Goal: Information Seeking & Learning: Learn about a topic

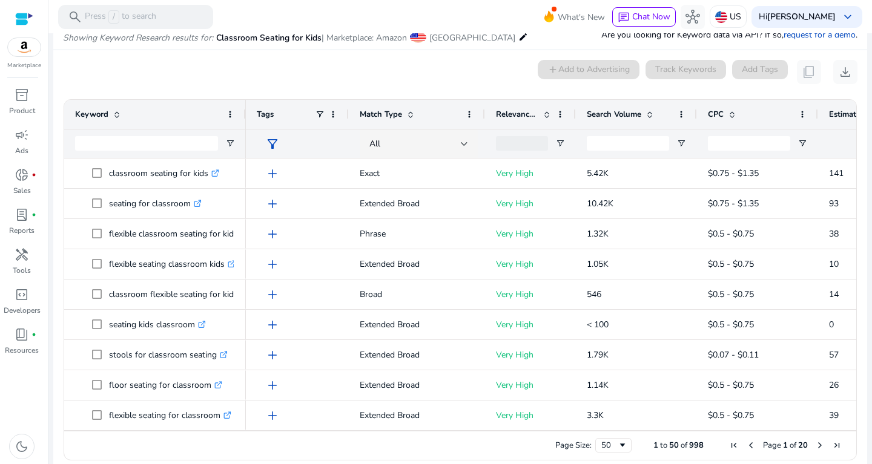
click at [329, 81] on div "0 keyword(s) selected add Add to Advertising Track Keywords Add Tags content_co…" at bounding box center [460, 72] width 794 height 24
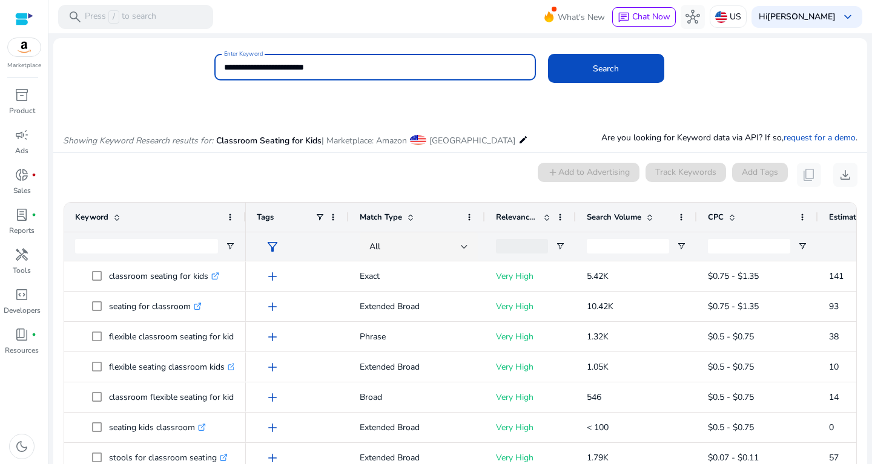
drag, startPoint x: 346, startPoint y: 71, endPoint x: 128, endPoint y: 82, distance: 218.2
click at [224, 74] on input "**********" at bounding box center [375, 67] width 302 height 13
type input "********"
click at [548, 54] on button "Search" at bounding box center [606, 68] width 116 height 29
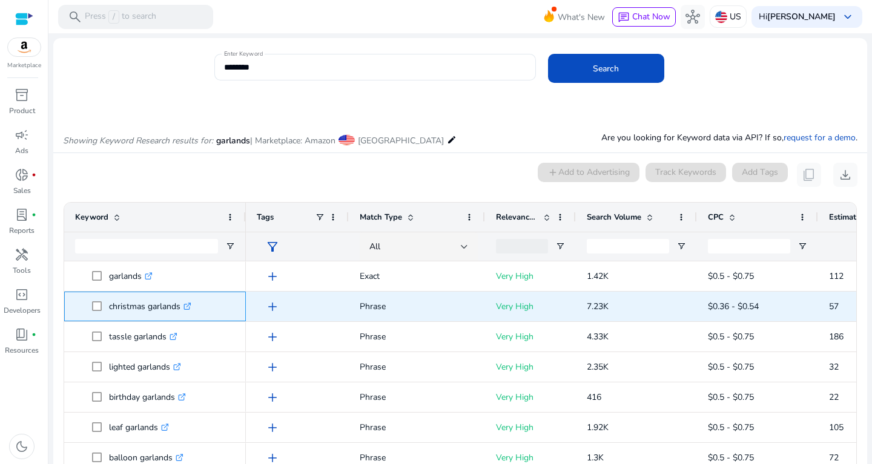
drag, startPoint x: 110, startPoint y: 303, endPoint x: 179, endPoint y: 309, distance: 69.3
click at [179, 309] on p "christmas garlands .st0{fill:#2c8af8}" at bounding box center [150, 306] width 82 height 25
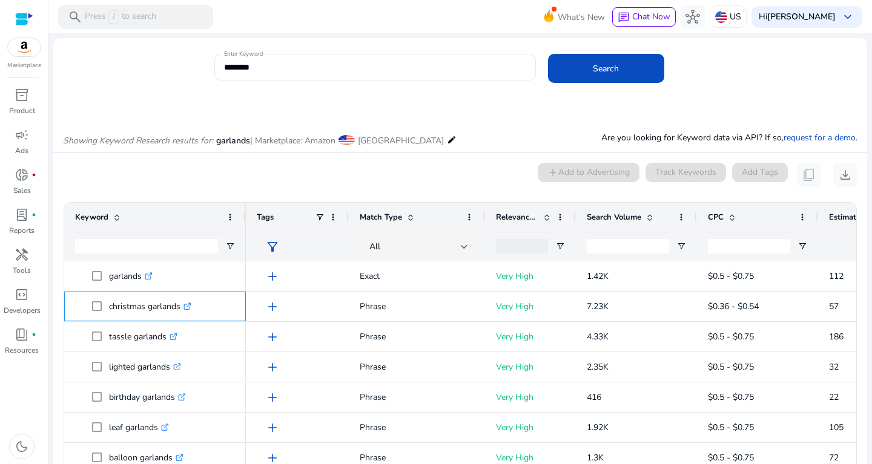
copy p "christmas garland"
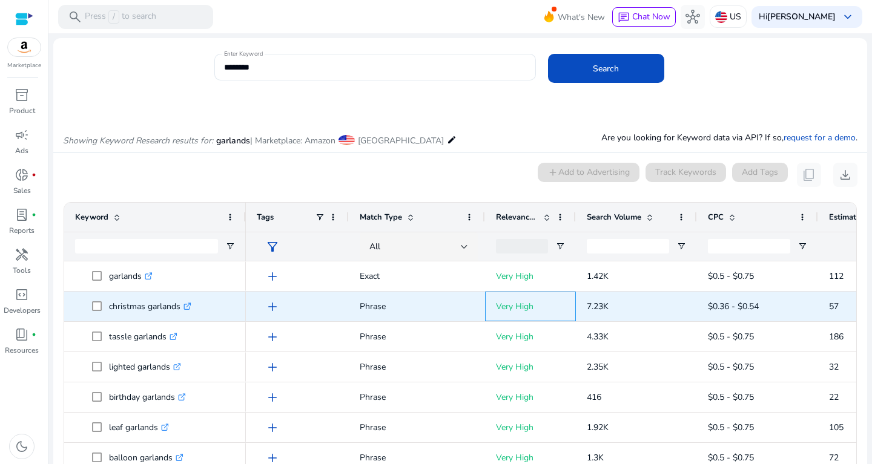
drag, startPoint x: 570, startPoint y: 308, endPoint x: 628, endPoint y: 299, distance: 58.8
click at [628, 299] on div "add Phrase Very High 7.23K $0.36 - $0.54 57 0.80%" at bounding box center [653, 307] width 814 height 30
copy div "7.23K"
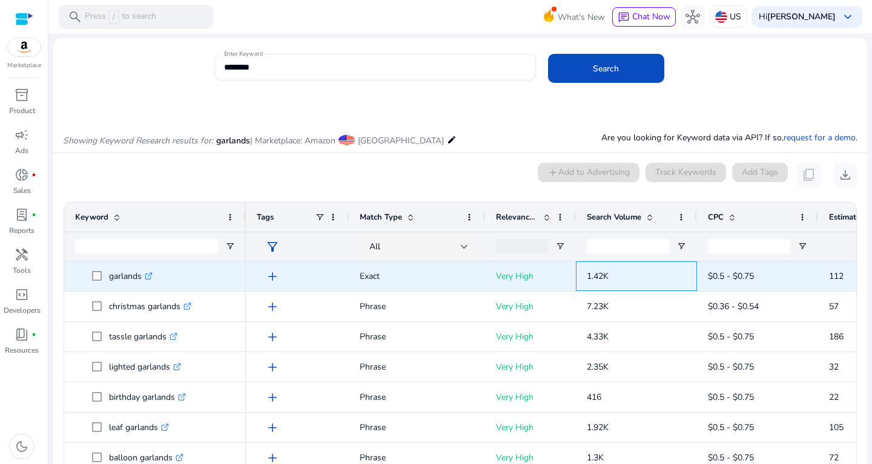
drag, startPoint x: 582, startPoint y: 275, endPoint x: 653, endPoint y: 268, distance: 71.3
click at [653, 268] on div "1.42K" at bounding box center [636, 276] width 121 height 30
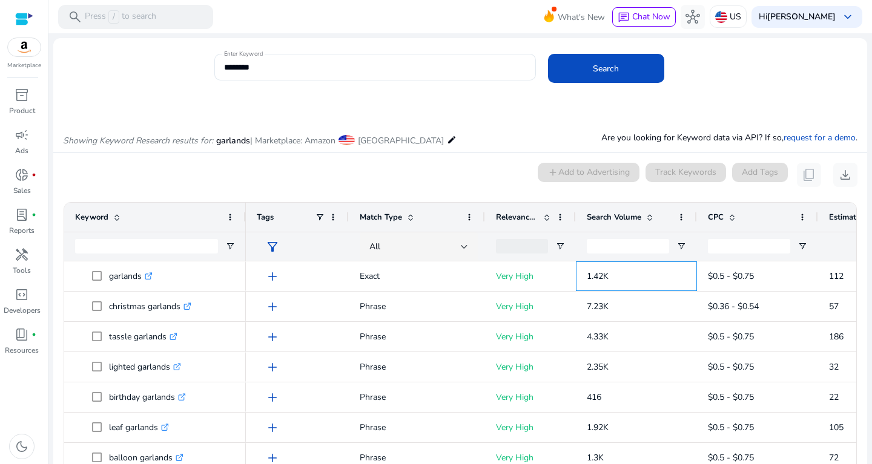
copy span "1.42K"
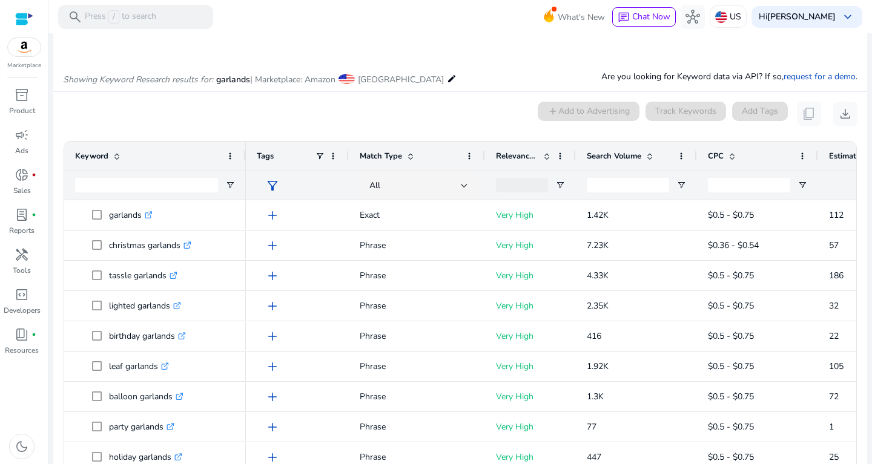
click at [649, 153] on span at bounding box center [650, 156] width 10 height 10
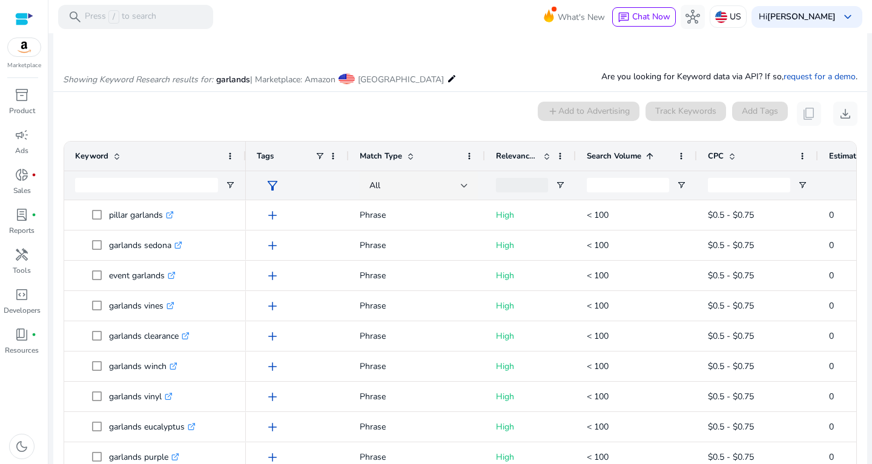
click at [649, 153] on span at bounding box center [650, 156] width 10 height 10
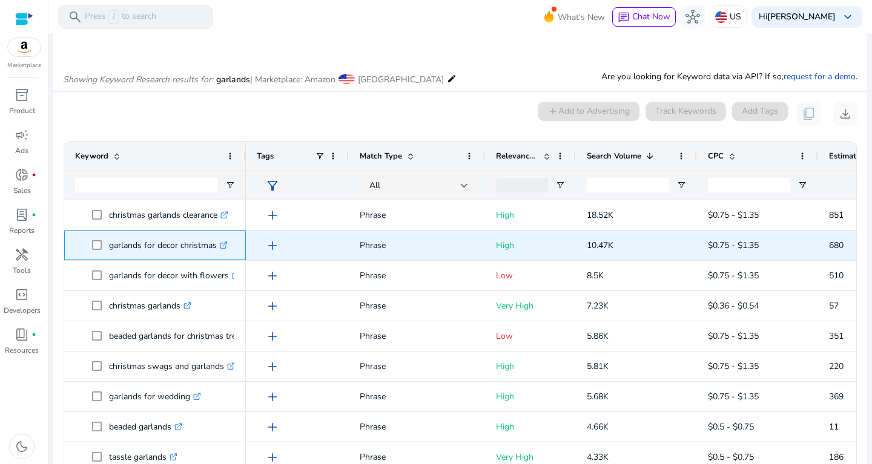
drag, startPoint x: 109, startPoint y: 246, endPoint x: 217, endPoint y: 247, distance: 107.7
click at [217, 247] on p "garlands for decor christmas .st0{fill:#2c8af8}" at bounding box center [168, 245] width 119 height 25
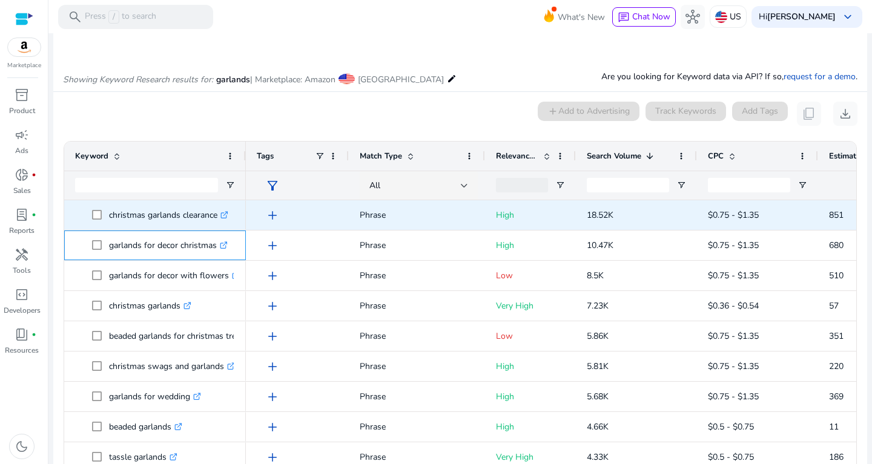
copy p "garlands for decor christmas"
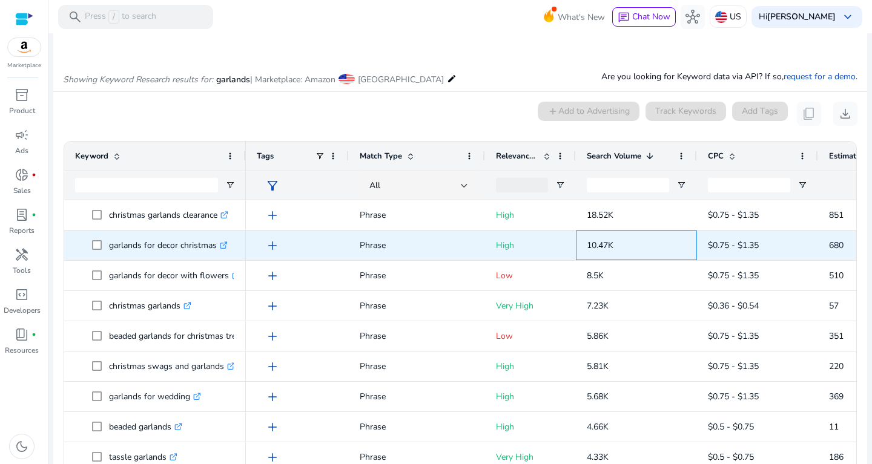
drag, startPoint x: 581, startPoint y: 246, endPoint x: 626, endPoint y: 245, distance: 44.8
click at [626, 245] on div "10.47K" at bounding box center [636, 246] width 121 height 30
copy span "10.47K"
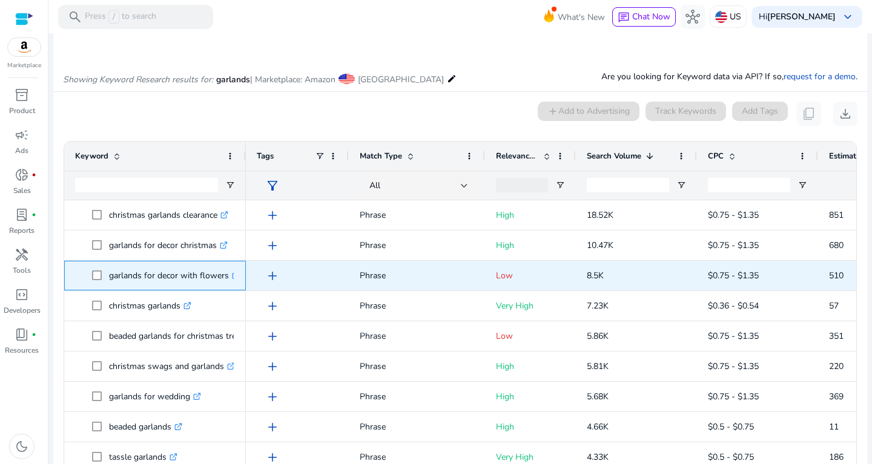
drag, startPoint x: 107, startPoint y: 277, endPoint x: 242, endPoint y: 275, distance: 134.4
click at [235, 275] on span "garlands for decor with flowers .st0{fill:#2c8af8}" at bounding box center [155, 275] width 160 height 25
drag, startPoint x: 109, startPoint y: 271, endPoint x: 229, endPoint y: 278, distance: 120.1
click at [229, 278] on p "garlands for decor with flowers .st0{fill:#2c8af8}" at bounding box center [174, 275] width 131 height 25
copy p "garlands for decor with flowers"
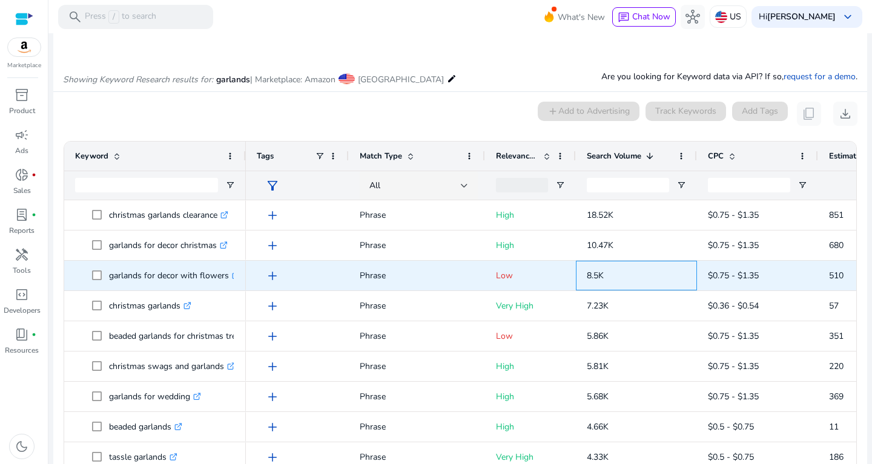
drag, startPoint x: 577, startPoint y: 278, endPoint x: 631, endPoint y: 280, distance: 54.5
click at [631, 280] on div "8.5K" at bounding box center [636, 276] width 121 height 30
copy span "8.5K"
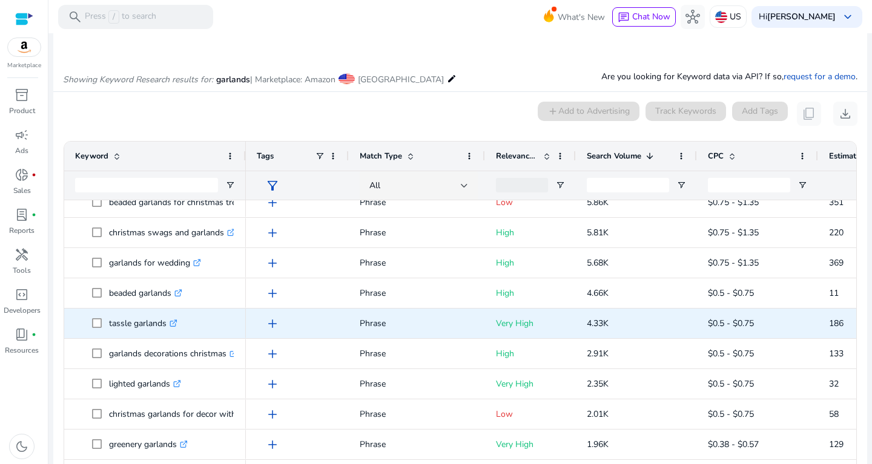
scroll to position [134, 0]
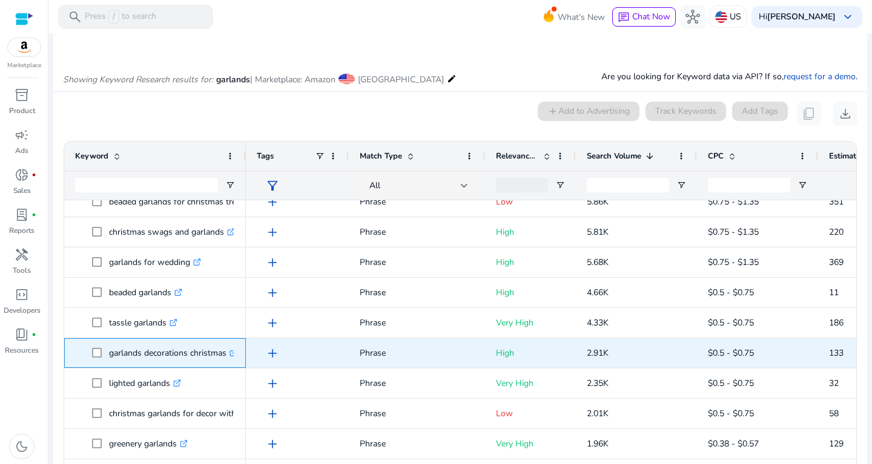
drag, startPoint x: 105, startPoint y: 351, endPoint x: 231, endPoint y: 351, distance: 125.9
click at [231, 351] on span "garlands decorations christmas .st0{fill:#2c8af8}" at bounding box center [163, 353] width 143 height 25
copy span "garlands decorations christmas"
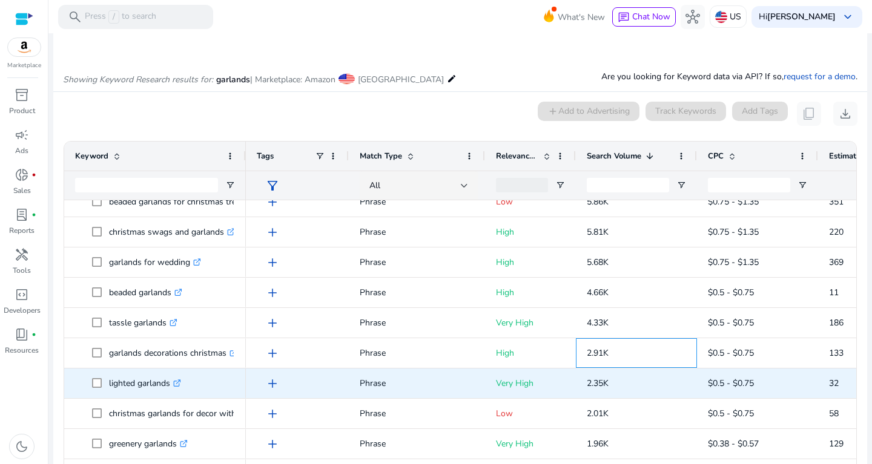
drag, startPoint x: 582, startPoint y: 352, endPoint x: 640, endPoint y: 370, distance: 61.5
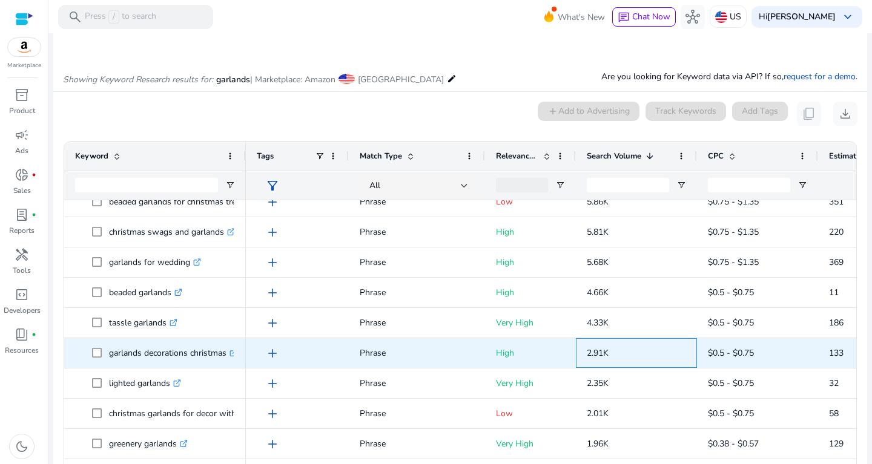
click at [610, 350] on p "2.91K" at bounding box center [636, 353] width 99 height 25
drag, startPoint x: 619, startPoint y: 350, endPoint x: 584, endPoint y: 352, distance: 35.2
click at [587, 352] on span "2.91K" at bounding box center [636, 353] width 99 height 33
click at [584, 352] on div "2.91K" at bounding box center [636, 353] width 121 height 30
drag, startPoint x: 587, startPoint y: 352, endPoint x: 626, endPoint y: 355, distance: 39.5
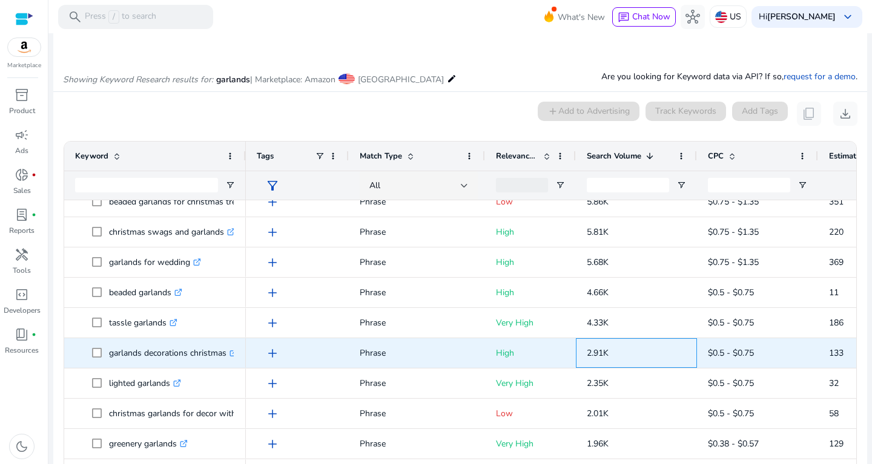
click at [626, 355] on p "2.91K" at bounding box center [636, 353] width 99 height 25
copy span "2.91K"
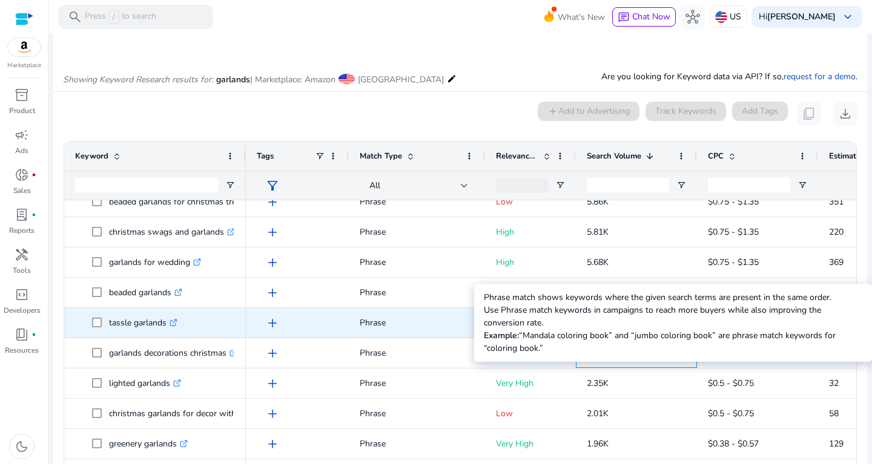
scroll to position [146, 0]
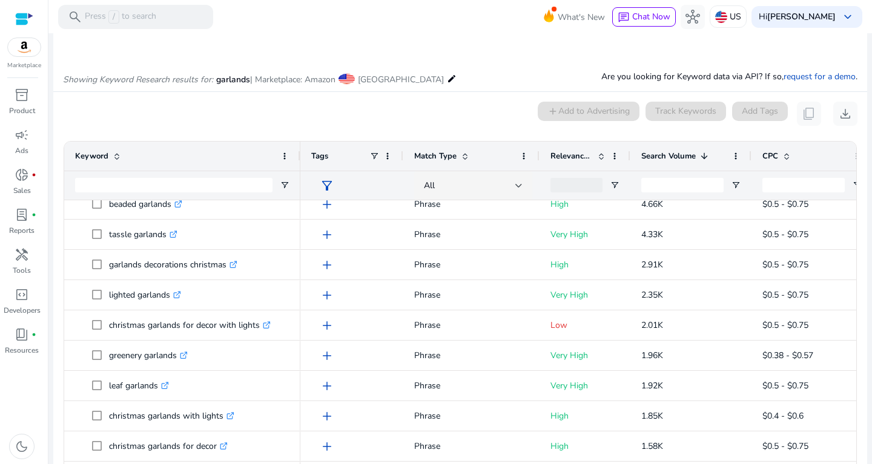
drag, startPoint x: 245, startPoint y: 160, endPoint x: 300, endPoint y: 167, distance: 54.9
click at [300, 167] on div at bounding box center [299, 156] width 5 height 29
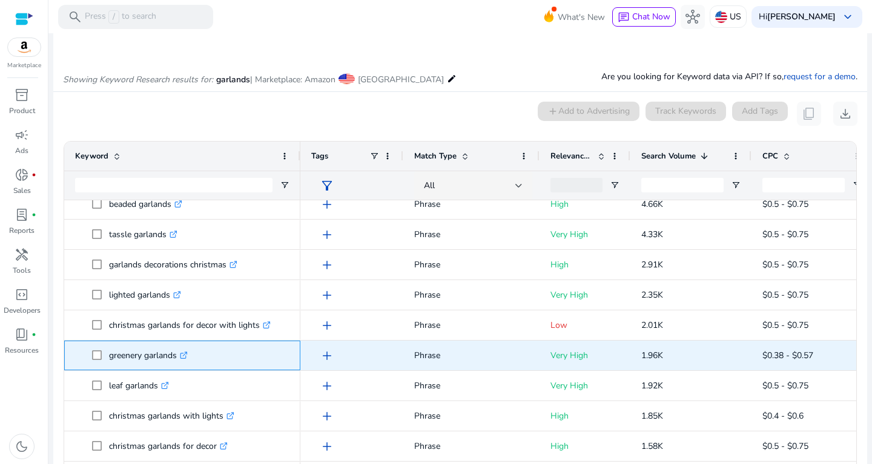
drag, startPoint x: 111, startPoint y: 353, endPoint x: 182, endPoint y: 352, distance: 71.4
click at [182, 352] on p "greenery garlands .st0{fill:#2c8af8}" at bounding box center [148, 355] width 79 height 25
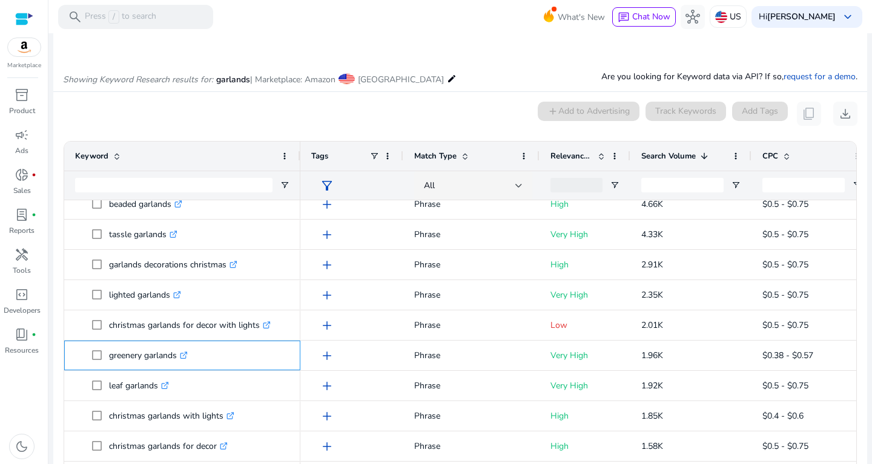
copy p "greenery garlands"
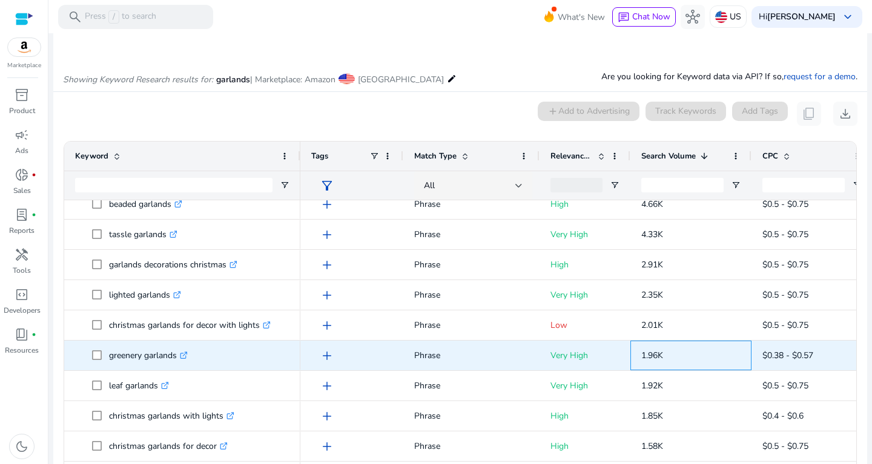
drag, startPoint x: 642, startPoint y: 352, endPoint x: 680, endPoint y: 354, distance: 37.6
click at [680, 354] on p "1.96K" at bounding box center [690, 355] width 99 height 25
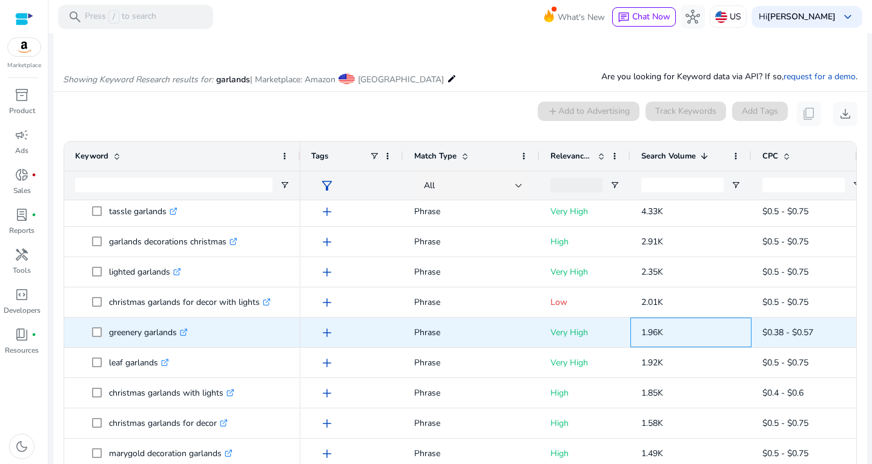
scroll to position [257, 0]
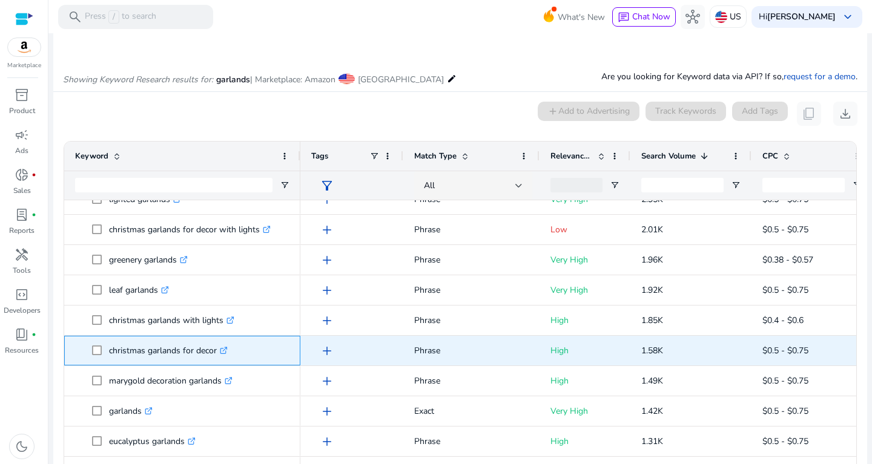
drag, startPoint x: 108, startPoint y: 350, endPoint x: 224, endPoint y: 349, distance: 116.2
click at [225, 349] on span "christmas garlands for decor .st0{fill:#2c8af8}" at bounding box center [190, 350] width 197 height 25
drag, startPoint x: 631, startPoint y: 352, endPoint x: 681, endPoint y: 347, distance: 50.4
click at [681, 347] on div "1.58K" at bounding box center [690, 351] width 121 height 30
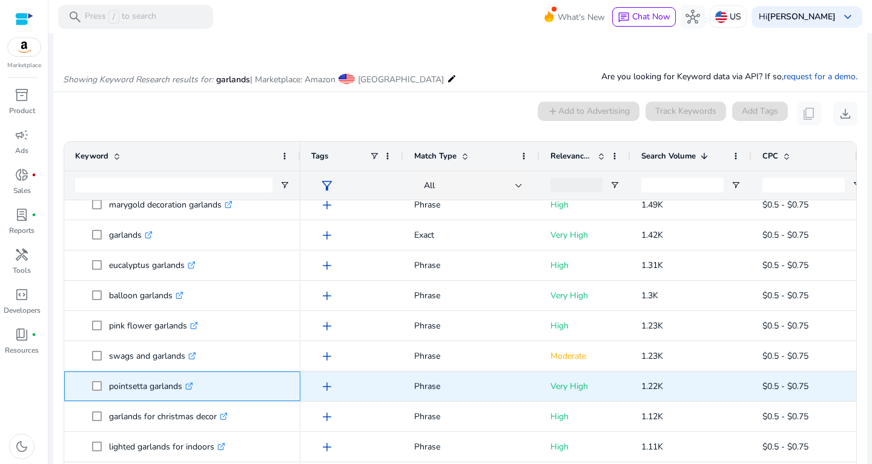
drag, startPoint x: 109, startPoint y: 386, endPoint x: 194, endPoint y: 380, distance: 85.0
click at [194, 380] on span "pointsetta garlands .st0{fill:#2c8af8}" at bounding box center [190, 386] width 197 height 25
drag, startPoint x: 642, startPoint y: 384, endPoint x: 675, endPoint y: 381, distance: 33.5
click at [675, 381] on p "1.22K" at bounding box center [690, 386] width 99 height 25
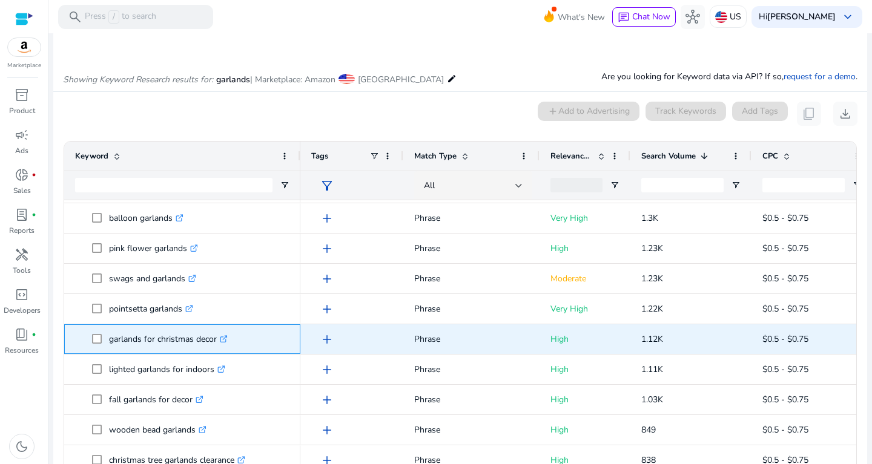
drag, startPoint x: 107, startPoint y: 337, endPoint x: 230, endPoint y: 342, distance: 123.0
click at [230, 342] on span "garlands for christmas decor .st0{fill:#2c8af8}" at bounding box center [190, 339] width 197 height 25
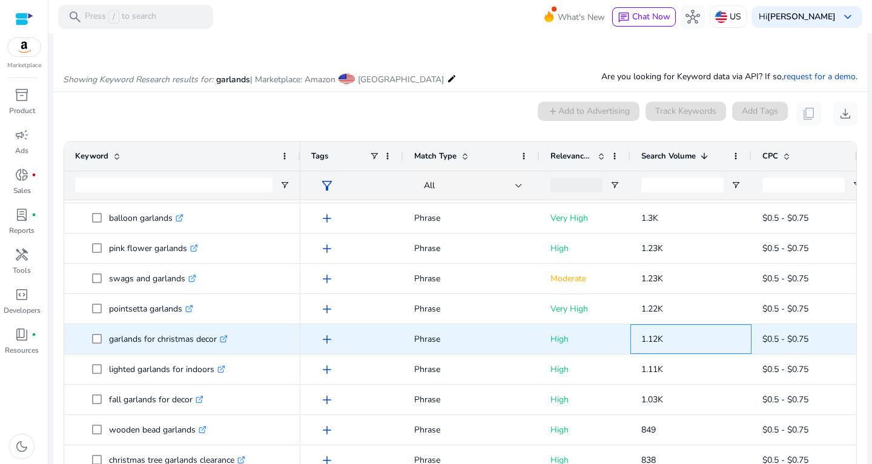
drag, startPoint x: 646, startPoint y: 331, endPoint x: 676, endPoint y: 336, distance: 29.5
click at [676, 336] on p "1.12K" at bounding box center [690, 339] width 99 height 25
drag, startPoint x: 675, startPoint y: 336, endPoint x: 637, endPoint y: 336, distance: 37.5
click at [641, 336] on span "1.12K" at bounding box center [690, 339] width 99 height 33
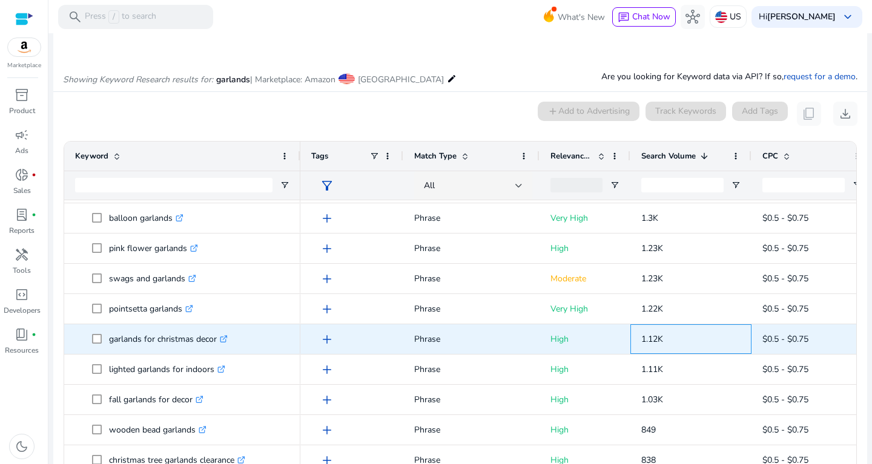
click at [643, 337] on span "1.12K" at bounding box center [652, 340] width 22 height 12
drag, startPoint x: 639, startPoint y: 337, endPoint x: 668, endPoint y: 339, distance: 29.8
click at [668, 339] on div "1.12K" at bounding box center [690, 339] width 121 height 30
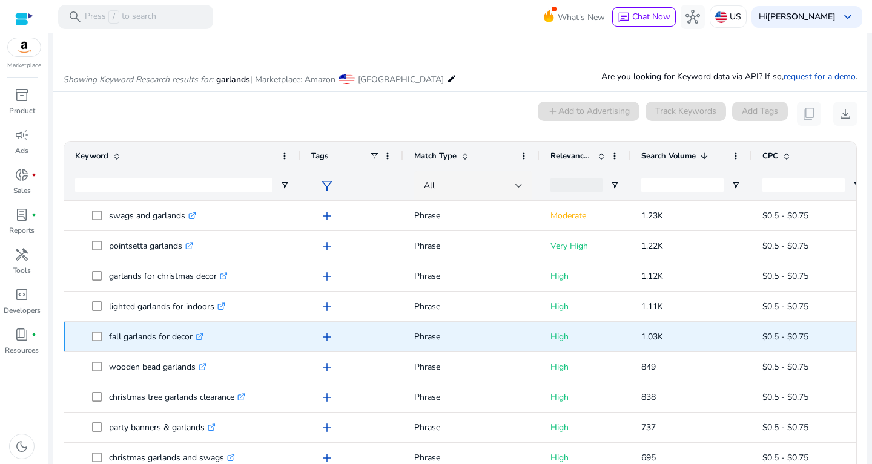
drag, startPoint x: 108, startPoint y: 337, endPoint x: 198, endPoint y: 334, distance: 90.2
click at [198, 334] on span "fall garlands for decor .st0{fill:#2c8af8}" at bounding box center [190, 336] width 197 height 25
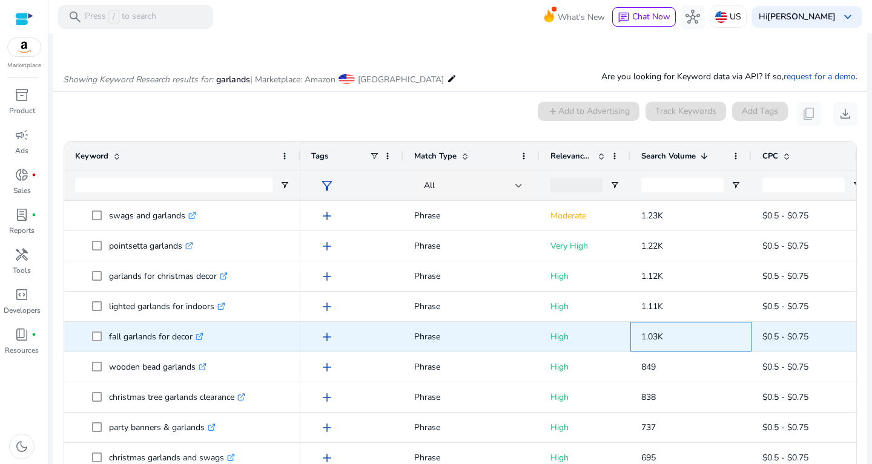
drag, startPoint x: 640, startPoint y: 332, endPoint x: 674, endPoint y: 332, distance: 33.3
click at [674, 332] on div "1.03K" at bounding box center [690, 337] width 121 height 30
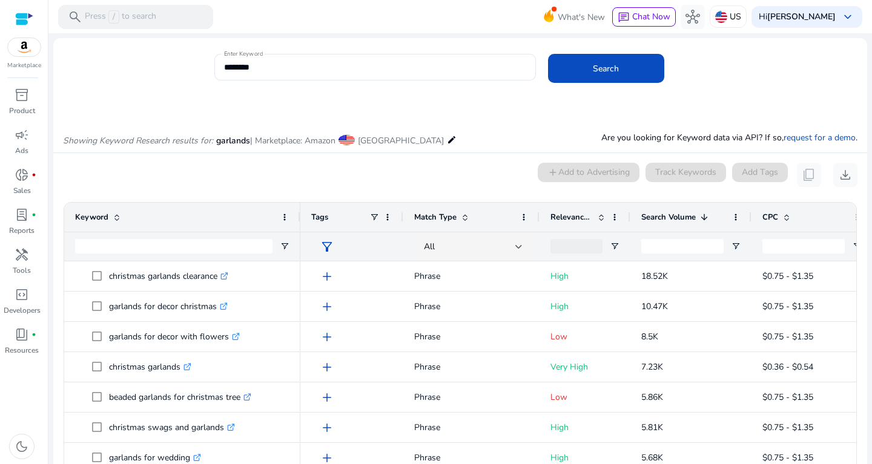
drag, startPoint x: 297, startPoint y: 75, endPoint x: 183, endPoint y: 73, distance: 113.8
click at [183, 73] on div "Enter Keyword ******** Search" at bounding box center [455, 73] width 804 height 39
drag, startPoint x: 309, startPoint y: 75, endPoint x: 163, endPoint y: 81, distance: 146.0
click at [163, 81] on div "Enter Keyword ******** Search" at bounding box center [455, 73] width 804 height 39
drag, startPoint x: 275, startPoint y: 74, endPoint x: 247, endPoint y: 65, distance: 29.1
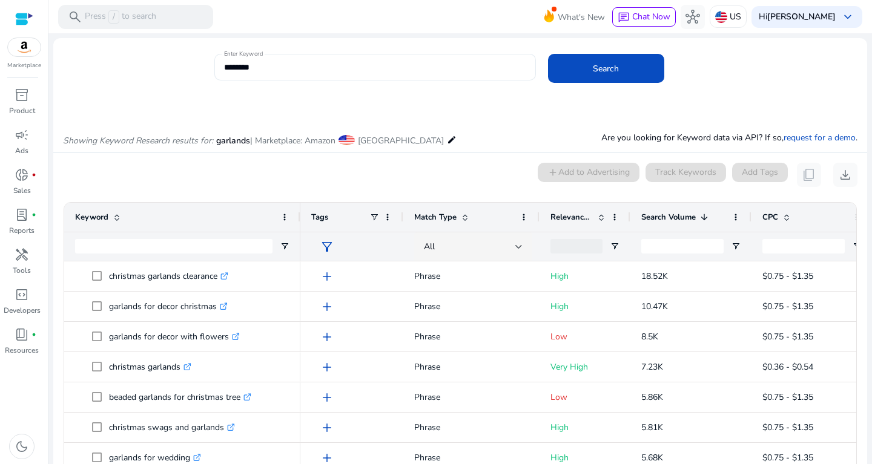
click at [247, 65] on div "********" at bounding box center [375, 67] width 302 height 27
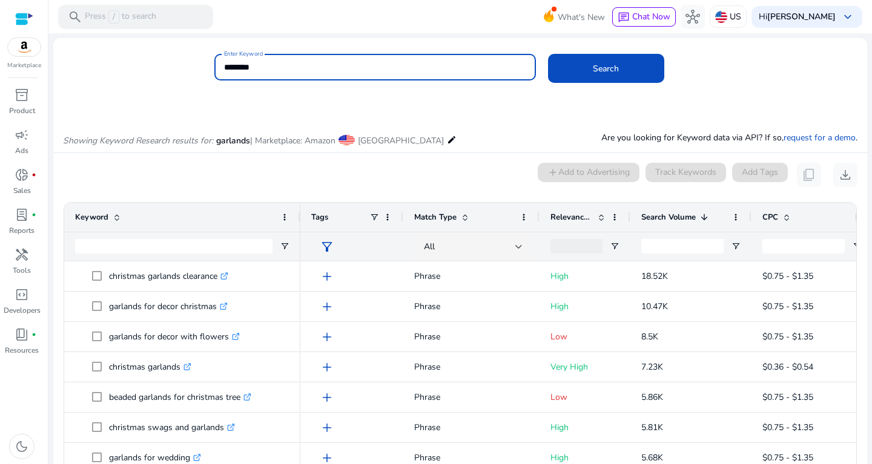
drag, startPoint x: 277, startPoint y: 65, endPoint x: 175, endPoint y: 63, distance: 101.7
click at [224, 63] on input "********" at bounding box center [375, 67] width 302 height 13
type input "**********"
click at [548, 54] on button "Search" at bounding box center [606, 68] width 116 height 29
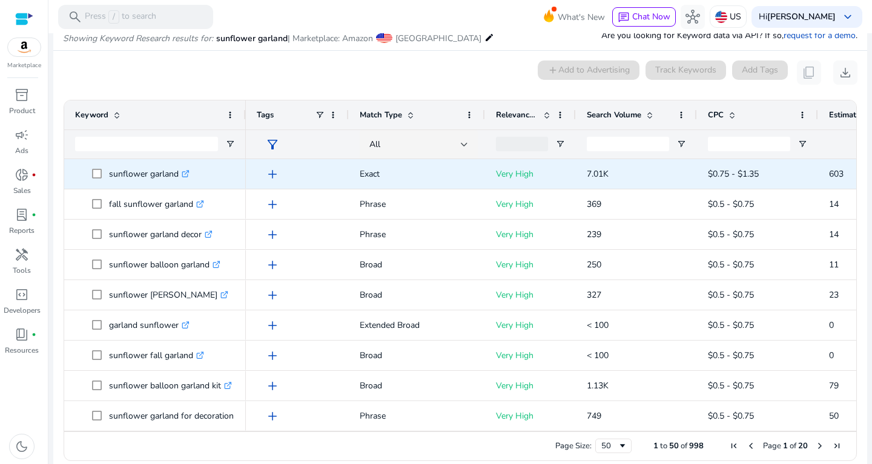
scroll to position [103, 0]
drag, startPoint x: 111, startPoint y: 172, endPoint x: 183, endPoint y: 174, distance: 72.7
click at [183, 174] on p "sunflower garland .st0{fill:#2c8af8}" at bounding box center [149, 173] width 81 height 25
drag, startPoint x: 577, startPoint y: 166, endPoint x: 644, endPoint y: 169, distance: 66.7
click at [644, 169] on div "7.01K" at bounding box center [636, 174] width 121 height 30
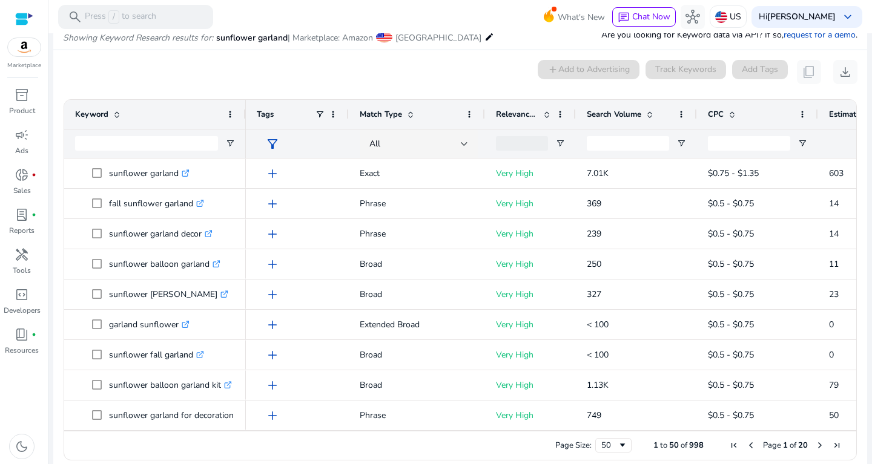
click at [643, 110] on div "Search Volume" at bounding box center [630, 114] width 86 height 23
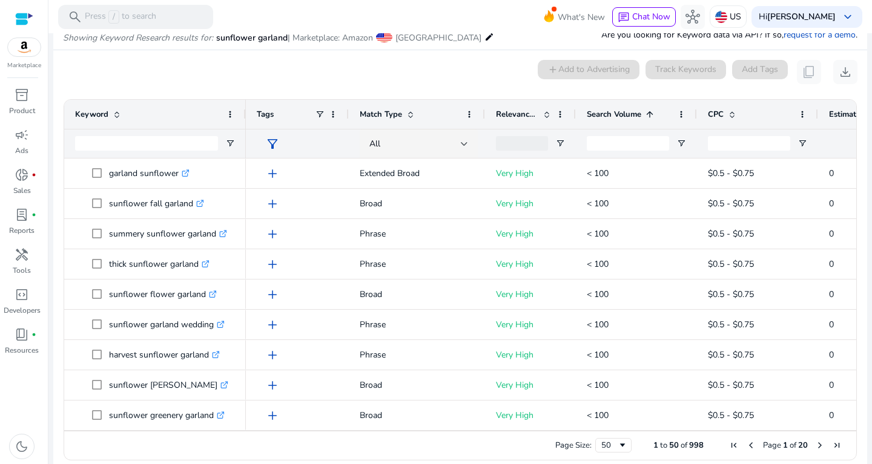
click at [646, 111] on span at bounding box center [650, 115] width 10 height 10
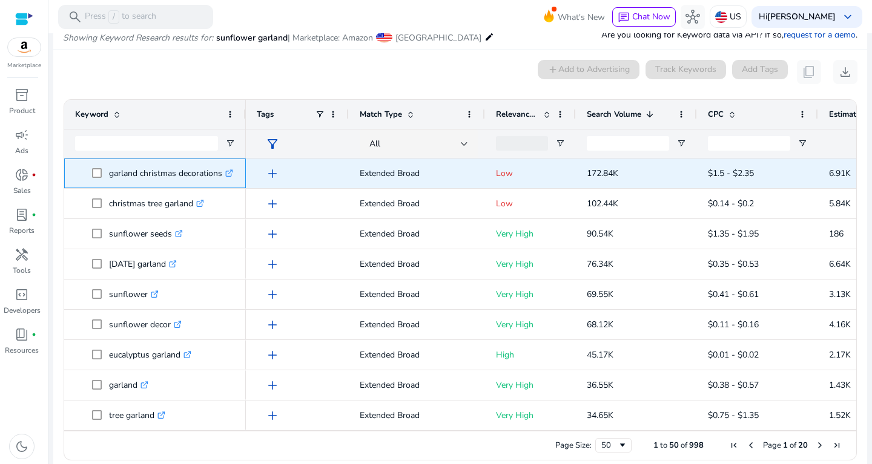
drag, startPoint x: 109, startPoint y: 169, endPoint x: 225, endPoint y: 171, distance: 116.2
click at [225, 171] on p "garland christmas decorations .st0{fill:#2c8af8}" at bounding box center [171, 173] width 124 height 25
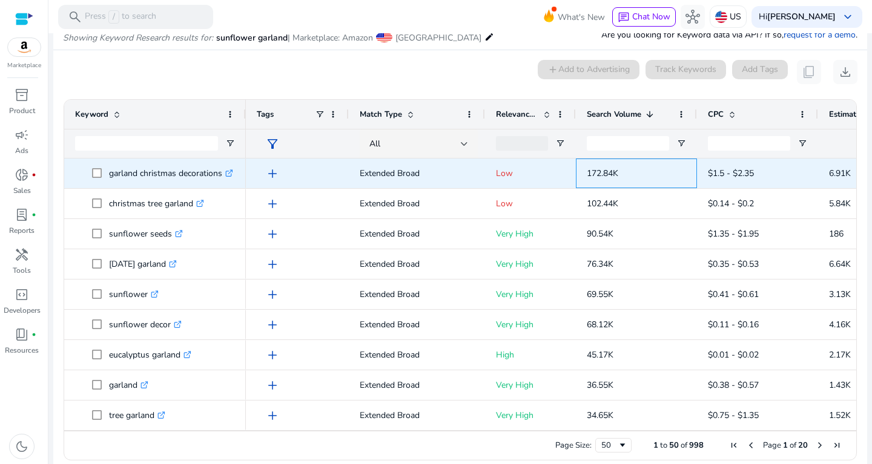
drag, startPoint x: 588, startPoint y: 171, endPoint x: 636, endPoint y: 176, distance: 47.5
click at [636, 176] on div "172.84K" at bounding box center [636, 174] width 121 height 30
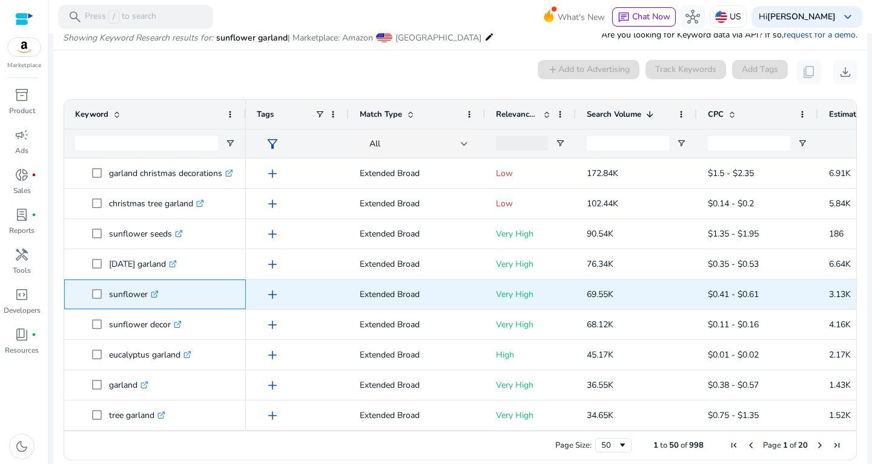
drag, startPoint x: 110, startPoint y: 298, endPoint x: 153, endPoint y: 299, distance: 43.6
click at [153, 299] on p "sunflower .st0{fill:#2c8af8}" at bounding box center [134, 294] width 50 height 25
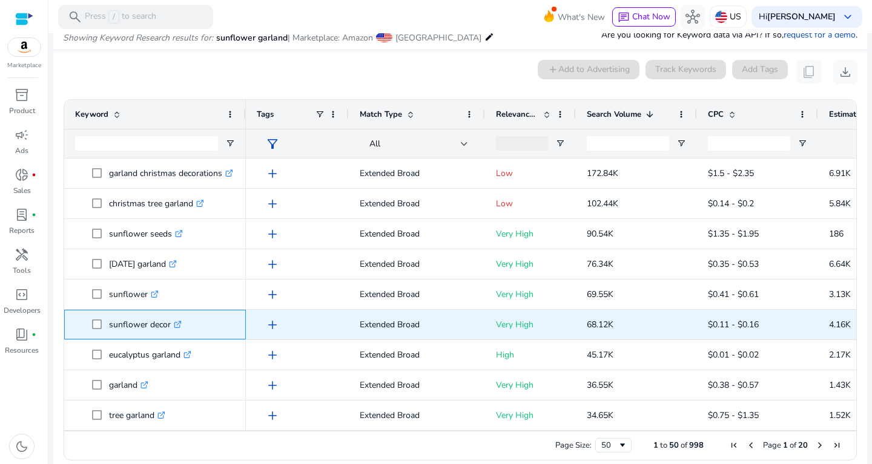
drag, startPoint x: 115, startPoint y: 323, endPoint x: 182, endPoint y: 317, distance: 66.8
click at [182, 317] on span "sunflower decor .st0{fill:#2c8af8}" at bounding box center [163, 324] width 143 height 25
drag, startPoint x: 572, startPoint y: 321, endPoint x: 637, endPoint y: 325, distance: 65.5
click at [637, 325] on div "add Extended Broad Very High 68.12K $0.11 - $0.16 4.16K 6.10%" at bounding box center [653, 325] width 814 height 30
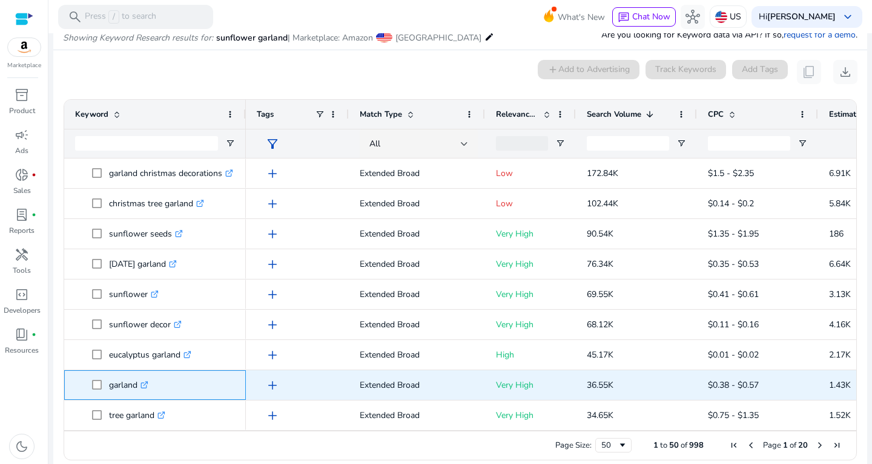
drag, startPoint x: 111, startPoint y: 377, endPoint x: 157, endPoint y: 383, distance: 46.4
click at [154, 383] on span "garland .st0{fill:#2c8af8}" at bounding box center [131, 385] width 45 height 25
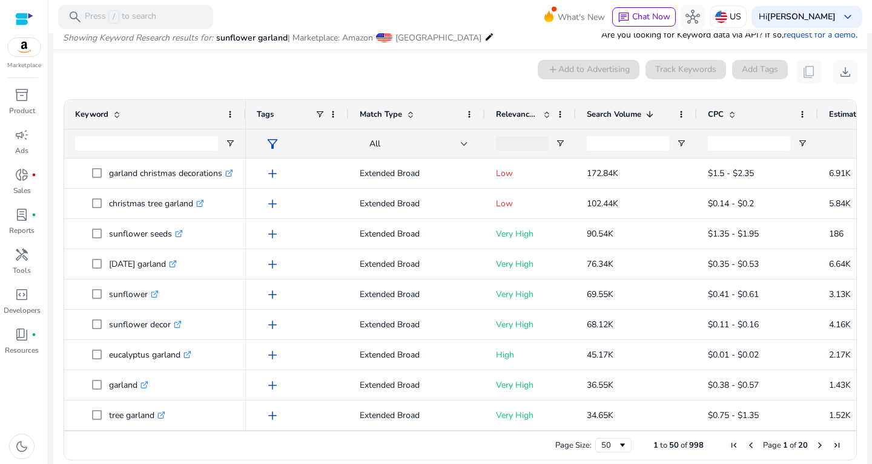
click at [58, 375] on ag-grid-angular "Press SPACE to select this row. Drag here to set row groups Drag here to set co…" at bounding box center [460, 279] width 812 height 373
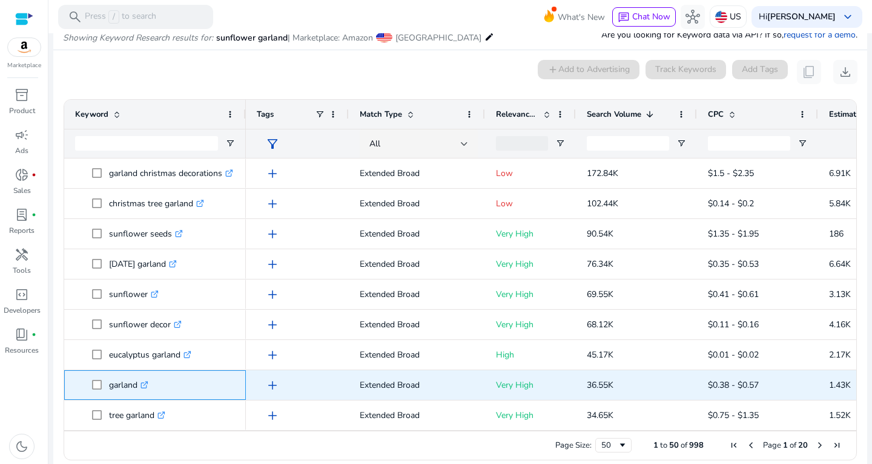
drag, startPoint x: 110, startPoint y: 383, endPoint x: 139, endPoint y: 384, distance: 28.5
click at [139, 384] on p "garland .st0{fill:#2c8af8}" at bounding box center [128, 385] width 39 height 25
drag, startPoint x: 587, startPoint y: 387, endPoint x: 645, endPoint y: 387, distance: 57.5
click at [645, 387] on p "36.55K" at bounding box center [636, 385] width 99 height 25
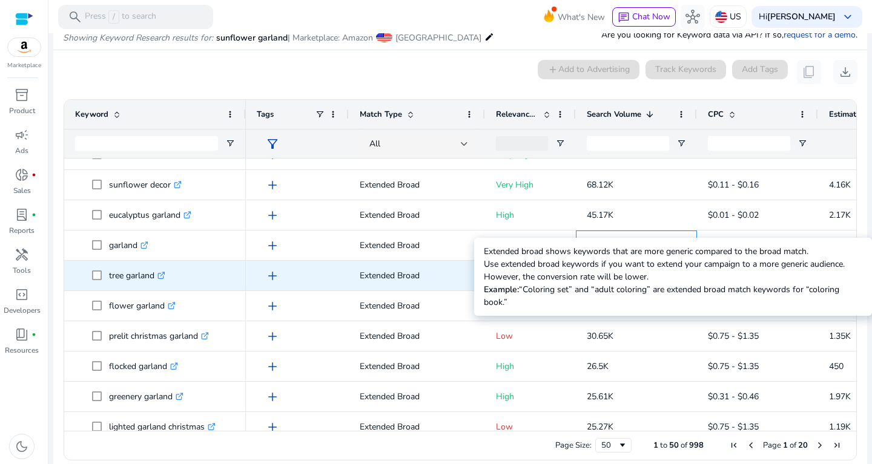
scroll to position [140, 0]
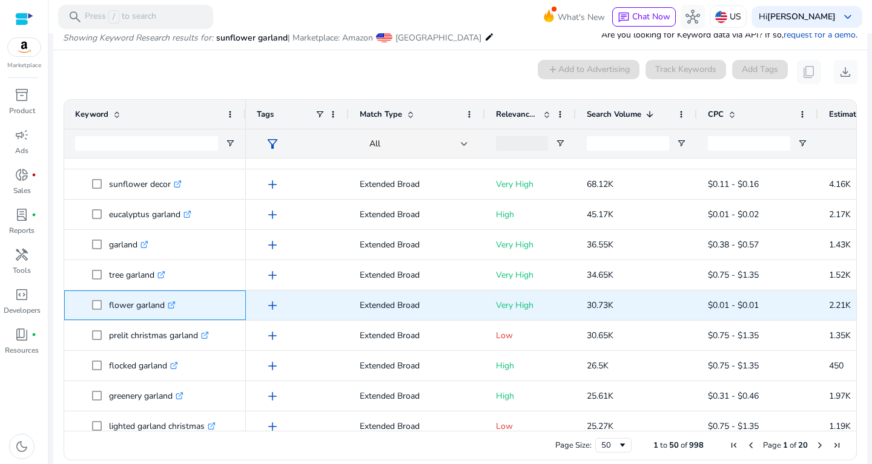
drag, startPoint x: 109, startPoint y: 297, endPoint x: 171, endPoint y: 303, distance: 62.0
click at [171, 303] on p "flower garland .st0{fill:#2c8af8}" at bounding box center [142, 305] width 67 height 25
drag, startPoint x: 576, startPoint y: 301, endPoint x: 653, endPoint y: 304, distance: 76.9
click at [653, 304] on div "30.73K" at bounding box center [636, 306] width 121 height 30
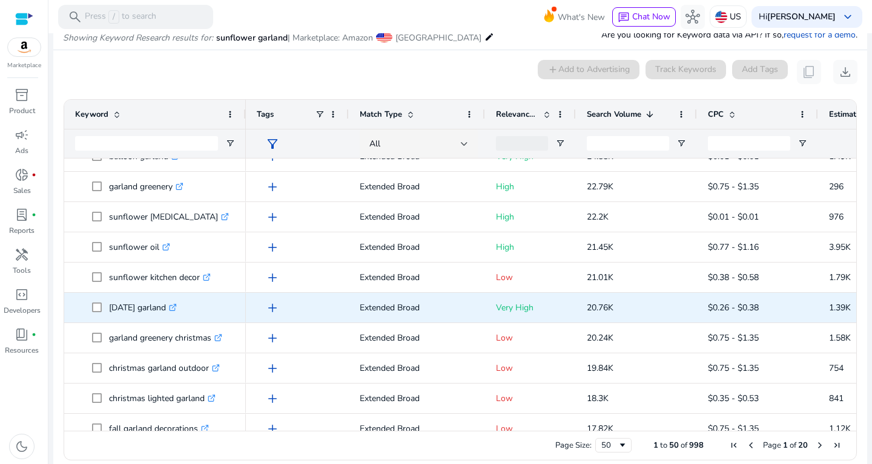
scroll to position [442, 0]
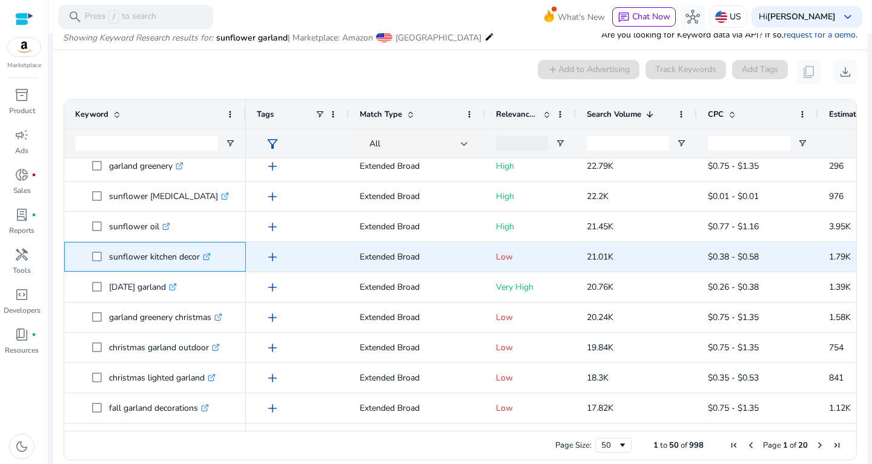
drag, startPoint x: 106, startPoint y: 250, endPoint x: 206, endPoint y: 261, distance: 100.5
click at [206, 261] on span "sunflower kitchen decor .st0{fill:#2c8af8}" at bounding box center [163, 257] width 143 height 25
drag, startPoint x: 588, startPoint y: 254, endPoint x: 624, endPoint y: 252, distance: 35.8
click at [624, 252] on p "21.01K" at bounding box center [636, 257] width 99 height 25
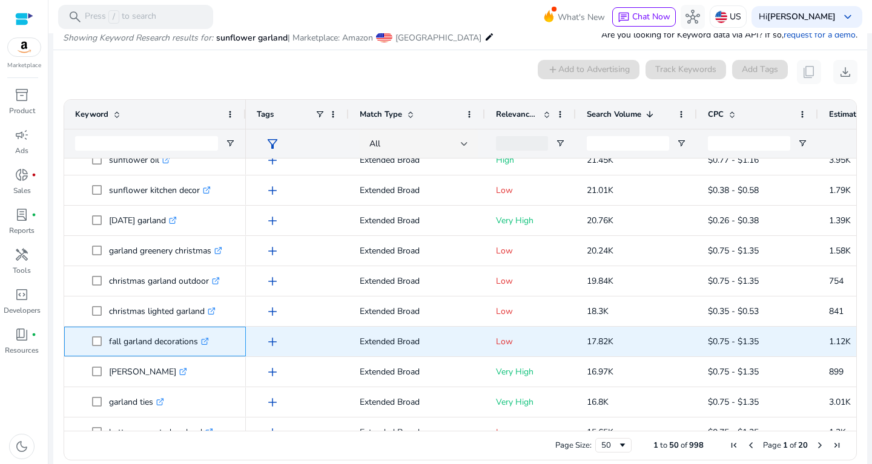
drag, startPoint x: 108, startPoint y: 337, endPoint x: 203, endPoint y: 338, distance: 95.1
click at [203, 338] on span "fall garland decorations .st0{fill:#2c8af8}" at bounding box center [163, 341] width 143 height 25
drag, startPoint x: 571, startPoint y: 347, endPoint x: 643, endPoint y: 341, distance: 71.6
click at [643, 341] on div "add Extended Broad Low 17.82K $0.75 - $1.35 1.12K 6.30%" at bounding box center [653, 342] width 814 height 30
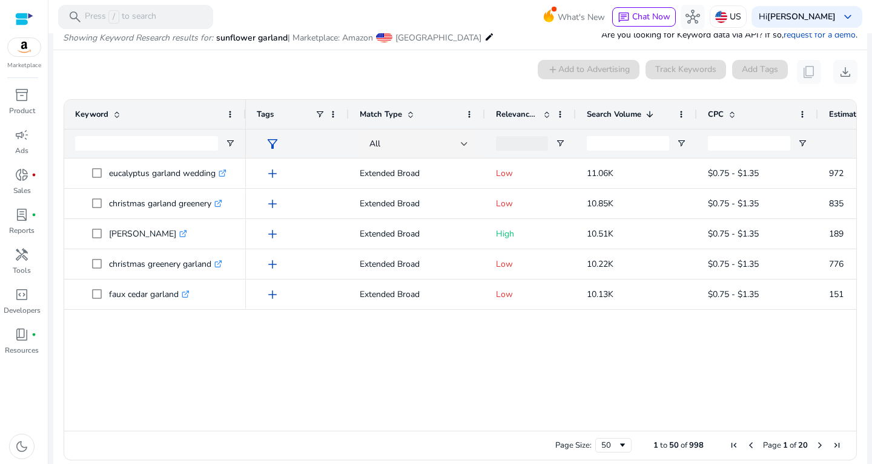
scroll to position [774, 0]
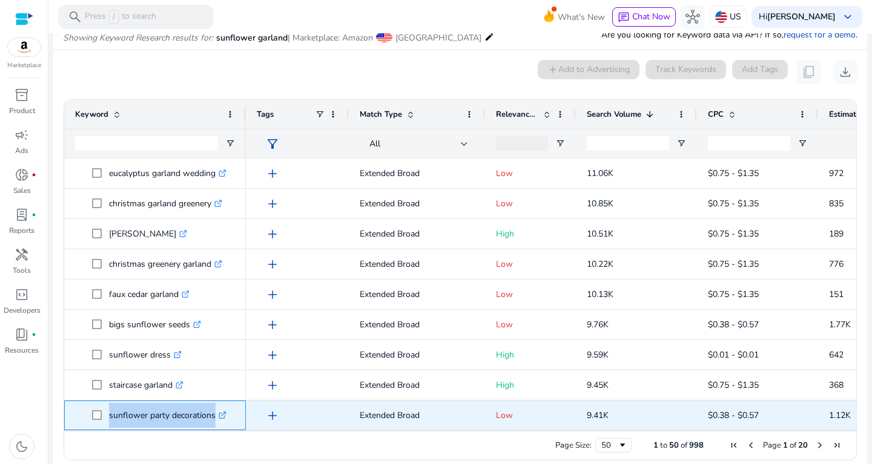
drag, startPoint x: 107, startPoint y: 413, endPoint x: 224, endPoint y: 412, distance: 116.8
click at [224, 412] on span "sunflower party decorations .st0{fill:#2c8af8}" at bounding box center [163, 415] width 143 height 25
copy span "sunflower party decorations"
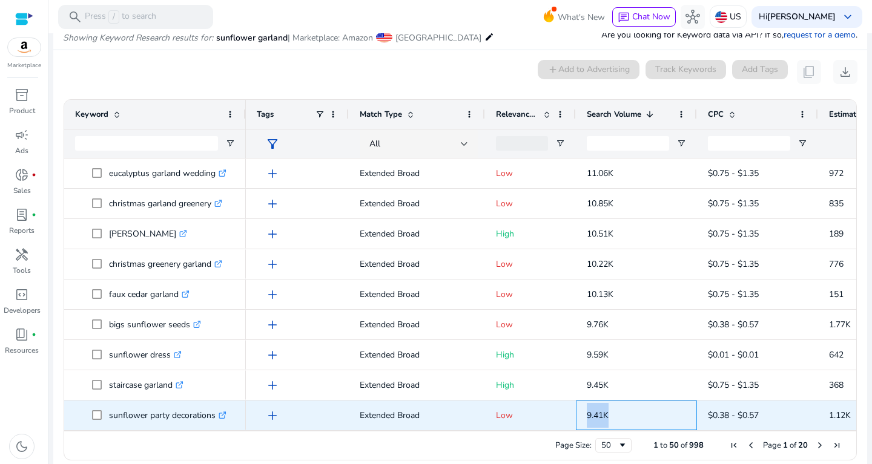
drag, startPoint x: 588, startPoint y: 413, endPoint x: 626, endPoint y: 416, distance: 38.2
click at [626, 416] on p "9.41K" at bounding box center [636, 415] width 99 height 25
copy span "9.41K"
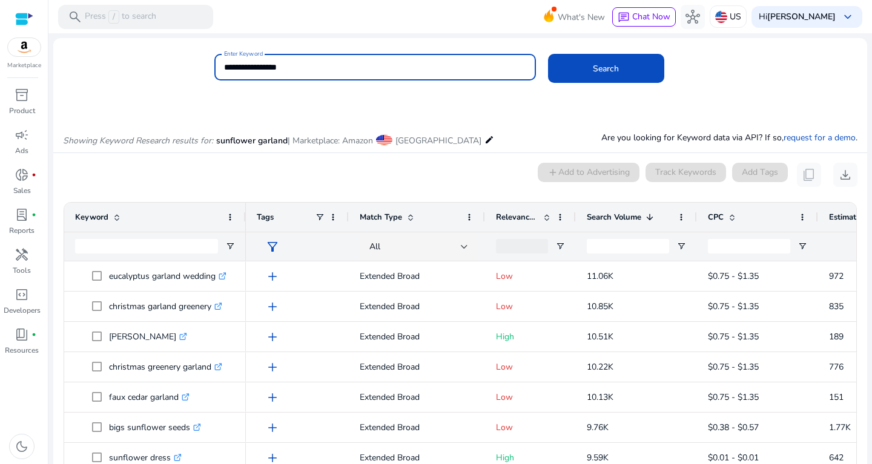
drag, startPoint x: 306, startPoint y: 74, endPoint x: 208, endPoint y: 70, distance: 98.7
click at [224, 70] on input "**********" at bounding box center [375, 67] width 302 height 13
paste input "*********"
type input "**********"
click at [548, 54] on button "Search" at bounding box center [606, 68] width 116 height 29
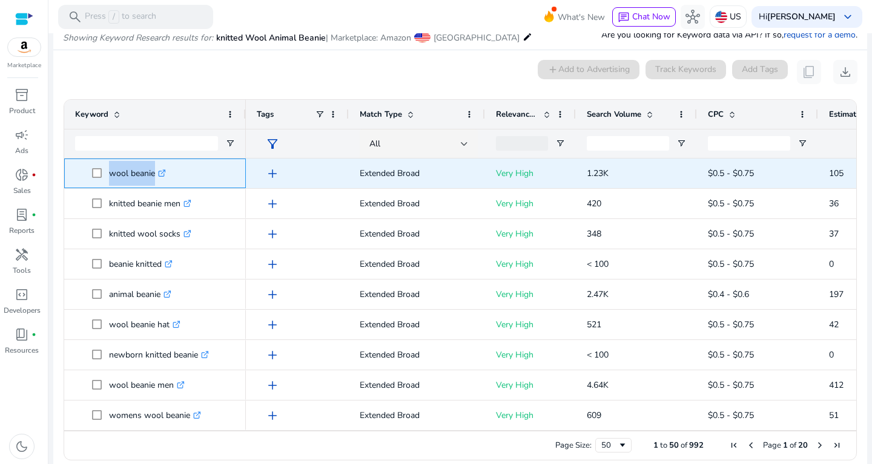
drag, startPoint x: 109, startPoint y: 168, endPoint x: 166, endPoint y: 180, distance: 58.8
click at [166, 180] on span "wool beanie .st0{fill:#2c8af8}" at bounding box center [163, 173] width 143 height 25
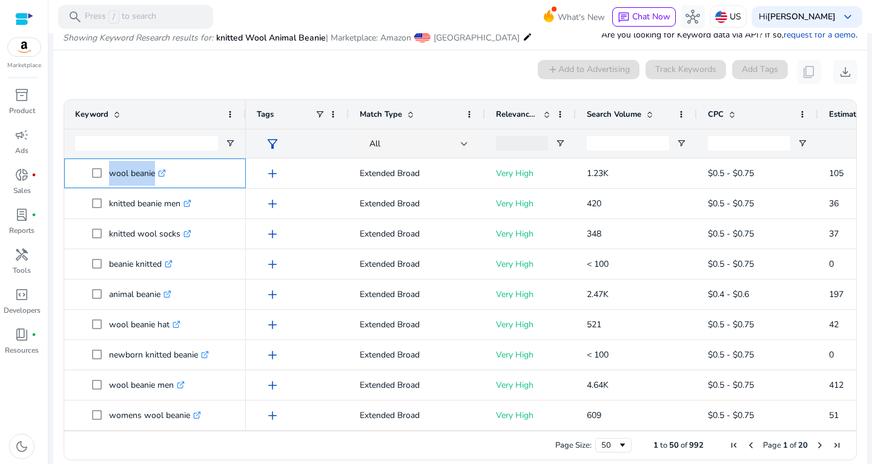
copy span "wool beanie"
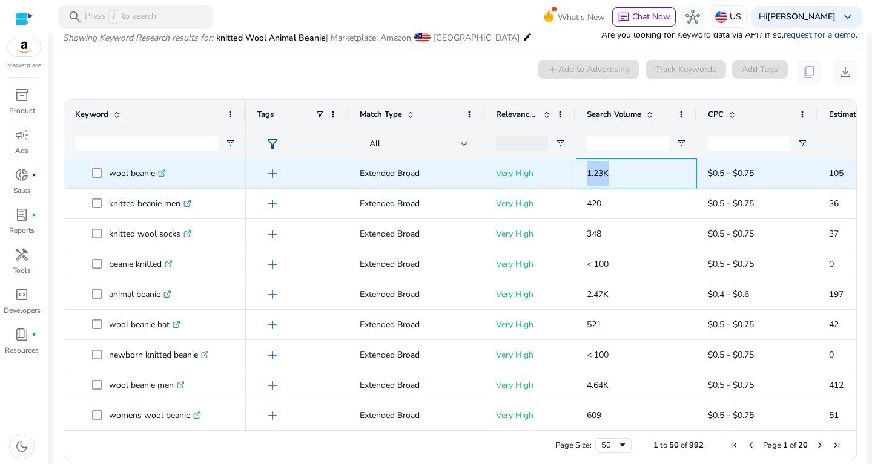
drag, startPoint x: 585, startPoint y: 176, endPoint x: 622, endPoint y: 179, distance: 37.0
click at [622, 179] on div "1.23K" at bounding box center [636, 174] width 121 height 30
copy span "1.23K"
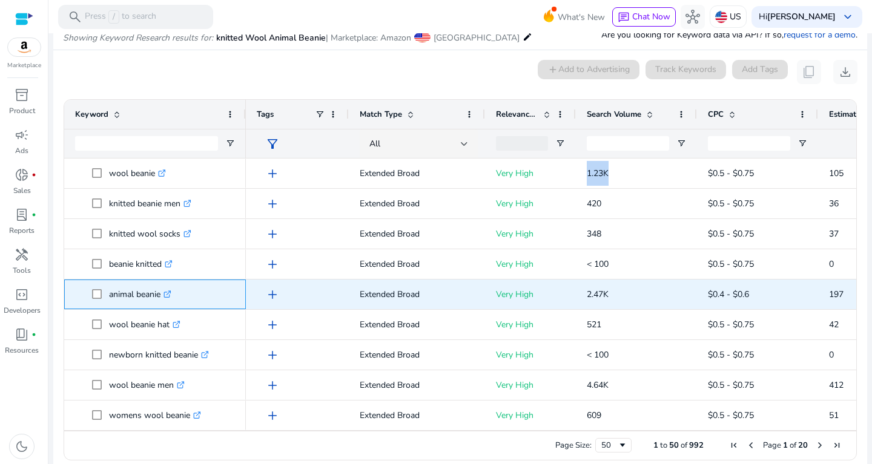
drag, startPoint x: 108, startPoint y: 289, endPoint x: 162, endPoint y: 292, distance: 53.3
click at [162, 292] on span "animal beanie .st0{fill:#2c8af8}" at bounding box center [163, 294] width 143 height 25
copy span "animal beanie"
drag, startPoint x: 587, startPoint y: 296, endPoint x: 620, endPoint y: 292, distance: 33.5
click at [620, 292] on p "2.47K" at bounding box center [636, 294] width 99 height 25
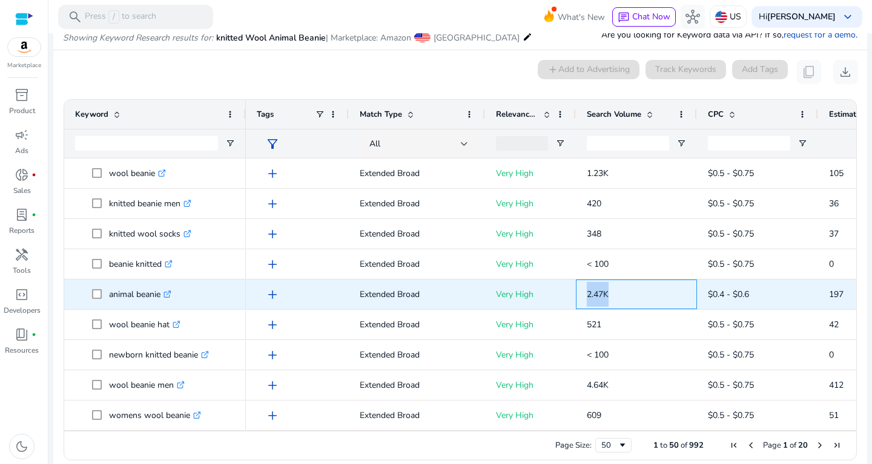
copy span "2.47K"
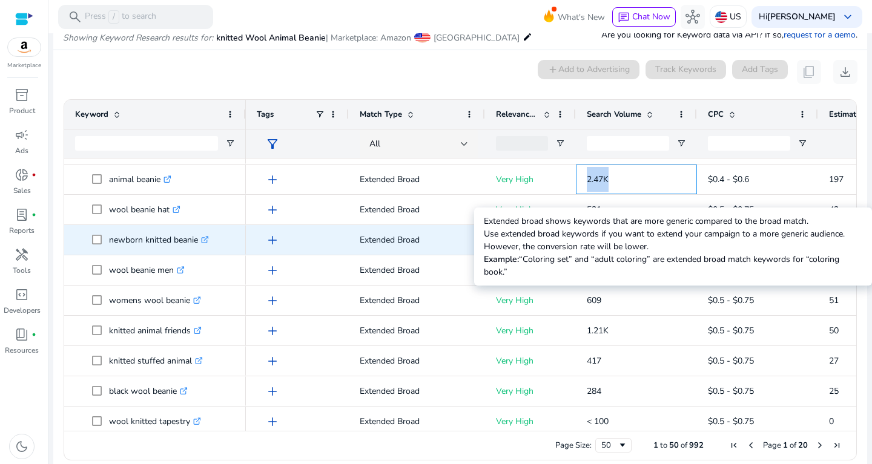
scroll to position [115, 0]
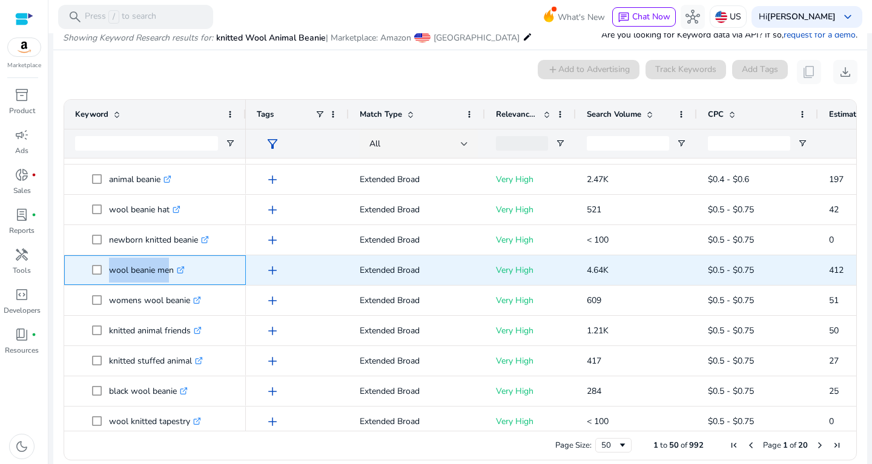
drag, startPoint x: 109, startPoint y: 265, endPoint x: 166, endPoint y: 262, distance: 57.0
click at [166, 262] on span "wool beanie men .st0{fill:#2c8af8}" at bounding box center [163, 270] width 143 height 25
drag, startPoint x: 172, startPoint y: 266, endPoint x: 108, endPoint y: 269, distance: 63.6
click at [109, 269] on span "wool beanie men .st0{fill:#2c8af8}" at bounding box center [150, 270] width 82 height 25
click at [116, 263] on p "wool beanie men .st0{fill:#2c8af8}" at bounding box center [147, 270] width 76 height 25
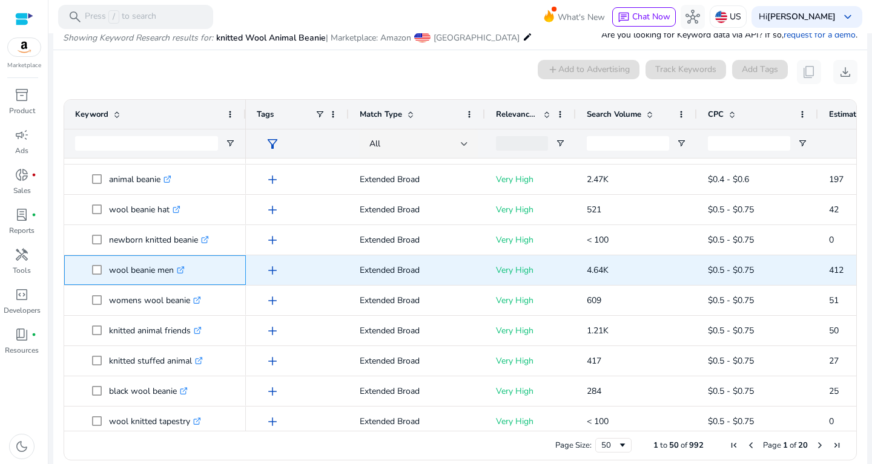
drag, startPoint x: 110, startPoint y: 269, endPoint x: 173, endPoint y: 268, distance: 63.6
click at [173, 268] on p "wool beanie men .st0{fill:#2c8af8}" at bounding box center [147, 270] width 76 height 25
copy p "wool beanie men"
drag, startPoint x: 565, startPoint y: 269, endPoint x: 633, endPoint y: 274, distance: 68.6
click at [565, 274] on span "Very High" at bounding box center [530, 270] width 69 height 33
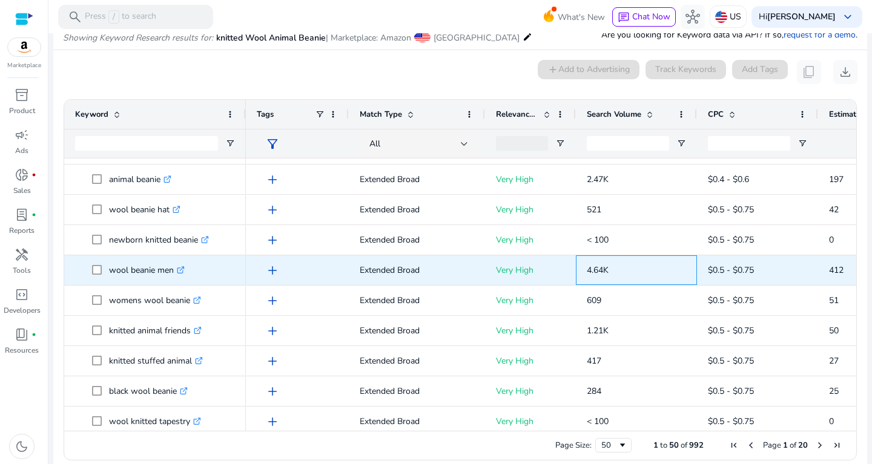
drag, startPoint x: 633, startPoint y: 274, endPoint x: 580, endPoint y: 271, distance: 53.4
click at [587, 271] on span "4.64K" at bounding box center [636, 270] width 99 height 33
click at [584, 268] on div "4.64K" at bounding box center [636, 270] width 121 height 30
drag, startPoint x: 584, startPoint y: 268, endPoint x: 620, endPoint y: 269, distance: 36.9
click at [620, 269] on div "4.64K" at bounding box center [636, 270] width 121 height 30
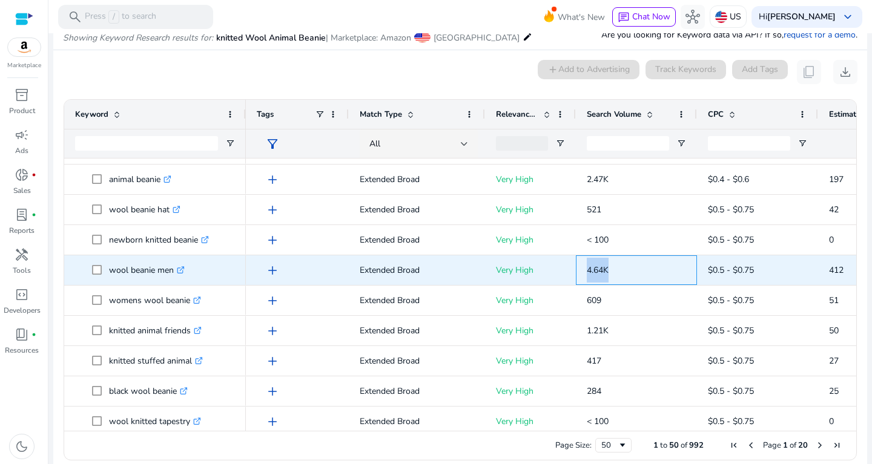
copy span "4.64K"
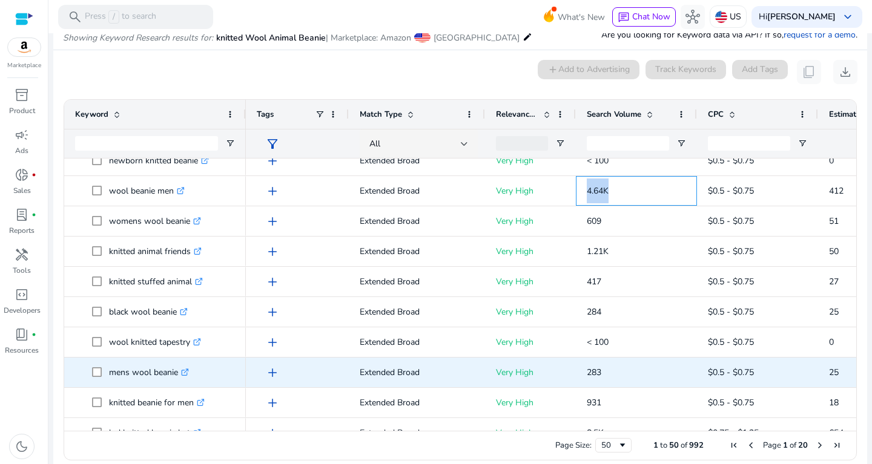
scroll to position [225, 0]
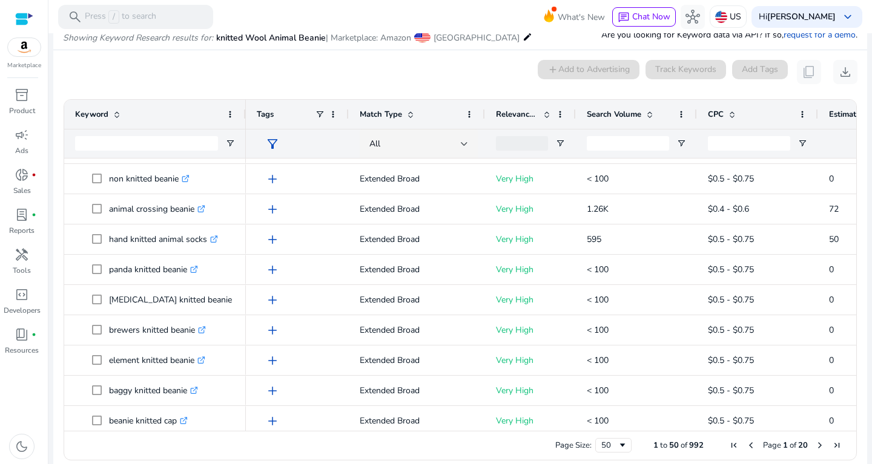
click at [645, 113] on span at bounding box center [647, 115] width 13 height 10
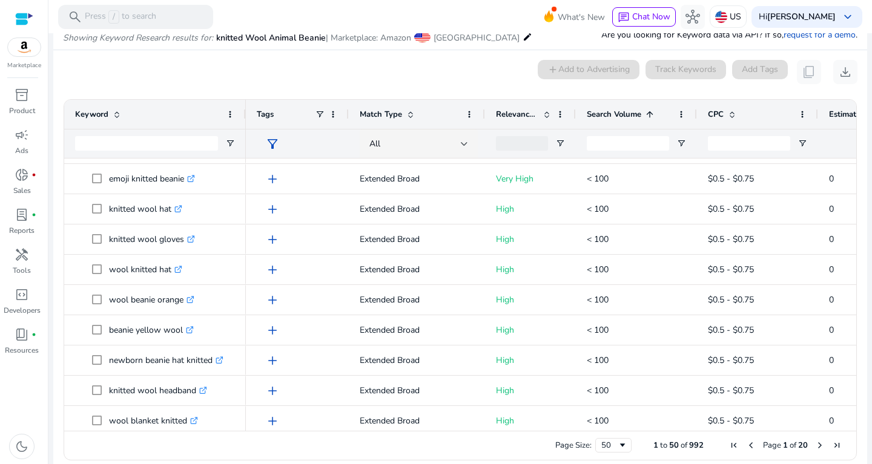
click at [650, 113] on span at bounding box center [650, 115] width 10 height 10
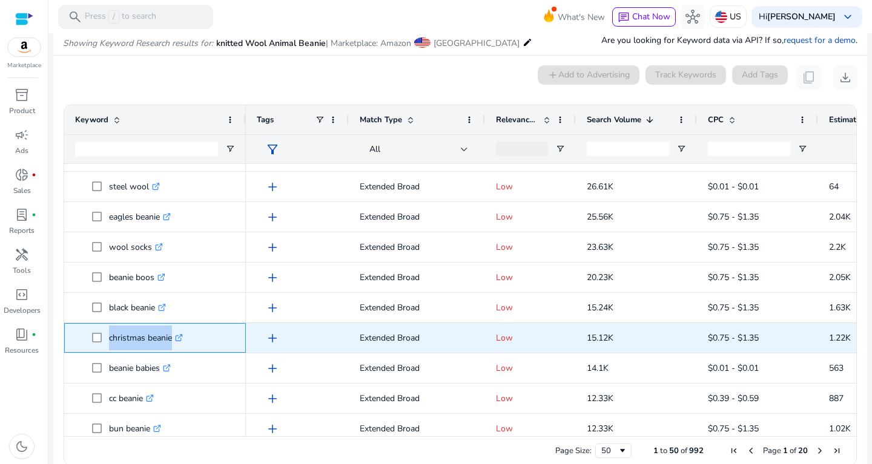
drag, startPoint x: 105, startPoint y: 333, endPoint x: 180, endPoint y: 338, distance: 75.3
click at [180, 338] on span "christmas beanie .st0{fill:#2c8af8}" at bounding box center [163, 338] width 143 height 25
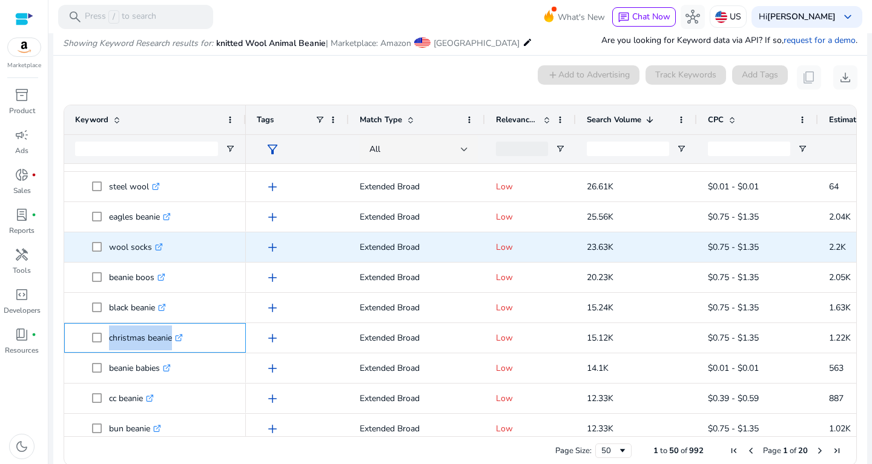
copy span "christmas beanie"
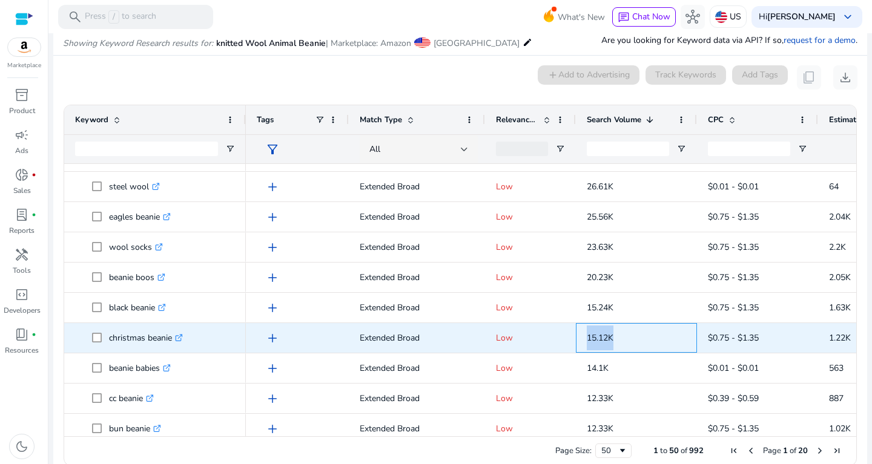
drag, startPoint x: 584, startPoint y: 335, endPoint x: 631, endPoint y: 335, distance: 47.8
click at [631, 335] on div "15.12K" at bounding box center [636, 338] width 121 height 30
copy span "15.12K"
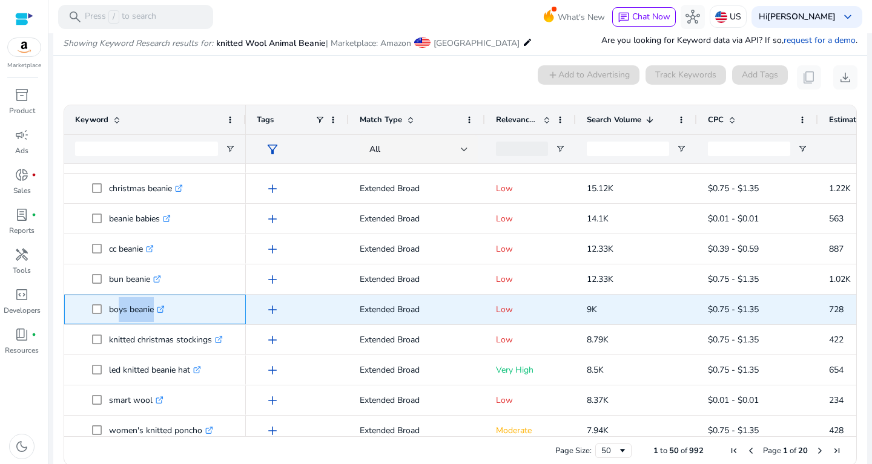
drag, startPoint x: 113, startPoint y: 308, endPoint x: 173, endPoint y: 303, distance: 60.8
click at [171, 303] on div "boys beanie .st0{fill:#2c8af8}" at bounding box center [140, 309] width 62 height 25
click at [129, 303] on p "boys beanie .st0{fill:#2c8af8}" at bounding box center [137, 309] width 56 height 25
drag, startPoint x: 111, startPoint y: 309, endPoint x: 163, endPoint y: 312, distance: 51.6
click at [163, 312] on p "boys beanie .st0{fill:#2c8af8}" at bounding box center [137, 309] width 56 height 25
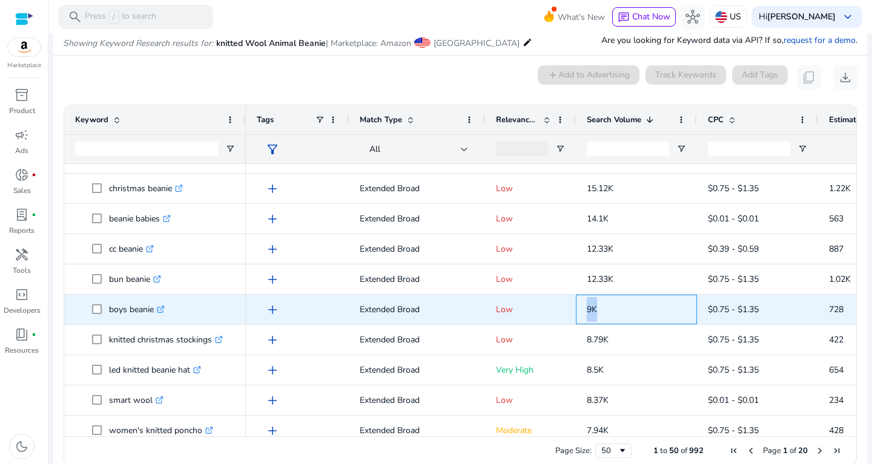
drag, startPoint x: 581, startPoint y: 307, endPoint x: 602, endPoint y: 309, distance: 20.7
click at [602, 309] on div "9K" at bounding box center [636, 310] width 121 height 30
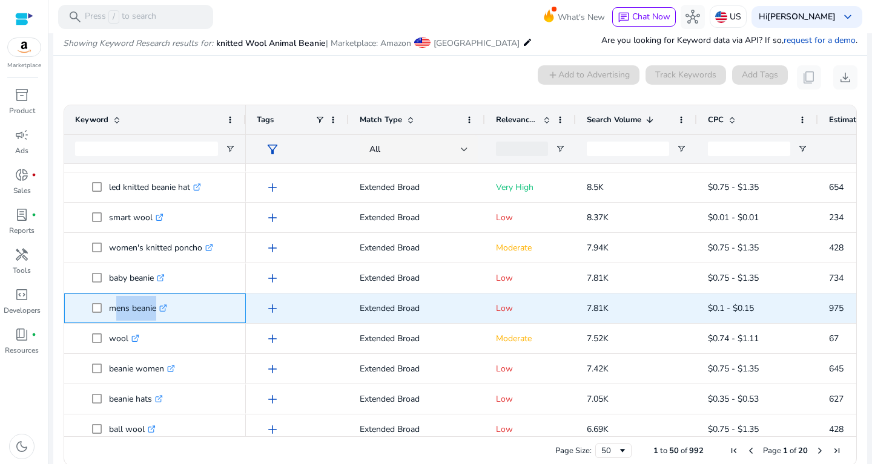
drag, startPoint x: 111, startPoint y: 304, endPoint x: 162, endPoint y: 309, distance: 51.1
click at [162, 309] on p "mens beanie .st0{fill:#2c8af8}" at bounding box center [138, 308] width 58 height 25
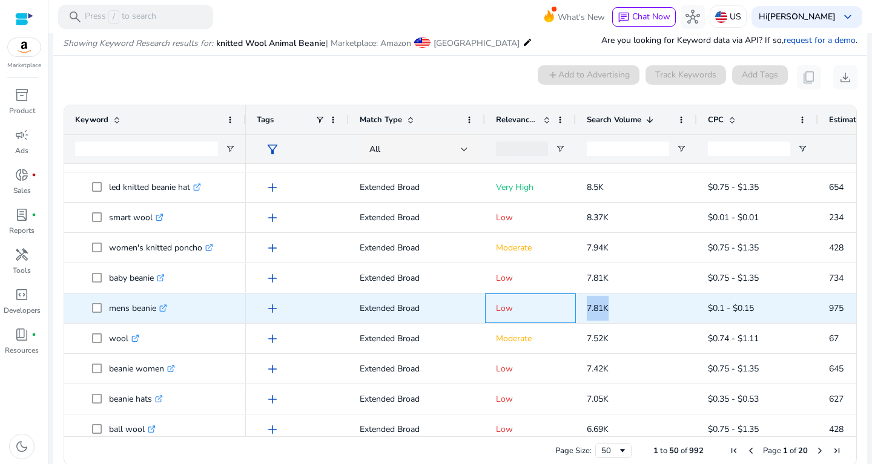
drag, startPoint x: 570, startPoint y: 298, endPoint x: 647, endPoint y: 320, distance: 80.5
click at [647, 320] on div "add Extended Broad Low 7.81K $0.1 - $0.15 975 12.50%" at bounding box center [653, 309] width 814 height 30
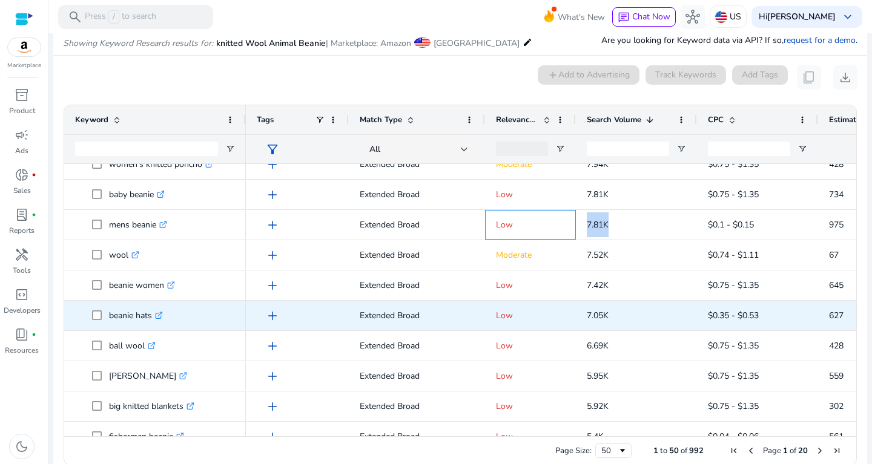
scroll to position [530, 0]
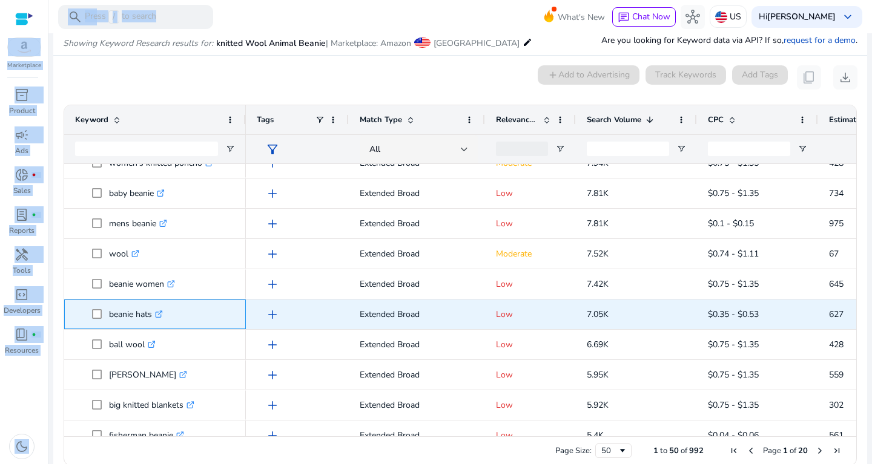
drag, startPoint x: 116, startPoint y: 316, endPoint x: 178, endPoint y: 312, distance: 61.8
click at [169, 312] on span "beanie hats .st0{fill:#2c8af8}" at bounding box center [139, 314] width 60 height 25
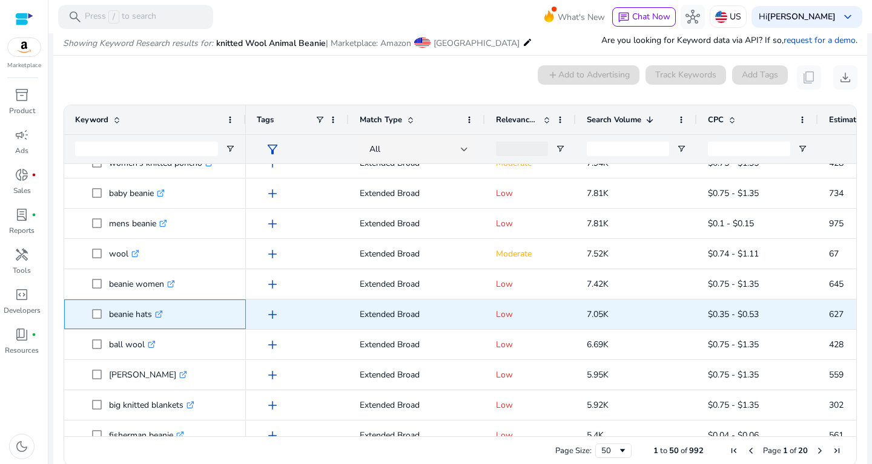
click at [134, 311] on p "beanie hats .st0{fill:#2c8af8}" at bounding box center [136, 314] width 54 height 25
drag, startPoint x: 110, startPoint y: 314, endPoint x: 162, endPoint y: 311, distance: 52.7
click at [162, 311] on p "beanie hats .st0{fill:#2c8af8}" at bounding box center [136, 314] width 54 height 25
drag, startPoint x: 583, startPoint y: 313, endPoint x: 625, endPoint y: 315, distance: 42.4
click at [625, 315] on div "7.05K" at bounding box center [636, 315] width 121 height 30
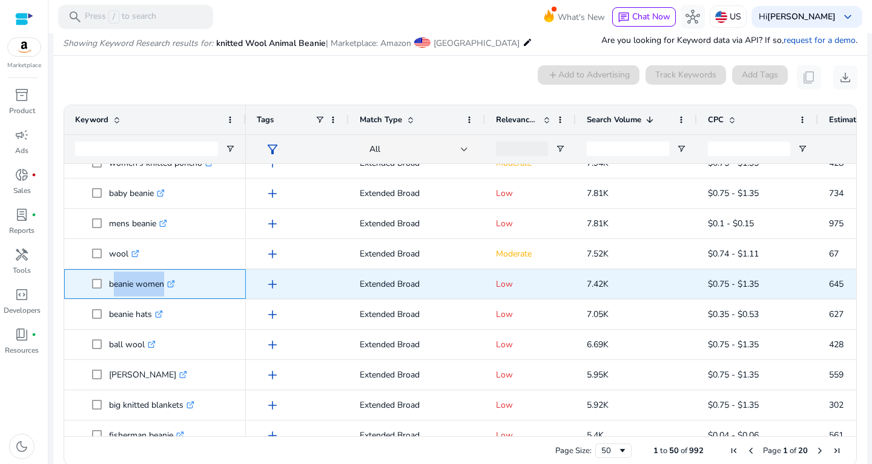
drag, startPoint x: 110, startPoint y: 280, endPoint x: 169, endPoint y: 272, distance: 60.4
click at [169, 272] on p "beanie women .st0{fill:#2c8af8}" at bounding box center [142, 284] width 66 height 25
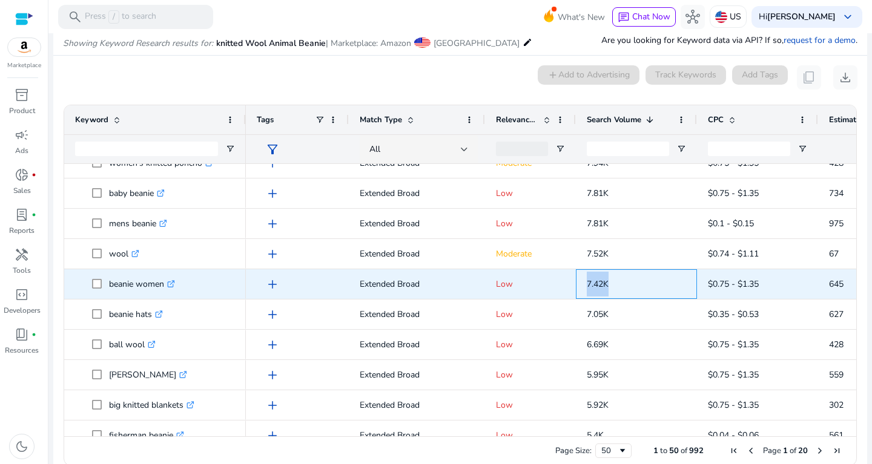
drag, startPoint x: 577, startPoint y: 297, endPoint x: 636, endPoint y: 288, distance: 59.3
click at [636, 288] on div "7.42K" at bounding box center [636, 284] width 121 height 30
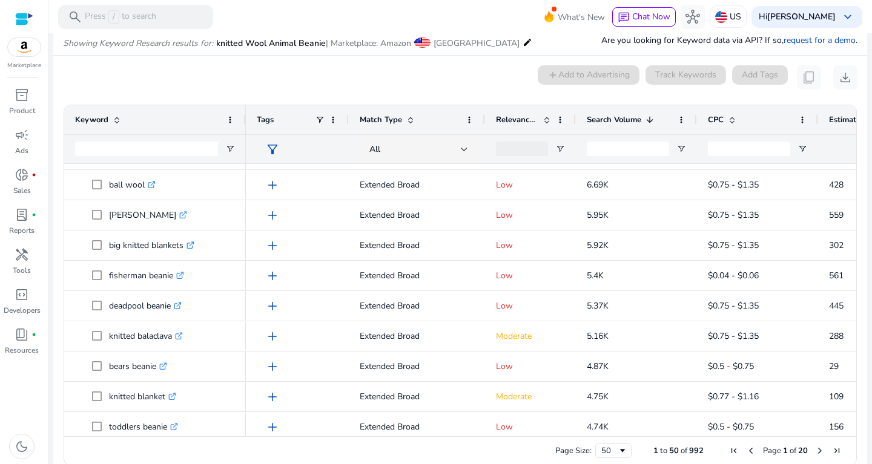
scroll to position [710, 0]
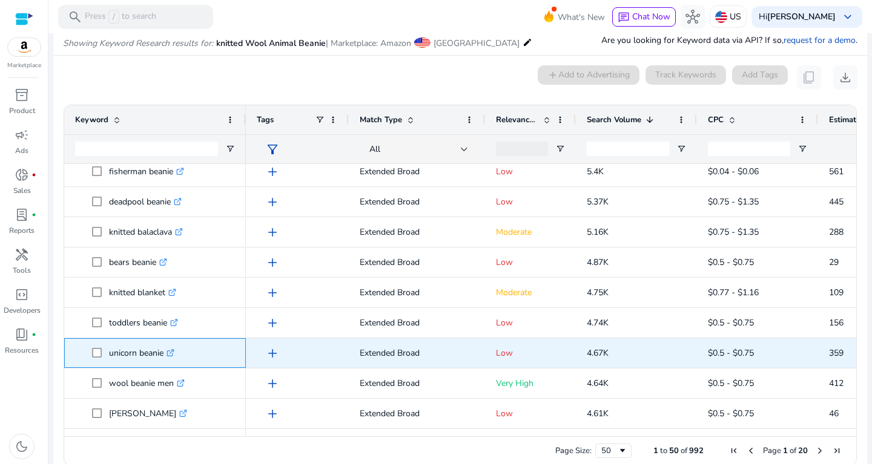
click at [109, 350] on span at bounding box center [100, 353] width 17 height 25
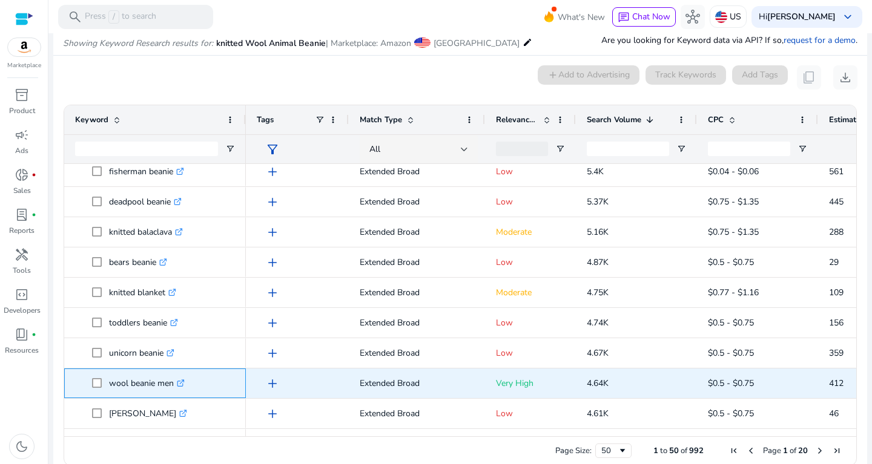
drag, startPoint x: 110, startPoint y: 382, endPoint x: 174, endPoint y: 390, distance: 64.0
click at [174, 390] on p "wool beanie men .st0{fill:#2c8af8}" at bounding box center [147, 383] width 76 height 25
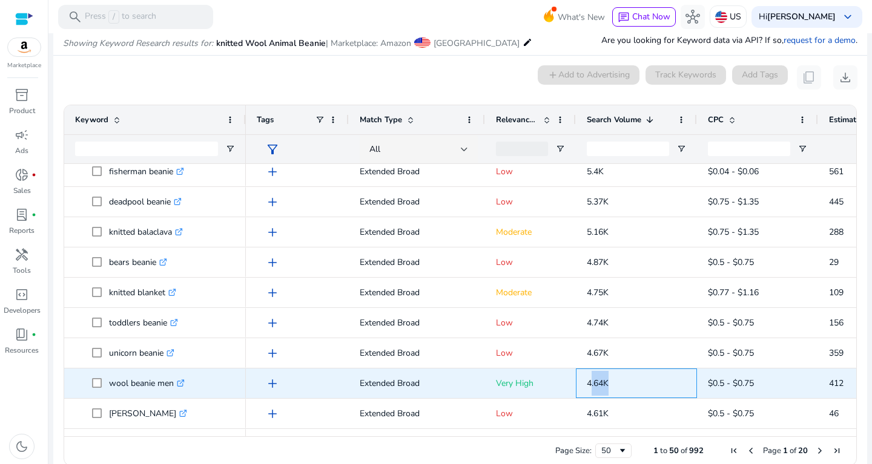
drag, startPoint x: 592, startPoint y: 384, endPoint x: 616, endPoint y: 382, distance: 24.3
click at [616, 382] on p "4.64K" at bounding box center [636, 383] width 99 height 25
drag, startPoint x: 616, startPoint y: 382, endPoint x: 585, endPoint y: 380, distance: 30.9
click at [587, 380] on span "4.64K" at bounding box center [636, 383] width 99 height 33
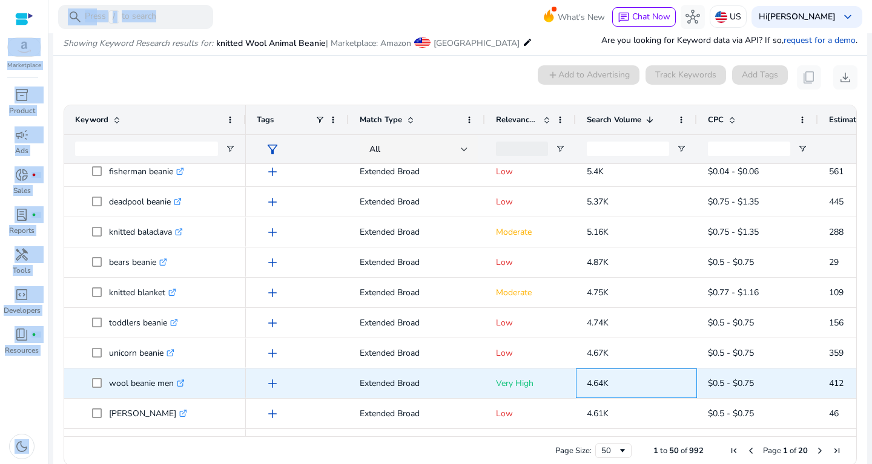
click at [590, 384] on span "4.64K" at bounding box center [598, 384] width 22 height 12
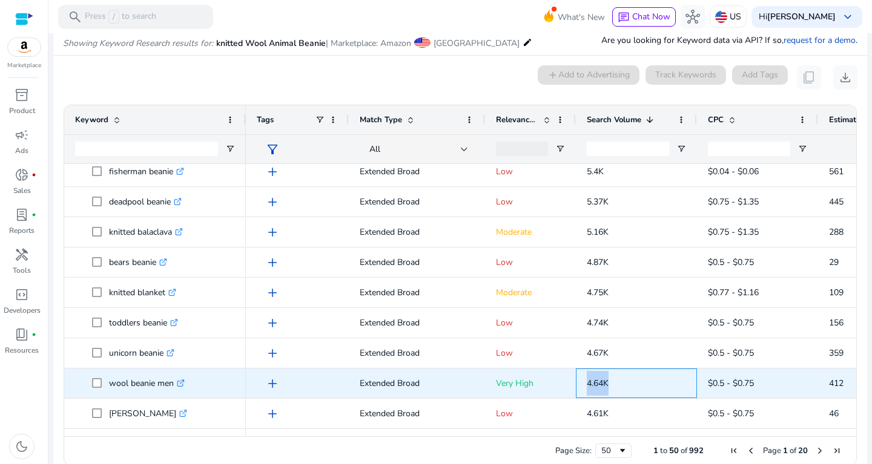
drag, startPoint x: 622, startPoint y: 384, endPoint x: 588, endPoint y: 384, distance: 34.5
click at [588, 384] on p "4.64K" at bounding box center [636, 383] width 99 height 25
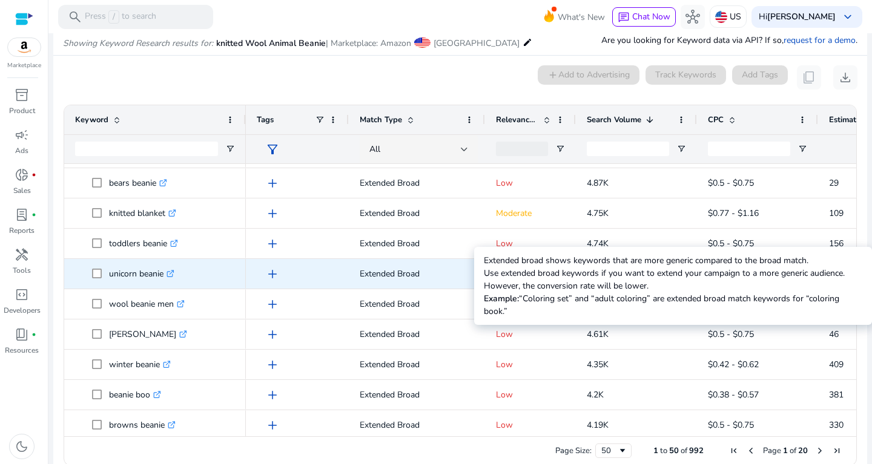
scroll to position [877, 0]
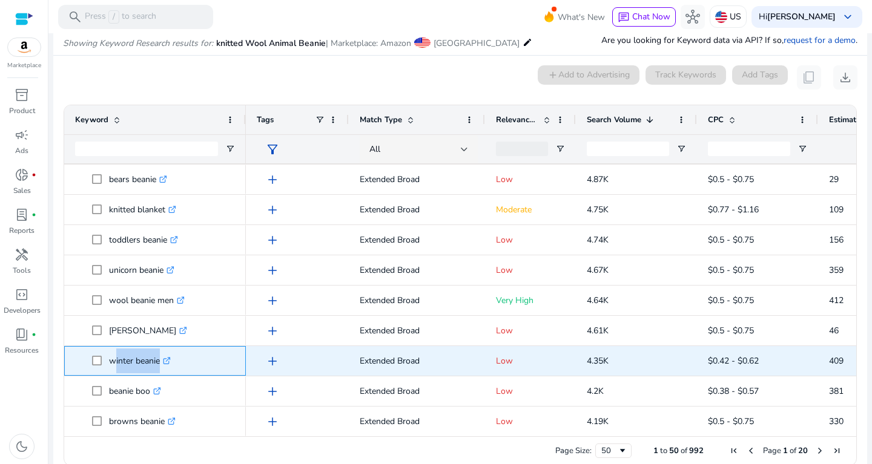
drag, startPoint x: 110, startPoint y: 361, endPoint x: 168, endPoint y: 363, distance: 58.1
click at [168, 363] on p "winter beanie .st0{fill:#2c8af8}" at bounding box center [140, 361] width 62 height 25
click at [591, 353] on p "4.35K" at bounding box center [636, 361] width 99 height 25
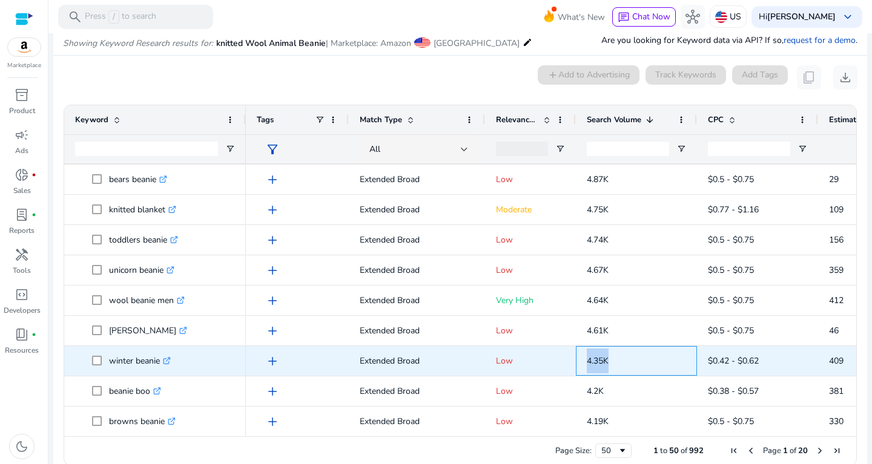
drag, startPoint x: 589, startPoint y: 355, endPoint x: 637, endPoint y: 358, distance: 47.9
click at [637, 358] on p "4.35K" at bounding box center [636, 361] width 99 height 25
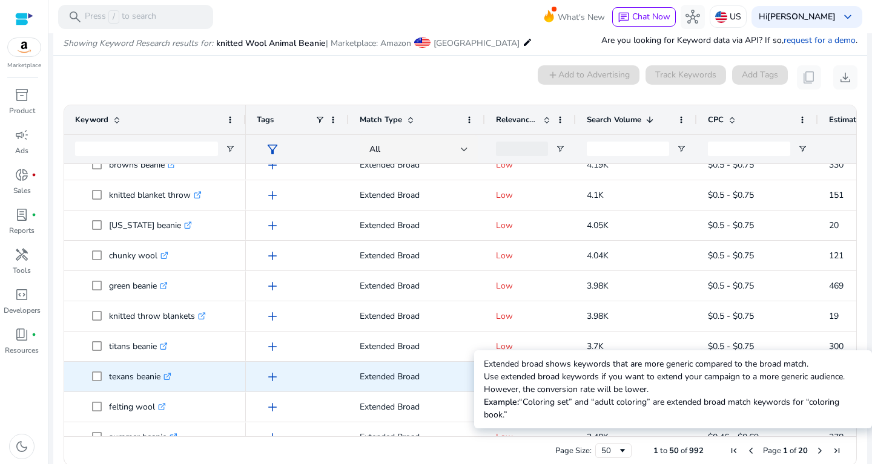
scroll to position [1151, 0]
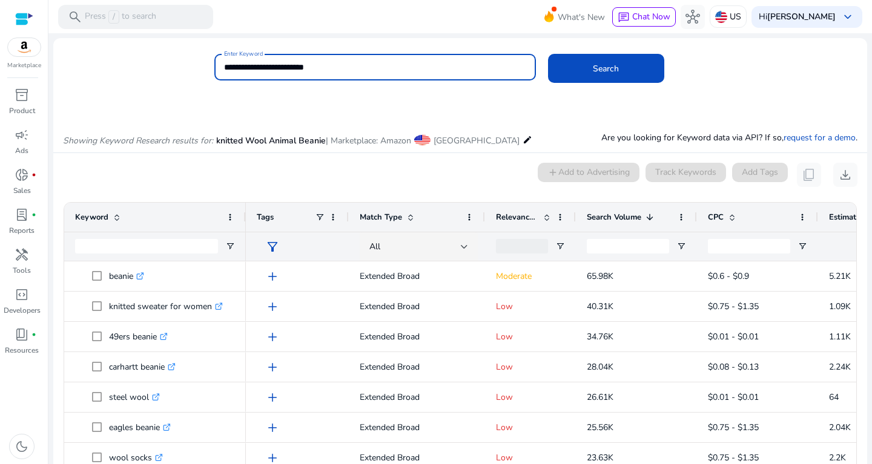
drag, startPoint x: 348, startPoint y: 68, endPoint x: 171, endPoint y: 55, distance: 177.3
click at [224, 61] on input "**********" at bounding box center [375, 67] width 302 height 13
type input "**********"
click at [548, 54] on button "Search" at bounding box center [606, 68] width 116 height 29
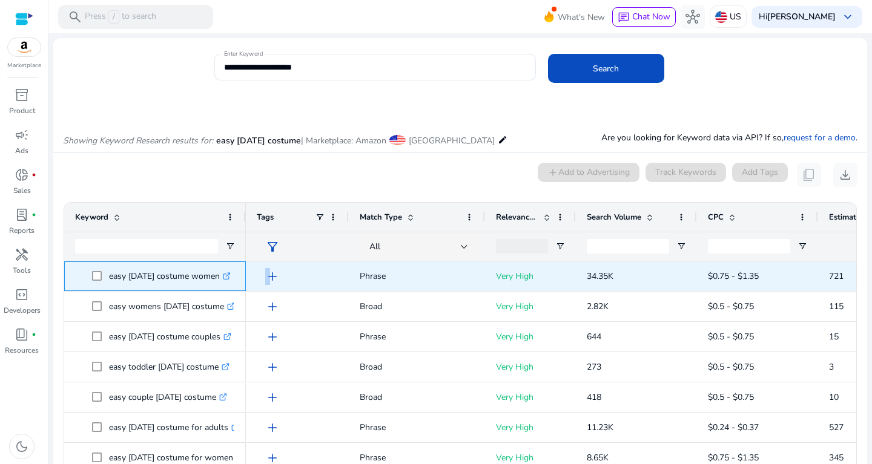
drag, startPoint x: 106, startPoint y: 275, endPoint x: 268, endPoint y: 284, distance: 162.5
click at [235, 284] on span "easy halloween costume women .st0{fill:#2c8af8}" at bounding box center [155, 276] width 160 height 25
click at [154, 277] on p "easy halloween costume women .st0{fill:#2c8af8}" at bounding box center [170, 276] width 122 height 25
drag, startPoint x: 110, startPoint y: 274, endPoint x: 241, endPoint y: 281, distance: 131.5
click at [231, 281] on p "easy halloween costume women .st0{fill:#2c8af8}" at bounding box center [170, 276] width 122 height 25
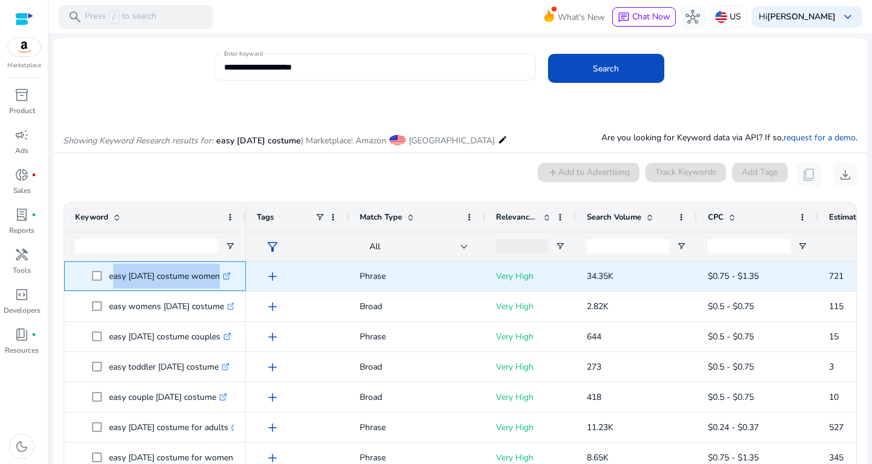
copy p "easy [DATE] costume women"
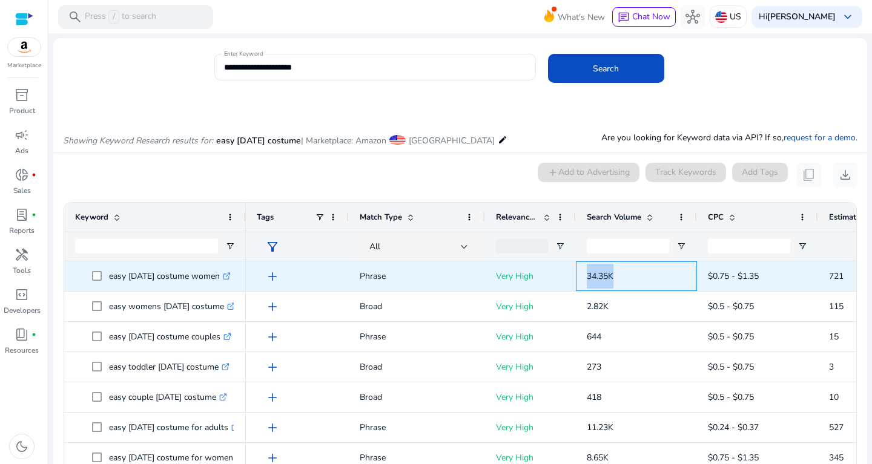
drag, startPoint x: 581, startPoint y: 277, endPoint x: 634, endPoint y: 278, distance: 53.3
click at [634, 278] on div "34.35K" at bounding box center [636, 276] width 121 height 30
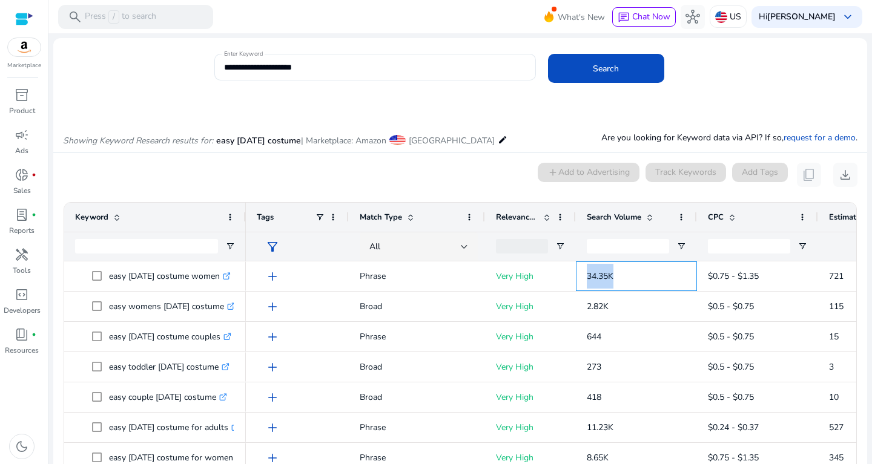
copy span "34.35K"
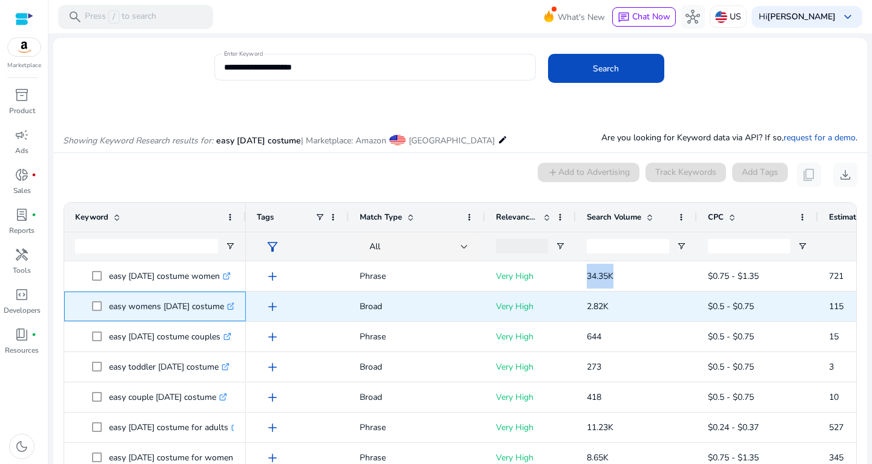
drag, startPoint x: 110, startPoint y: 305, endPoint x: 235, endPoint y: 309, distance: 124.7
click at [235, 309] on p "easy womens halloween costume .st0{fill:#2c8af8}" at bounding box center [172, 306] width 126 height 25
copy p "easy womens halloween costum"
drag, startPoint x: 570, startPoint y: 309, endPoint x: 640, endPoint y: 298, distance: 71.1
click at [640, 298] on div "add Broad Very High 2.82K $0.5 - $0.75 115 4.10%" at bounding box center [653, 307] width 814 height 30
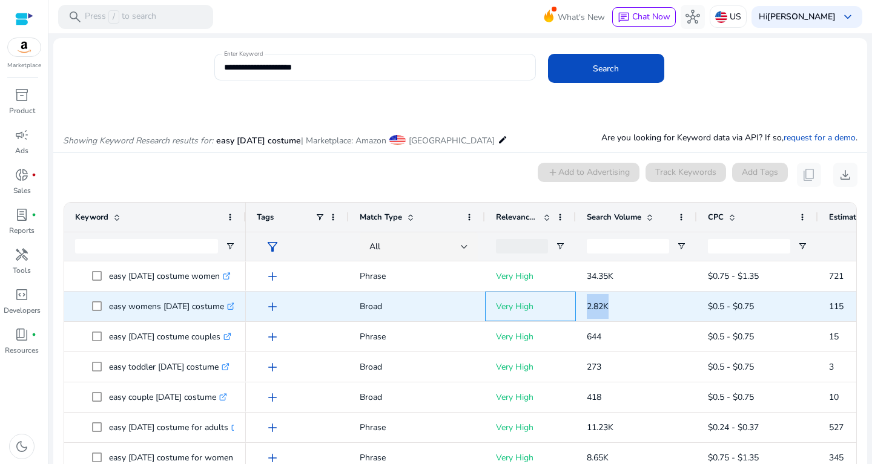
copy div "2.82K"
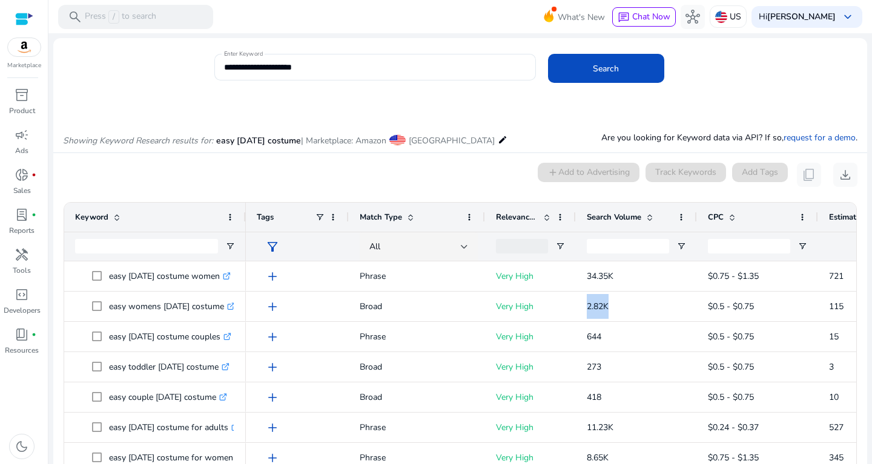
click at [644, 216] on span at bounding box center [647, 217] width 13 height 10
click at [647, 214] on span at bounding box center [650, 217] width 10 height 10
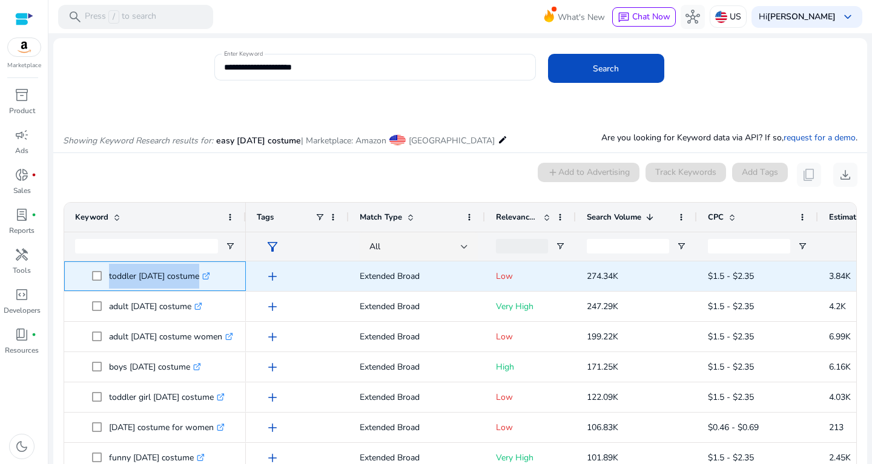
drag, startPoint x: 107, startPoint y: 274, endPoint x: 215, endPoint y: 274, distance: 109.0
click at [215, 274] on span "toddler halloween costume .st0{fill:#2c8af8}" at bounding box center [163, 276] width 143 height 25
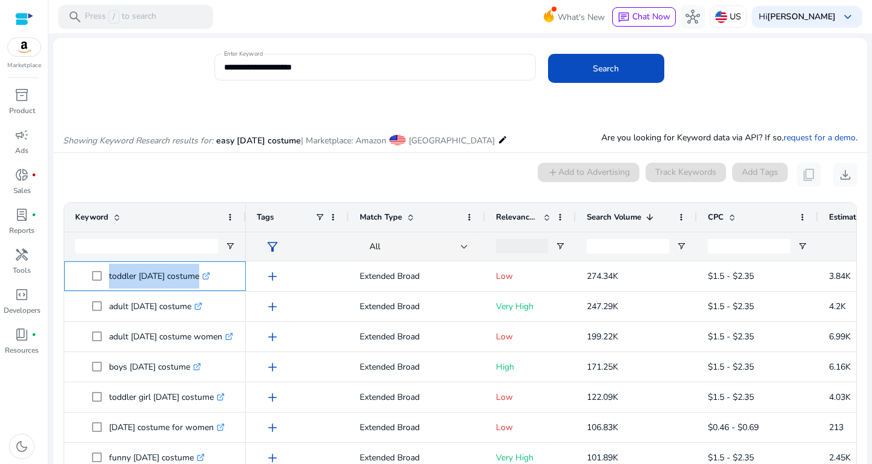
copy span "toddler halloween costume"
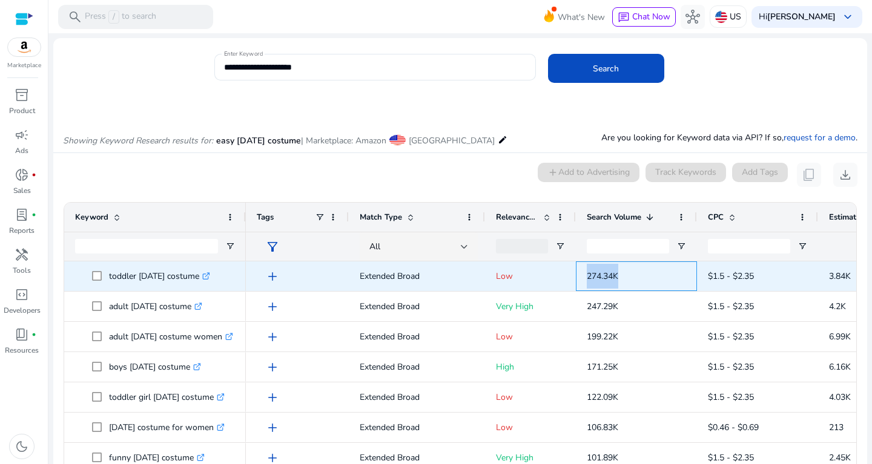
drag, startPoint x: 587, startPoint y: 274, endPoint x: 634, endPoint y: 276, distance: 47.3
click at [634, 276] on p "274.34K" at bounding box center [636, 276] width 99 height 25
copy span "274.34K"
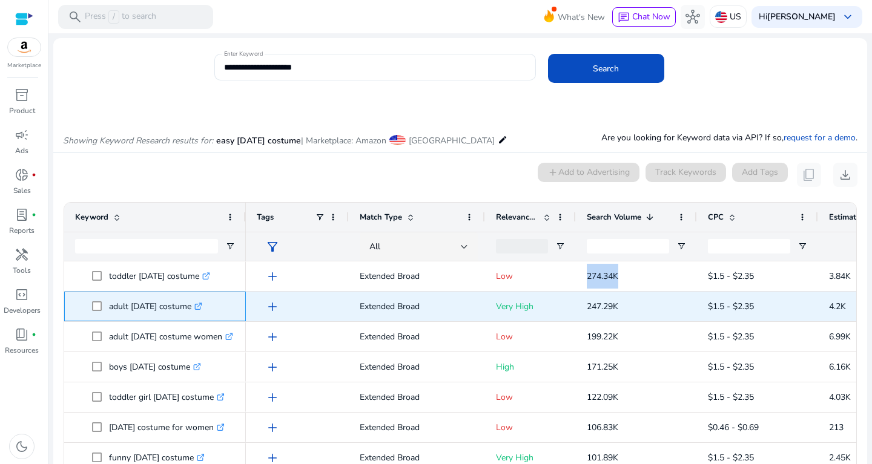
drag, startPoint x: 120, startPoint y: 305, endPoint x: 191, endPoint y: 301, distance: 71.5
click at [191, 301] on p "adult halloween costume .st0{fill:#2c8af8}" at bounding box center [155, 306] width 93 height 25
drag, startPoint x: 107, startPoint y: 308, endPoint x: 204, endPoint y: 301, distance: 97.1
click at [204, 301] on span "adult halloween costume .st0{fill:#2c8af8}" at bounding box center [163, 306] width 143 height 25
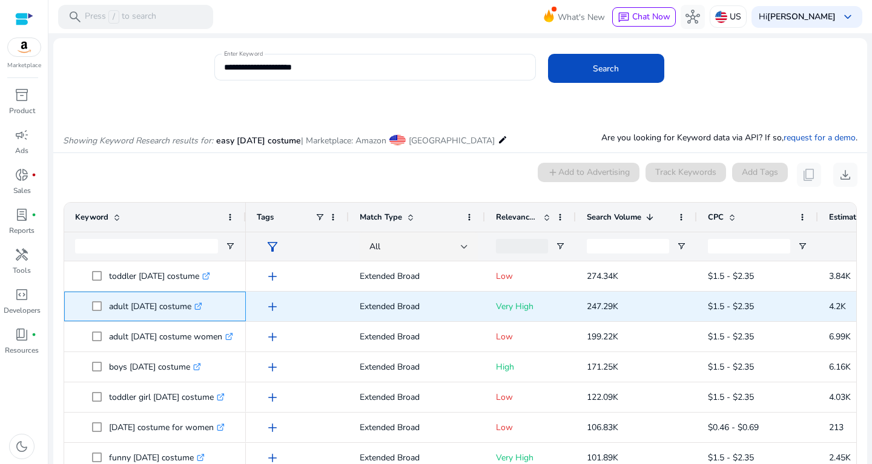
copy span "adult halloween costume"
drag, startPoint x: 586, startPoint y: 310, endPoint x: 653, endPoint y: 307, distance: 66.7
click at [653, 307] on div "247.29K" at bounding box center [636, 307] width 121 height 30
copy span "247.29K"
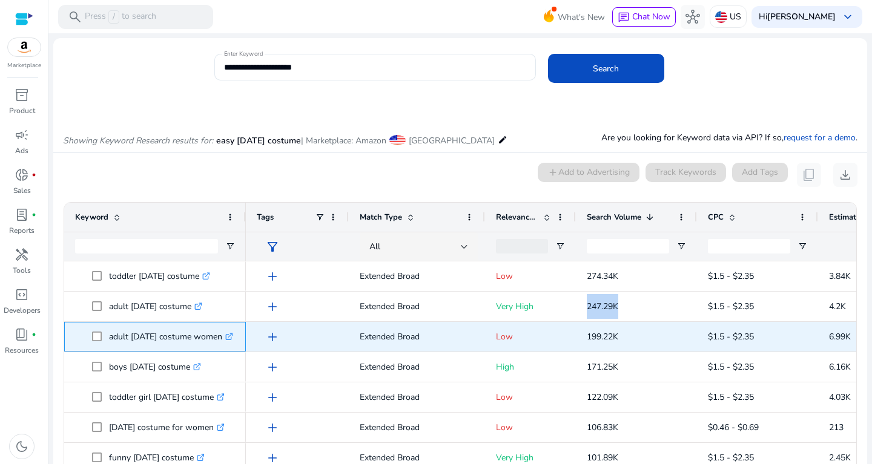
drag, startPoint x: 105, startPoint y: 332, endPoint x: 234, endPoint y: 340, distance: 129.1
click at [234, 340] on span "adult halloween costume women .st0{fill:#2c8af8}" at bounding box center [163, 336] width 143 height 25
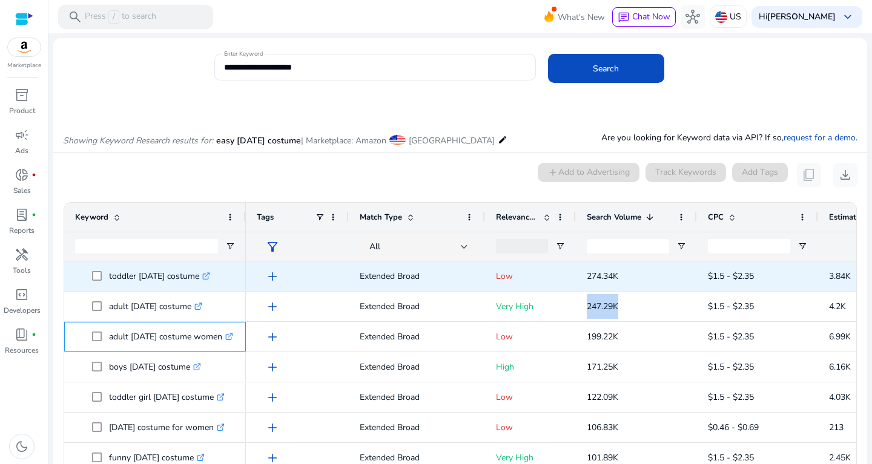
copy span "adult halloween costume women"
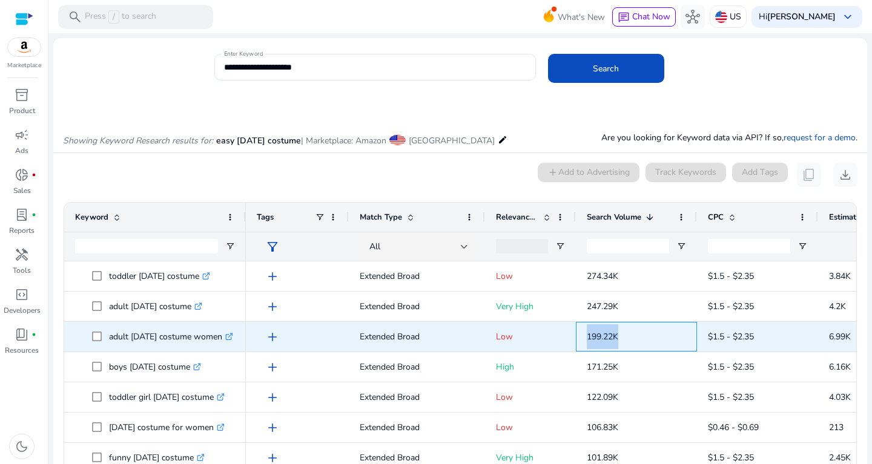
drag, startPoint x: 580, startPoint y: 329, endPoint x: 649, endPoint y: 341, distance: 70.2
click at [649, 341] on div "199.22K" at bounding box center [636, 337] width 121 height 30
copy span "199.22K"
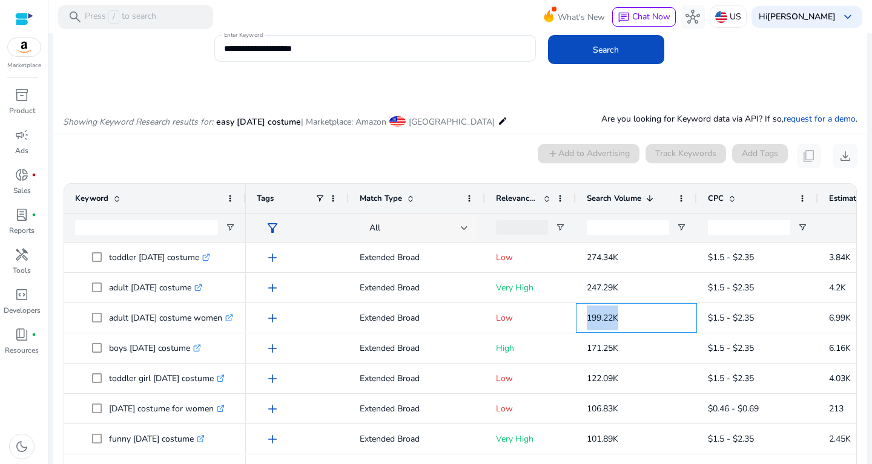
scroll to position [26, 0]
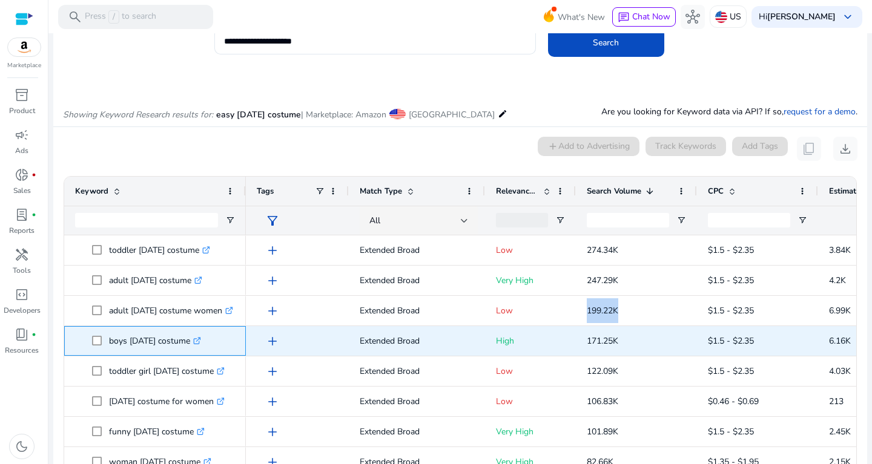
drag, startPoint x: 105, startPoint y: 334, endPoint x: 202, endPoint y: 340, distance: 96.5
click at [202, 340] on span "boys halloween costume .st0{fill:#2c8af8}" at bounding box center [163, 341] width 143 height 25
drag, startPoint x: 585, startPoint y: 337, endPoint x: 636, endPoint y: 346, distance: 52.4
click at [636, 346] on div "171.25K" at bounding box center [636, 341] width 121 height 30
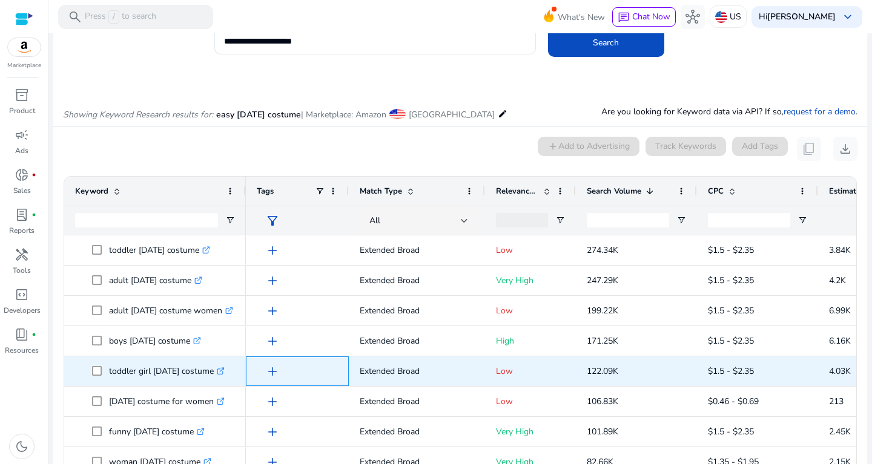
click at [320, 361] on div "add" at bounding box center [300, 371] width 75 height 22
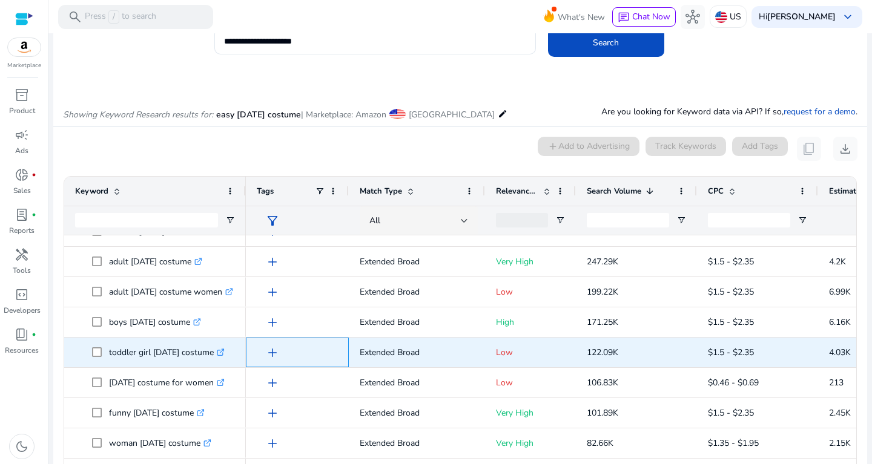
scroll to position [19, 0]
drag, startPoint x: 107, startPoint y: 345, endPoint x: 247, endPoint y: 351, distance: 140.0
click at [235, 351] on span "toddler girl halloween costume .st0{fill:#2c8af8}" at bounding box center [155, 352] width 160 height 25
click at [168, 360] on p "toddler girl halloween costume .st0{fill:#2c8af8}" at bounding box center [167, 352] width 116 height 25
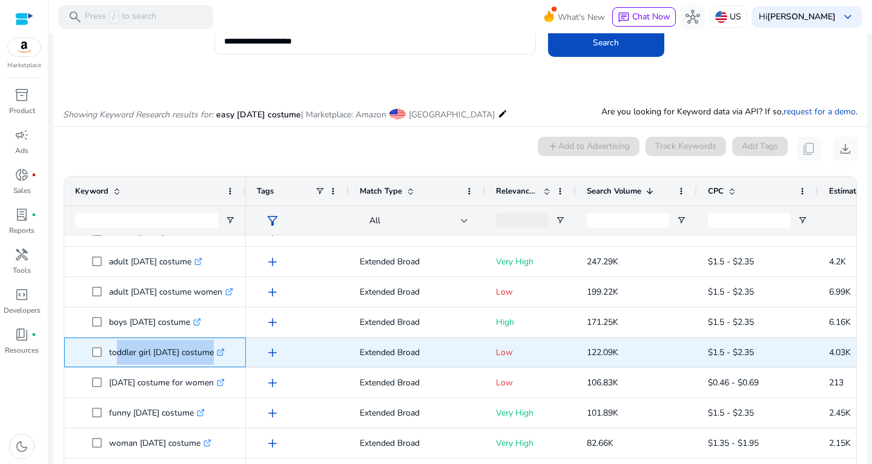
drag, startPoint x: 112, startPoint y: 351, endPoint x: 209, endPoint y: 357, distance: 97.6
click at [209, 357] on p "toddler girl halloween costume .st0{fill:#2c8af8}" at bounding box center [167, 352] width 116 height 25
drag, startPoint x: 109, startPoint y: 352, endPoint x: 232, endPoint y: 352, distance: 123.5
click at [232, 352] on span "toddler girl halloween costume .st0{fill:#2c8af8}" at bounding box center [163, 352] width 143 height 25
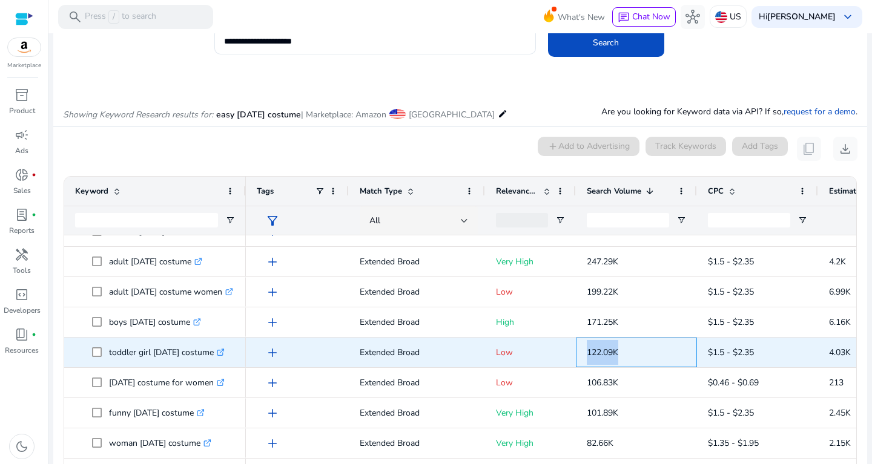
drag, startPoint x: 584, startPoint y: 346, endPoint x: 631, endPoint y: 342, distance: 46.7
click at [631, 342] on div "122.09K" at bounding box center [636, 353] width 121 height 30
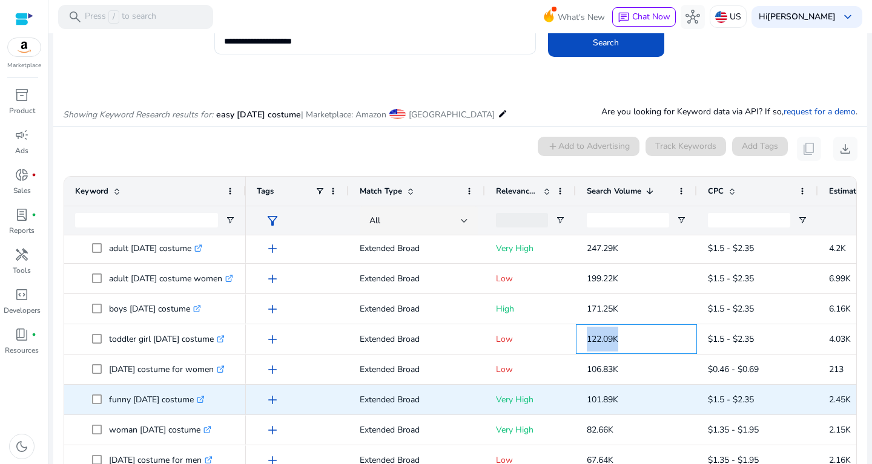
scroll to position [38, 0]
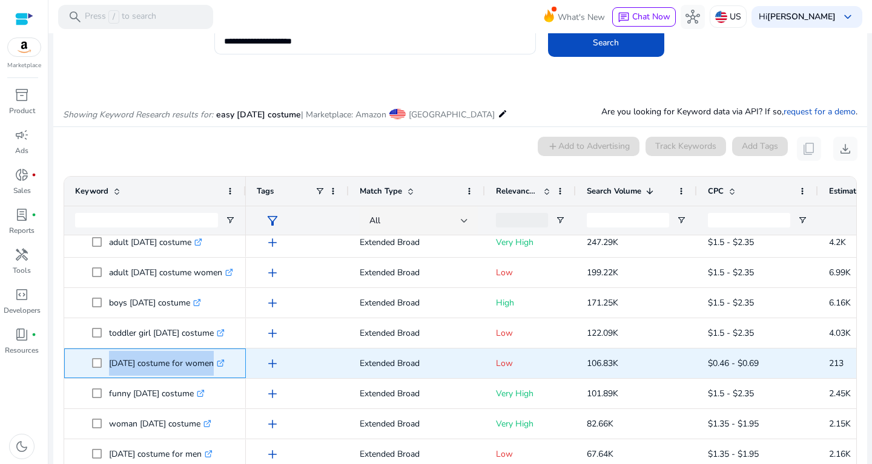
drag, startPoint x: 108, startPoint y: 358, endPoint x: 234, endPoint y: 360, distance: 125.3
click at [234, 359] on span "halloween costume for women .st0{fill:#2c8af8}" at bounding box center [163, 363] width 143 height 25
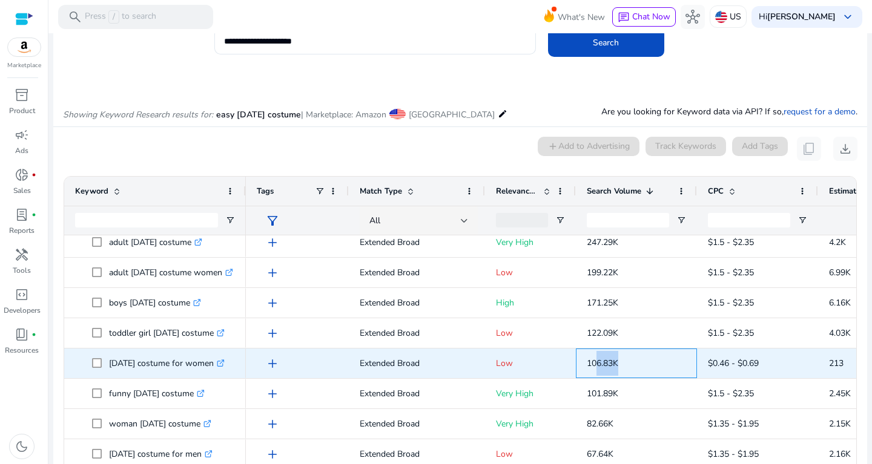
drag, startPoint x: 596, startPoint y: 361, endPoint x: 626, endPoint y: 361, distance: 30.3
click at [626, 361] on p "106.83K" at bounding box center [636, 363] width 99 height 25
drag, startPoint x: 626, startPoint y: 361, endPoint x: 584, endPoint y: 361, distance: 42.4
click at [587, 361] on span "106.83K" at bounding box center [636, 363] width 99 height 33
click at [584, 361] on div "106.83K" at bounding box center [636, 364] width 121 height 30
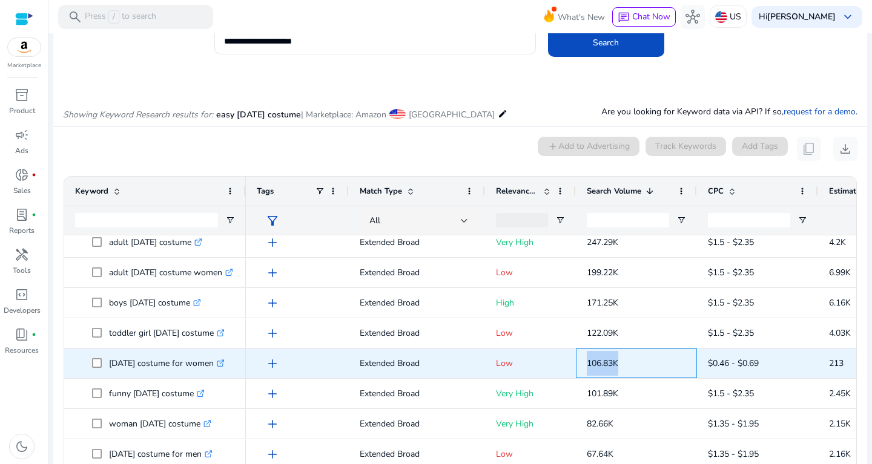
drag, startPoint x: 584, startPoint y: 361, endPoint x: 633, endPoint y: 368, distance: 49.0
click at [633, 368] on div "106.83K" at bounding box center [636, 364] width 121 height 30
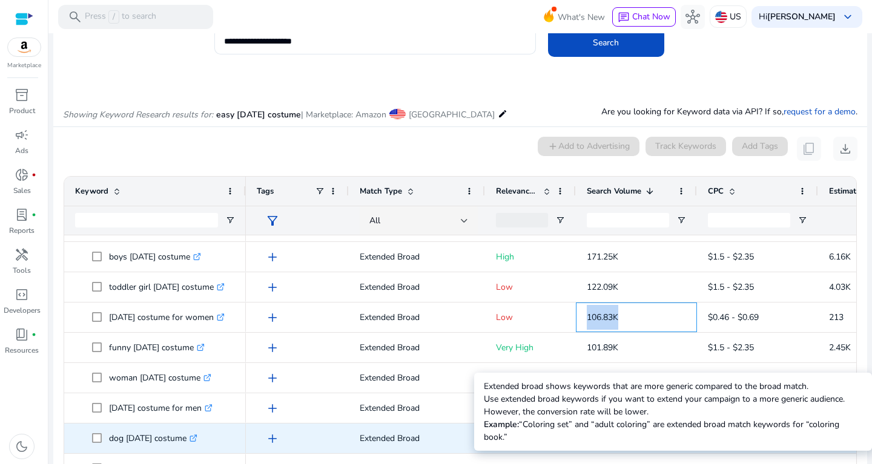
scroll to position [84, 0]
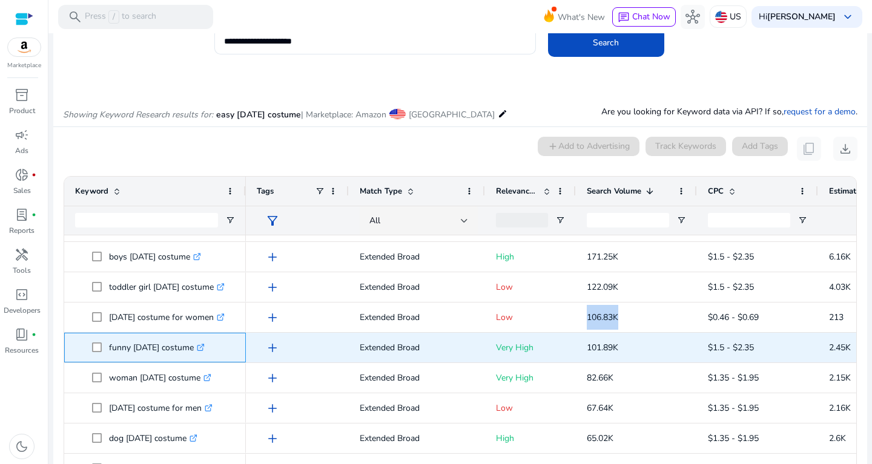
drag, startPoint x: 107, startPoint y: 344, endPoint x: 204, endPoint y: 341, distance: 96.9
click at [204, 340] on span "funny halloween costume .st0{fill:#2c8af8}" at bounding box center [163, 347] width 143 height 25
click at [204, 348] on p "funny halloween costume .st0{fill:#2c8af8}" at bounding box center [157, 347] width 96 height 25
drag, startPoint x: 107, startPoint y: 344, endPoint x: 217, endPoint y: 351, distance: 111.0
click at [217, 350] on span "funny halloween costume .st0{fill:#2c8af8}" at bounding box center [163, 347] width 143 height 25
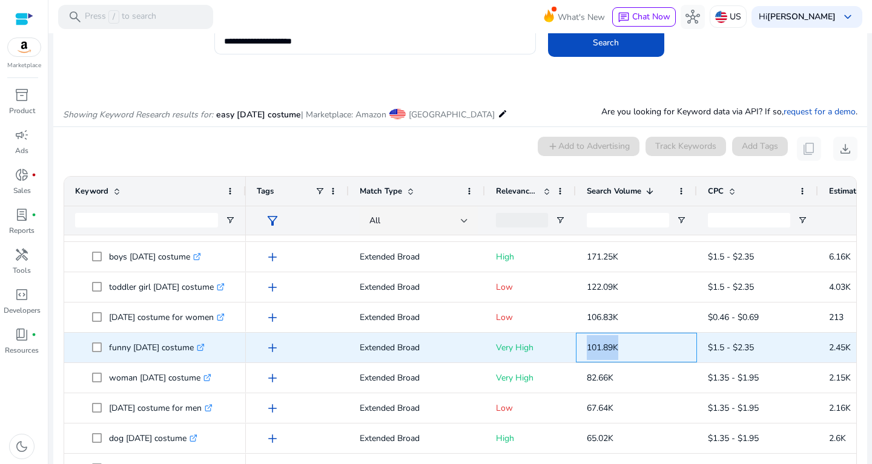
drag, startPoint x: 581, startPoint y: 339, endPoint x: 642, endPoint y: 347, distance: 61.0
click at [642, 347] on div "101.89K" at bounding box center [636, 348] width 121 height 30
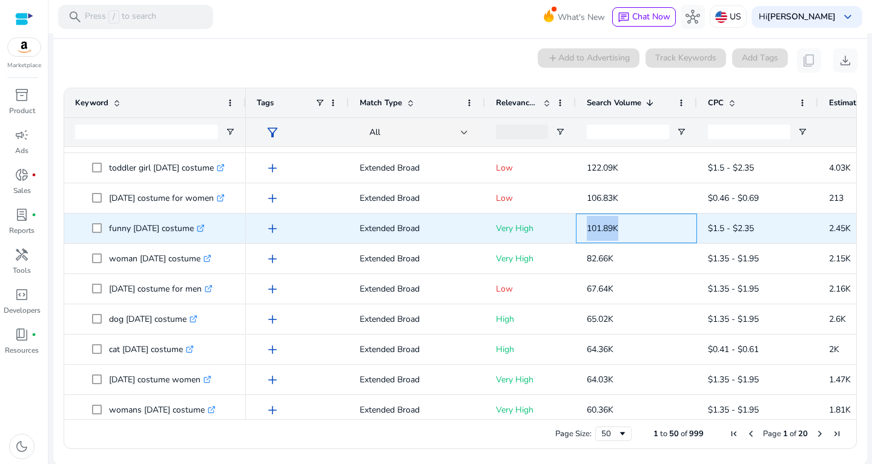
scroll to position [117, 0]
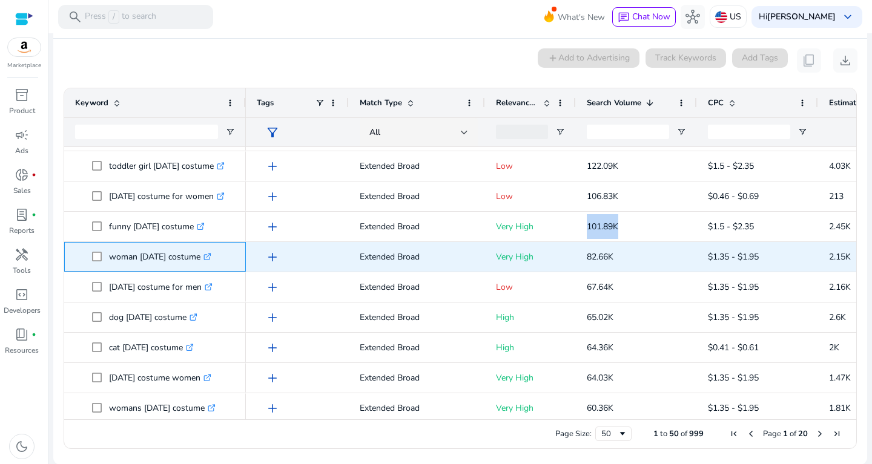
drag, startPoint x: 111, startPoint y: 251, endPoint x: 212, endPoint y: 247, distance: 100.6
click at [211, 247] on p "woman halloween costume .st0{fill:#2c8af8}" at bounding box center [160, 257] width 102 height 25
drag, startPoint x: 580, startPoint y: 257, endPoint x: 634, endPoint y: 256, distance: 53.3
click at [634, 256] on div "82.66K" at bounding box center [636, 257] width 121 height 30
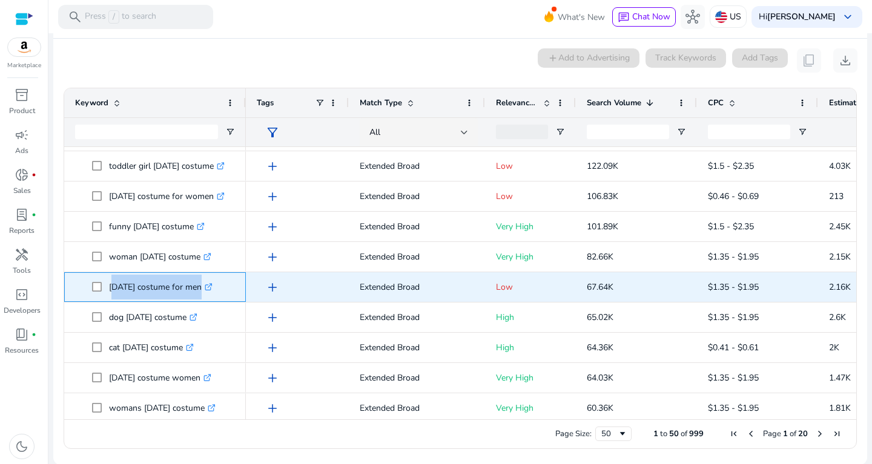
drag, startPoint x: 111, startPoint y: 282, endPoint x: 217, endPoint y: 287, distance: 105.4
click at [212, 287] on p "halloween costume for men .st0{fill:#2c8af8}" at bounding box center [161, 287] width 104 height 25
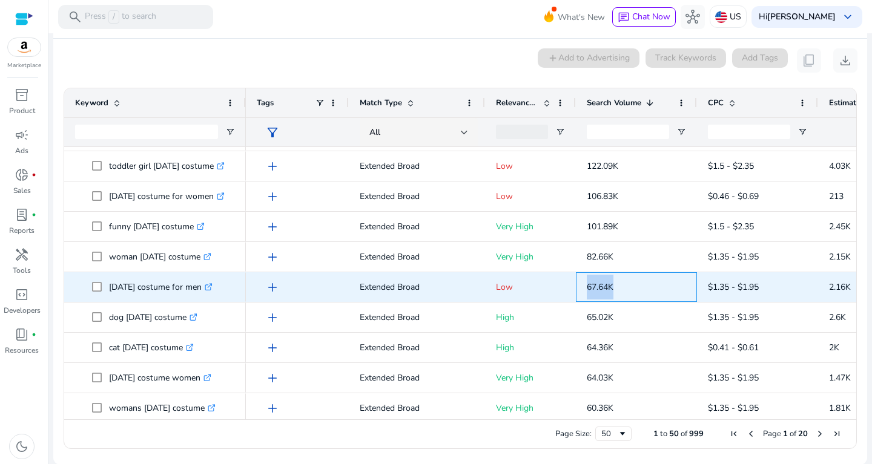
drag, startPoint x: 590, startPoint y: 280, endPoint x: 643, endPoint y: 279, distance: 53.9
click at [643, 279] on div "67.64K" at bounding box center [636, 287] width 121 height 30
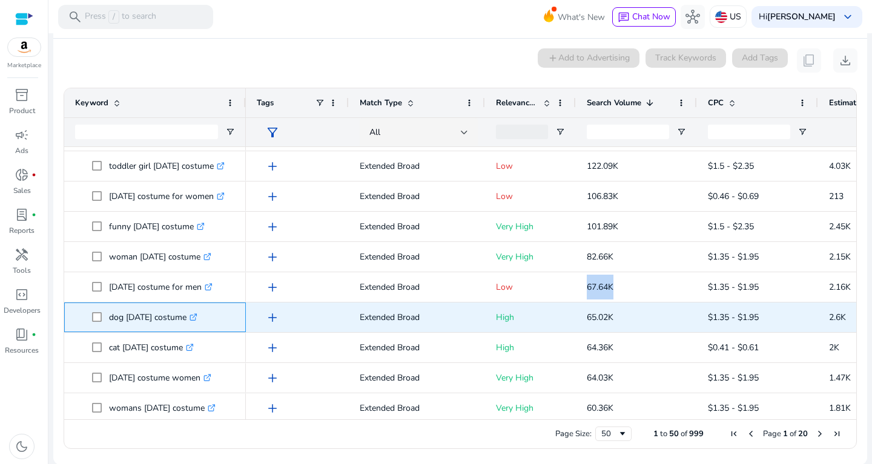
drag, startPoint x: 106, startPoint y: 313, endPoint x: 199, endPoint y: 315, distance: 93.2
click at [199, 315] on span "dog halloween costume .st0{fill:#2c8af8}" at bounding box center [163, 317] width 143 height 25
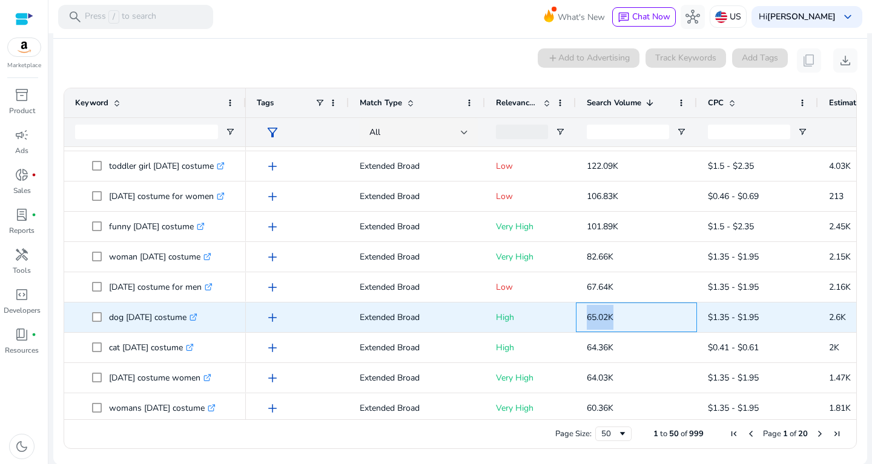
drag, startPoint x: 587, startPoint y: 320, endPoint x: 628, endPoint y: 320, distance: 41.2
click at [628, 320] on p "65.02K" at bounding box center [636, 317] width 99 height 25
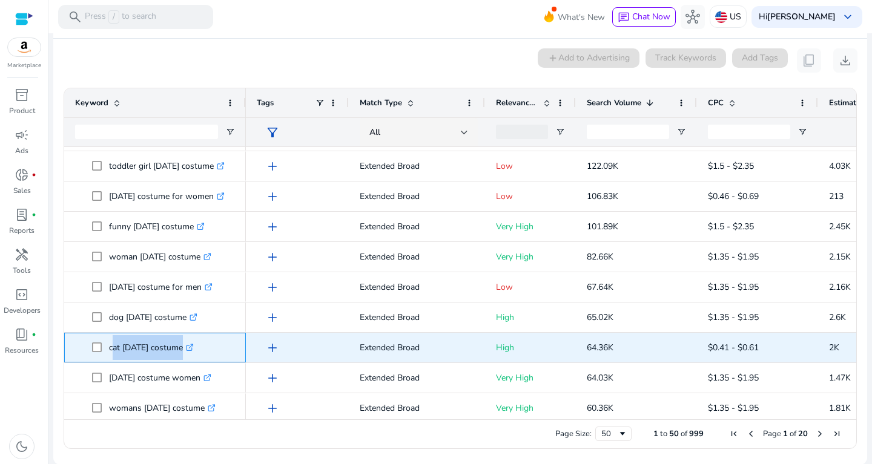
drag, startPoint x: 110, startPoint y: 340, endPoint x: 200, endPoint y: 340, distance: 89.6
click at [194, 340] on p "cat halloween costume .st0{fill:#2c8af8}" at bounding box center [151, 347] width 85 height 25
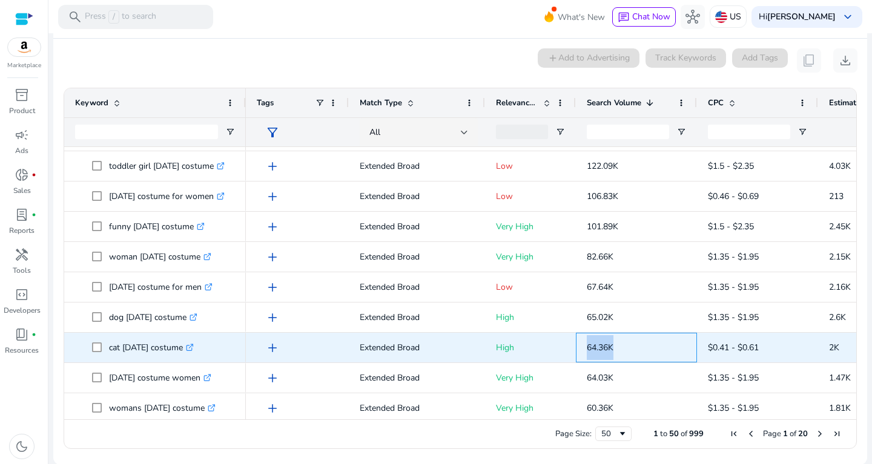
drag, startPoint x: 588, startPoint y: 344, endPoint x: 623, endPoint y: 343, distance: 35.1
click at [623, 343] on p "64.36K" at bounding box center [636, 347] width 99 height 25
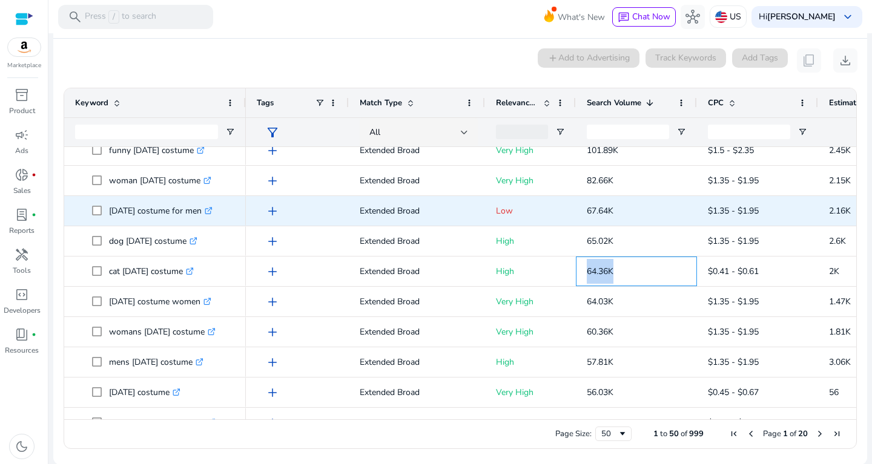
scroll to position [197, 0]
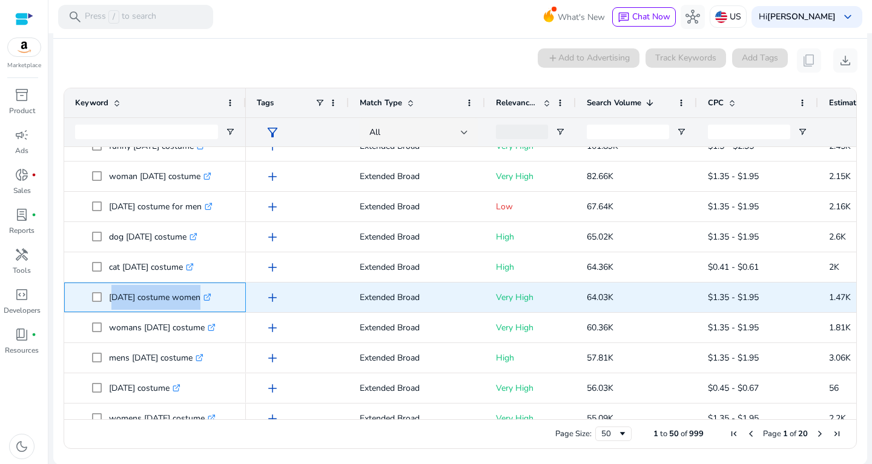
drag, startPoint x: 110, startPoint y: 294, endPoint x: 217, endPoint y: 291, distance: 107.8
click at [211, 291] on p "halloween costume women .st0{fill:#2c8af8}" at bounding box center [160, 297] width 102 height 25
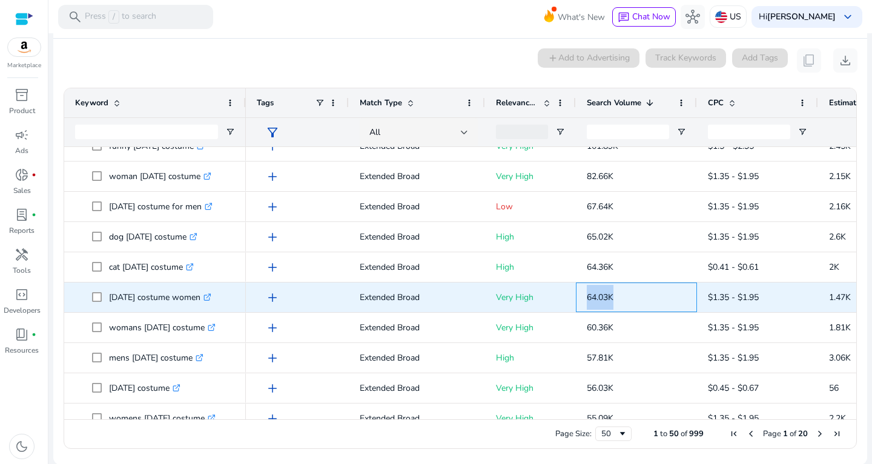
drag, startPoint x: 578, startPoint y: 292, endPoint x: 626, endPoint y: 291, distance: 48.5
click at [628, 291] on div "64.03K" at bounding box center [636, 298] width 121 height 30
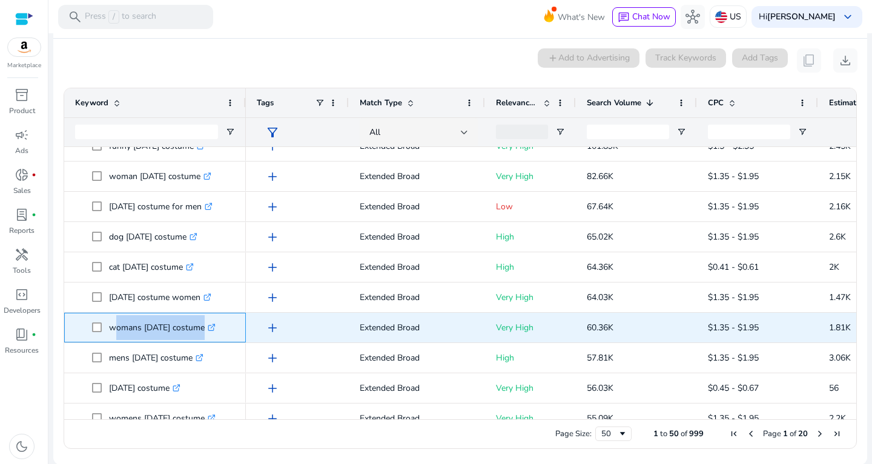
drag, startPoint x: 111, startPoint y: 326, endPoint x: 220, endPoint y: 332, distance: 109.1
click at [215, 332] on p "womans halloween costume .st0{fill:#2c8af8}" at bounding box center [162, 327] width 107 height 25
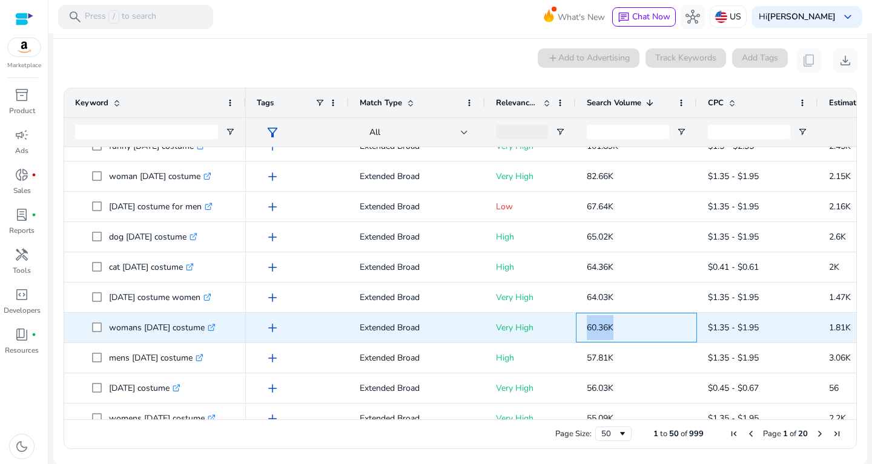
drag, startPoint x: 587, startPoint y: 326, endPoint x: 634, endPoint y: 323, distance: 46.7
click at [634, 323] on p "60.36K" at bounding box center [636, 327] width 99 height 25
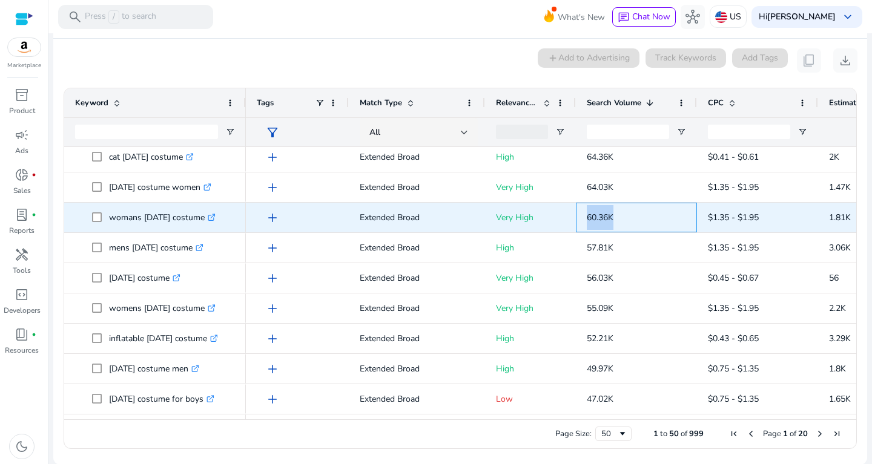
scroll to position [0, 0]
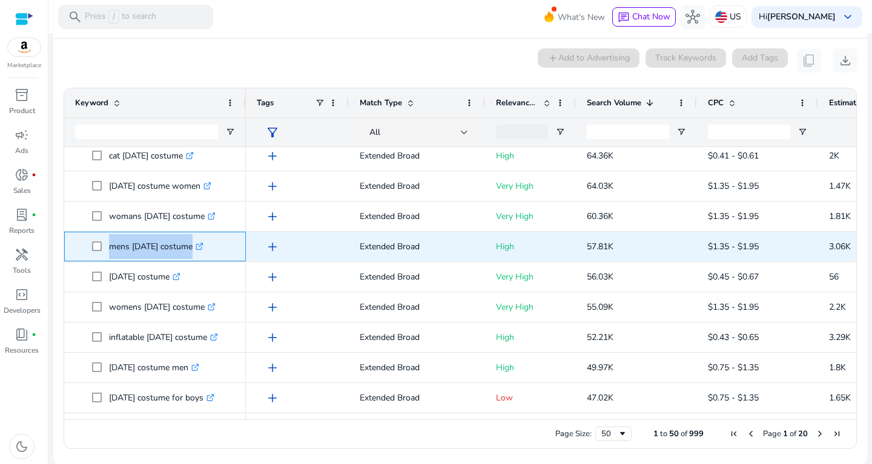
drag, startPoint x: 106, startPoint y: 247, endPoint x: 227, endPoint y: 248, distance: 121.1
click at [227, 248] on span "mens halloween costume .st0{fill:#2c8af8}" at bounding box center [163, 246] width 143 height 25
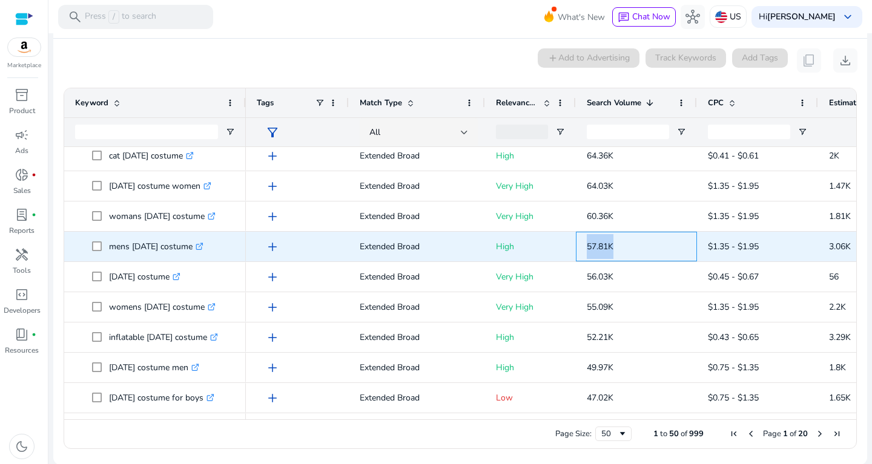
drag, startPoint x: 580, startPoint y: 240, endPoint x: 644, endPoint y: 245, distance: 64.3
click at [644, 245] on div "57.81K" at bounding box center [636, 247] width 121 height 30
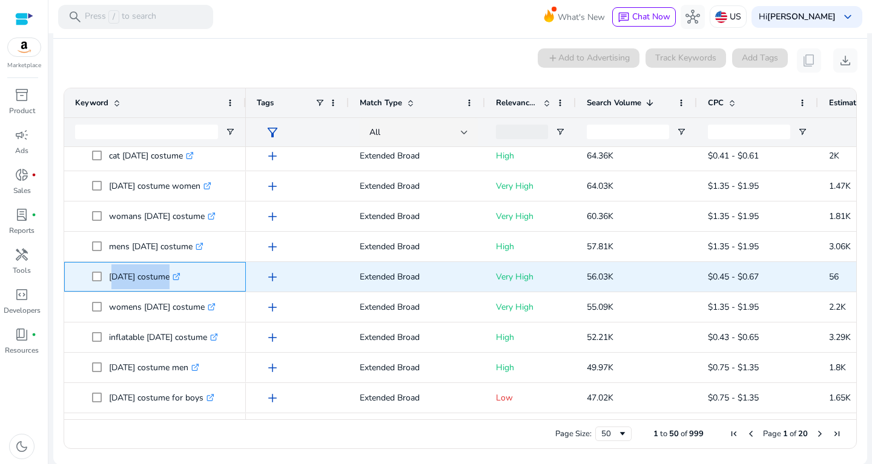
drag, startPoint x: 110, startPoint y: 274, endPoint x: 186, endPoint y: 272, distance: 76.3
click at [180, 272] on p "halloween costume .st0{fill:#2c8af8}" at bounding box center [144, 277] width 71 height 25
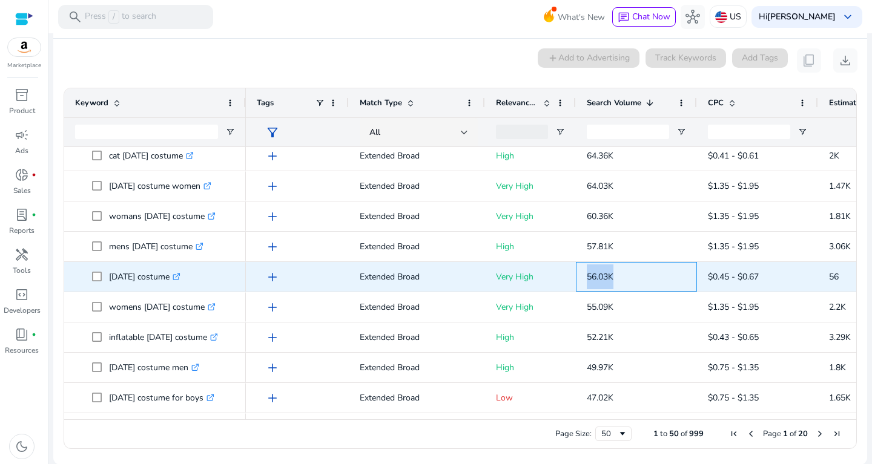
drag, startPoint x: 578, startPoint y: 276, endPoint x: 629, endPoint y: 278, distance: 50.9
click at [629, 278] on div "56.03K" at bounding box center [636, 277] width 121 height 30
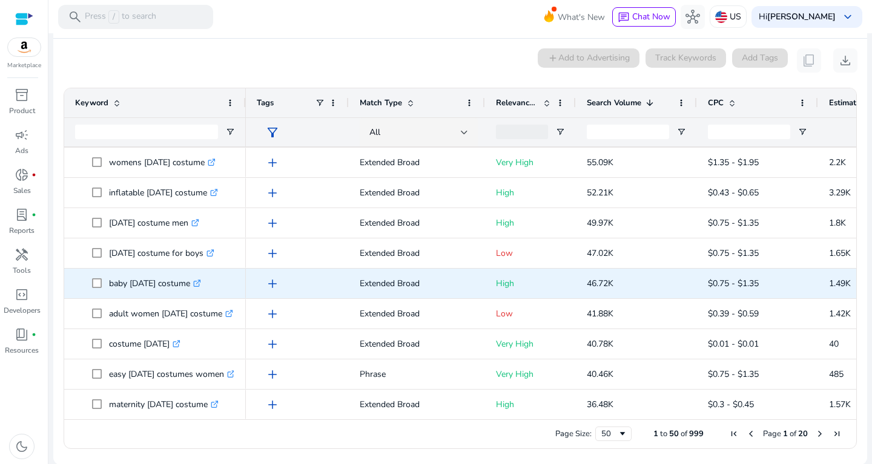
scroll to position [470, 0]
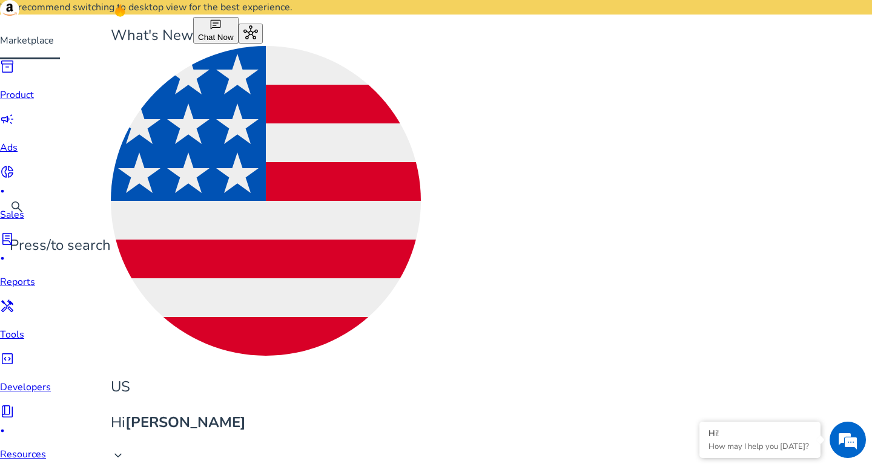
scroll to position [792, 0]
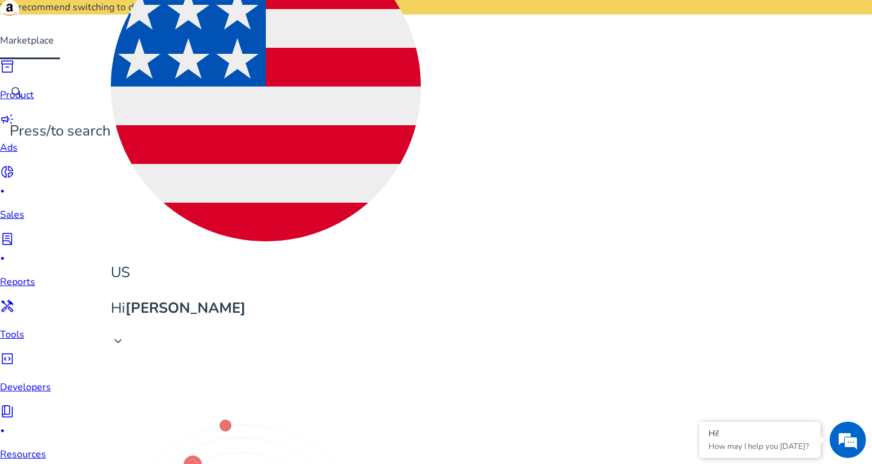
drag, startPoint x: 107, startPoint y: 367, endPoint x: 229, endPoint y: 373, distance: 121.8
copy span "funny adult [DATE] costume"
drag, startPoint x: 583, startPoint y: 367, endPoint x: 627, endPoint y: 365, distance: 44.3
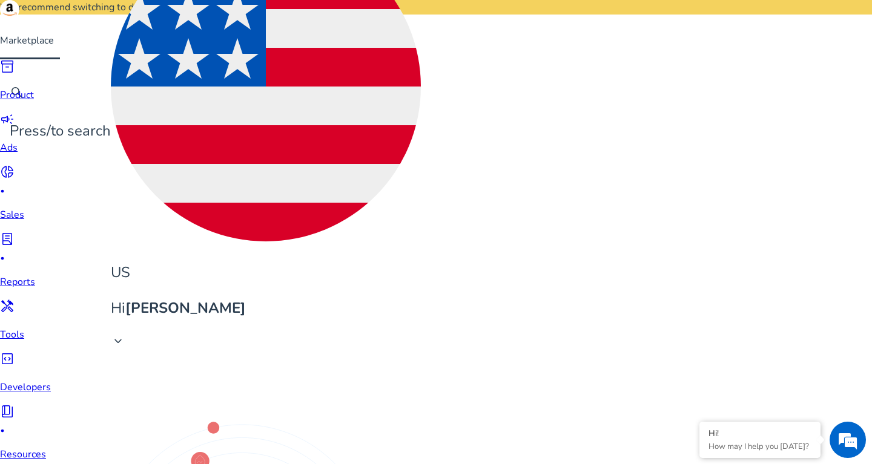
copy span "23.96K"
drag, startPoint x: 105, startPoint y: 296, endPoint x: 213, endPoint y: 303, distance: 108.0
copy span "couples halloween costume"
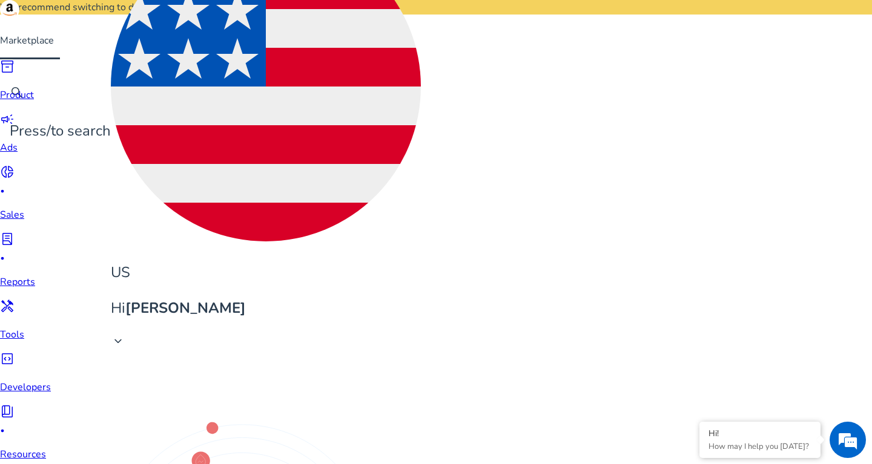
drag, startPoint x: 591, startPoint y: 296, endPoint x: 628, endPoint y: 297, distance: 36.9
drag, startPoint x: 634, startPoint y: 298, endPoint x: 588, endPoint y: 297, distance: 45.4
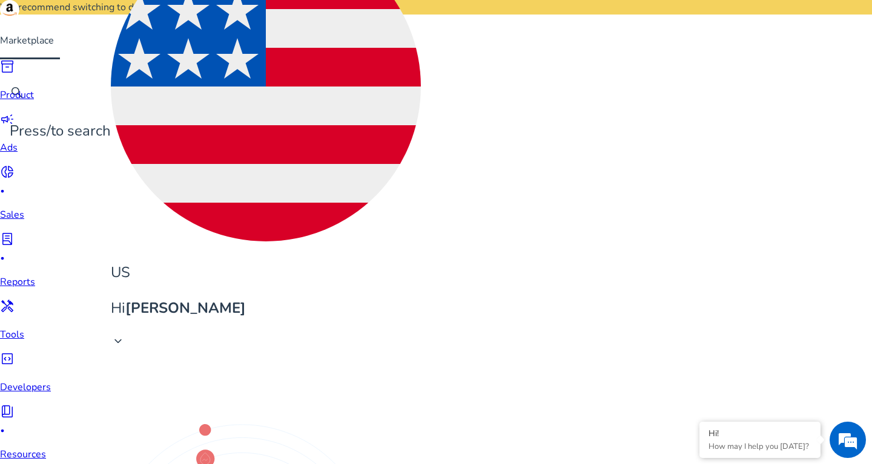
copy span "21.8K"
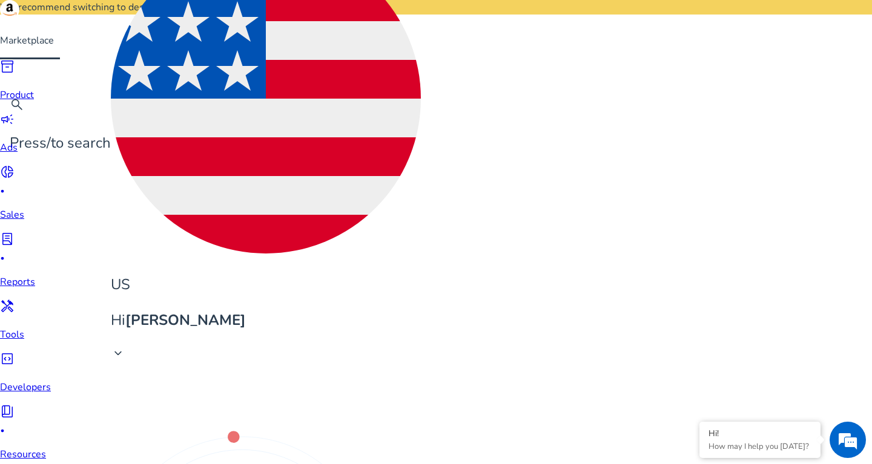
scroll to position [103, 0]
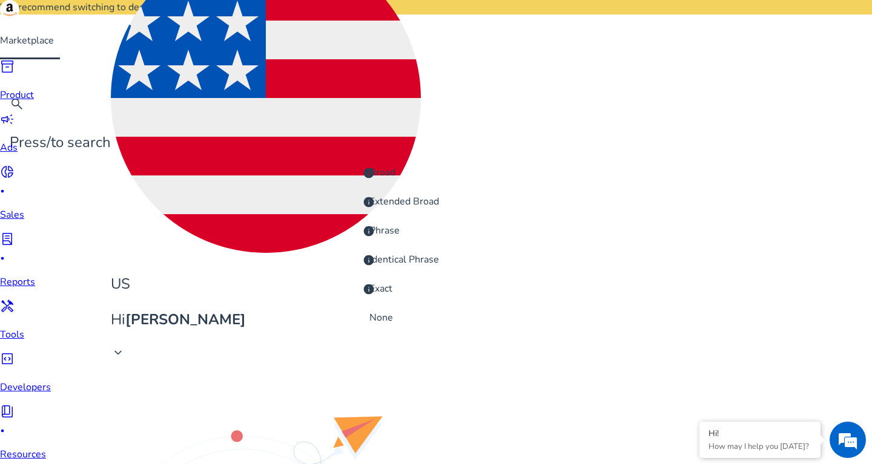
click at [410, 290] on span "Exact info" at bounding box center [418, 288] width 99 height 13
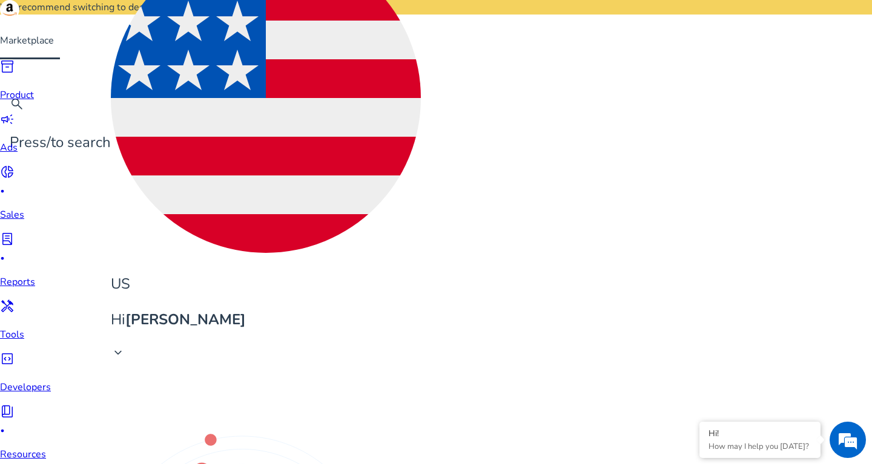
click at [404, 173] on mat-option "All" at bounding box center [419, 165] width 118 height 29
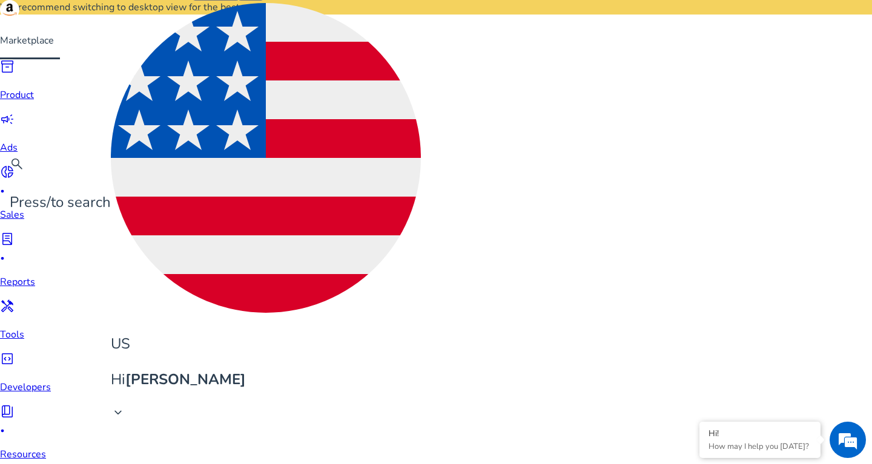
scroll to position [0, 0]
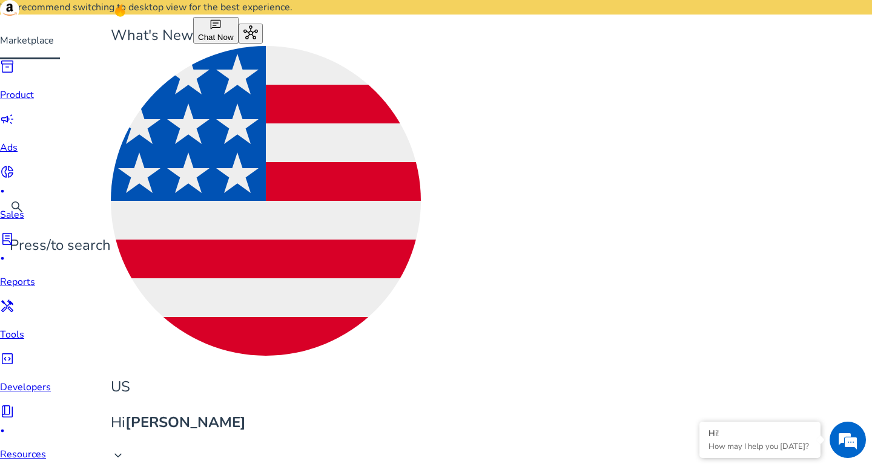
drag, startPoint x: 336, startPoint y: 74, endPoint x: 219, endPoint y: 64, distance: 117.2
drag, startPoint x: 330, startPoint y: 68, endPoint x: 192, endPoint y: 86, distance: 139.7
paste input "**"
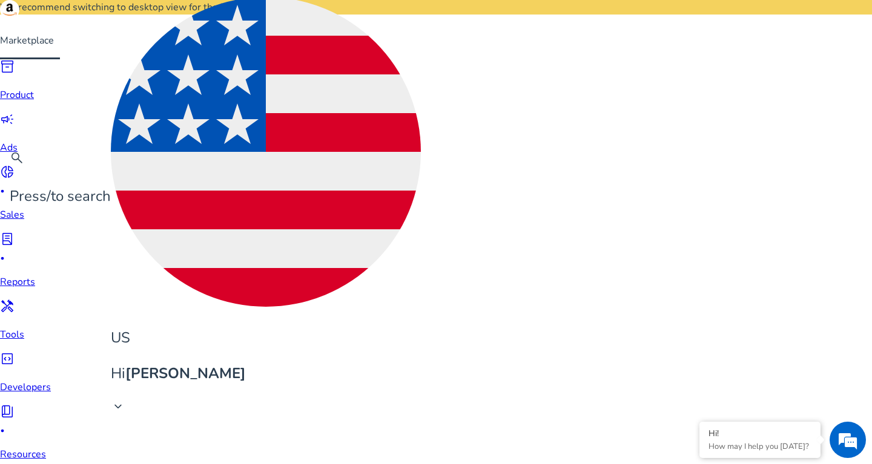
scroll to position [22, 0]
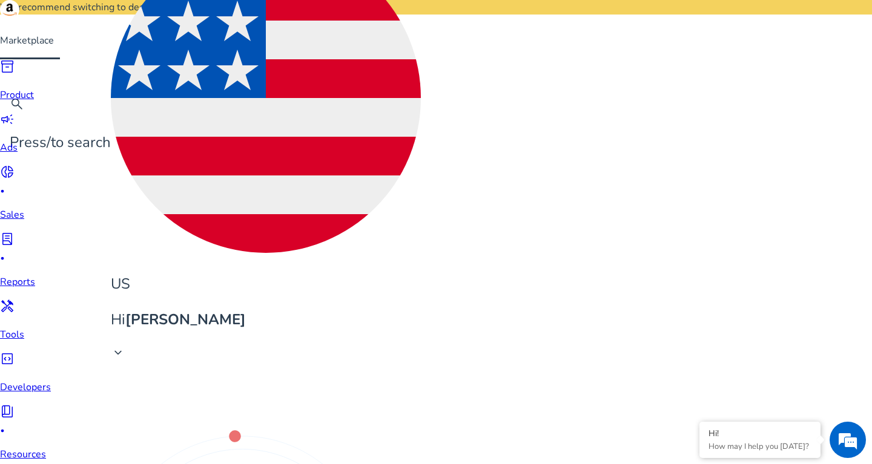
scroll to position [0, 0]
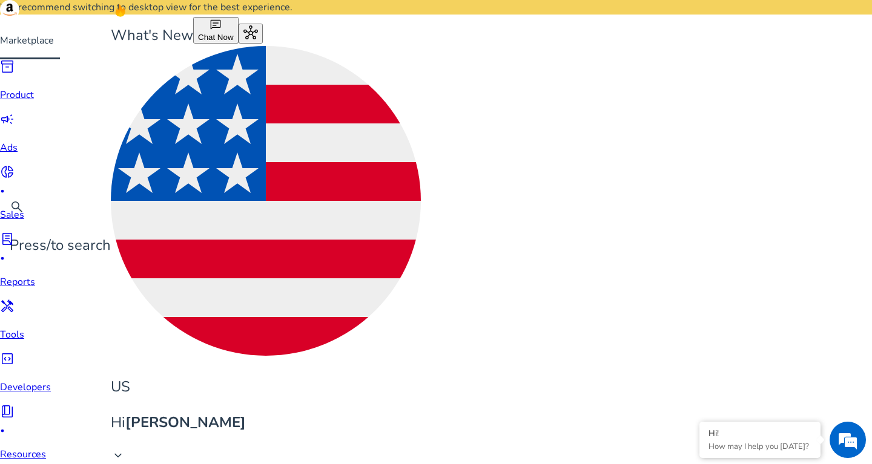
drag, startPoint x: 323, startPoint y: 65, endPoint x: 128, endPoint y: 80, distance: 195.5
drag, startPoint x: 308, startPoint y: 74, endPoint x: 139, endPoint y: 74, distance: 168.9
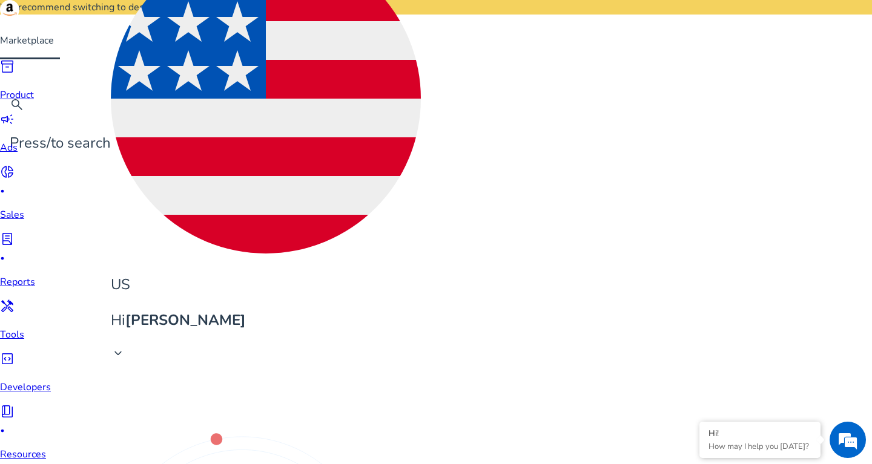
scroll to position [103, 0]
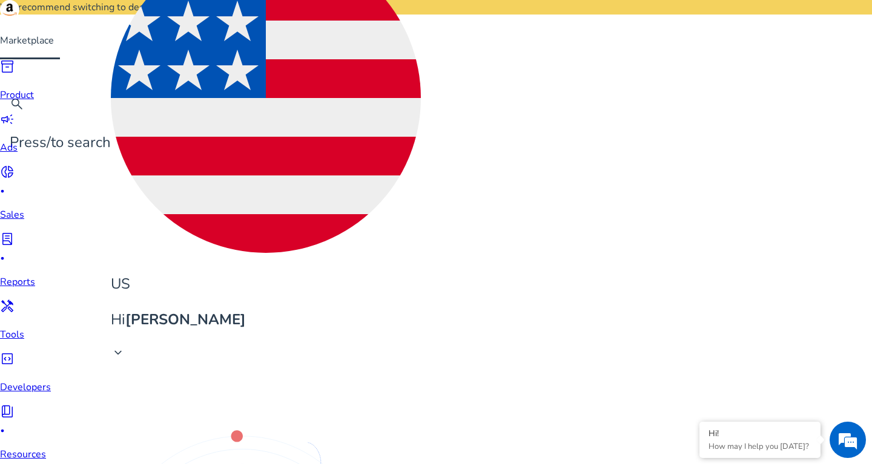
drag, startPoint x: 112, startPoint y: 173, endPoint x: 154, endPoint y: 170, distance: 41.8
drag, startPoint x: 107, startPoint y: 174, endPoint x: 179, endPoint y: 177, distance: 71.5
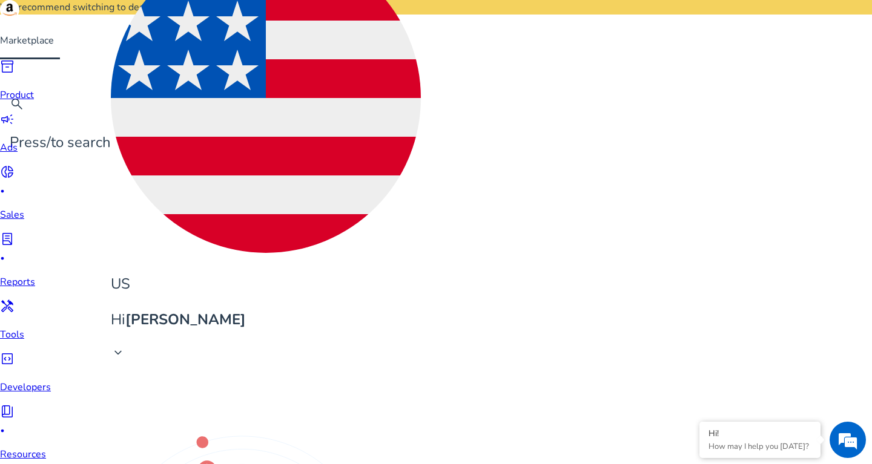
copy span "unicorn beanie"
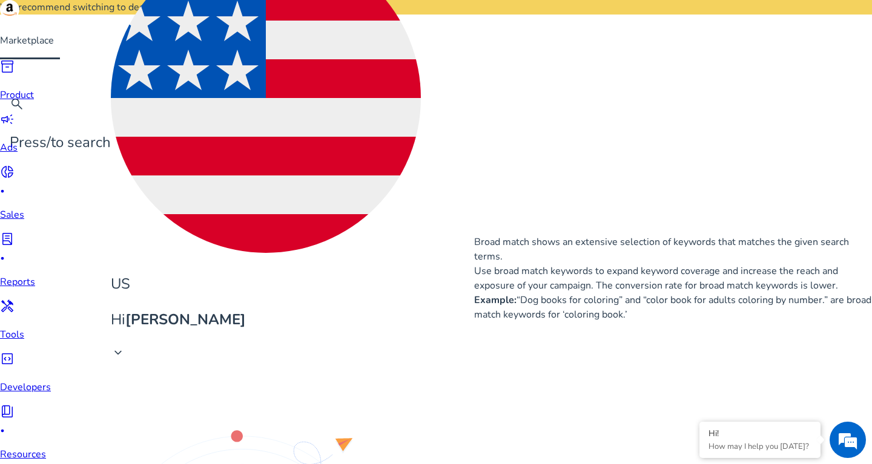
scroll to position [0, 0]
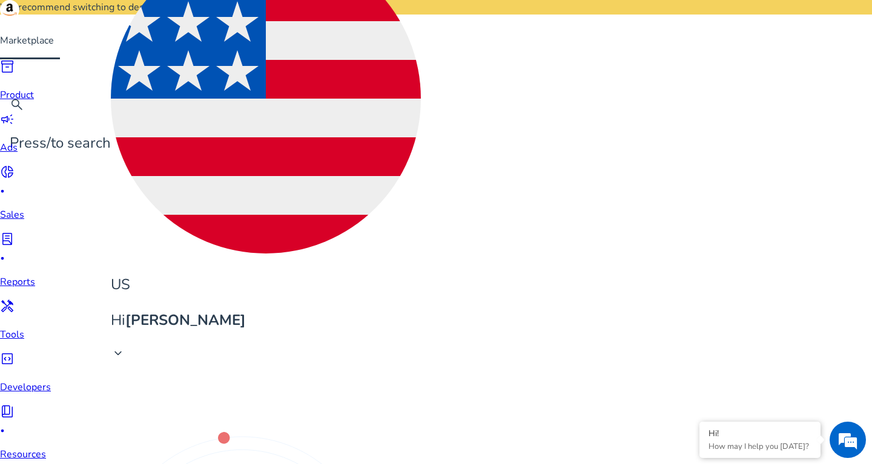
scroll to position [103, 0]
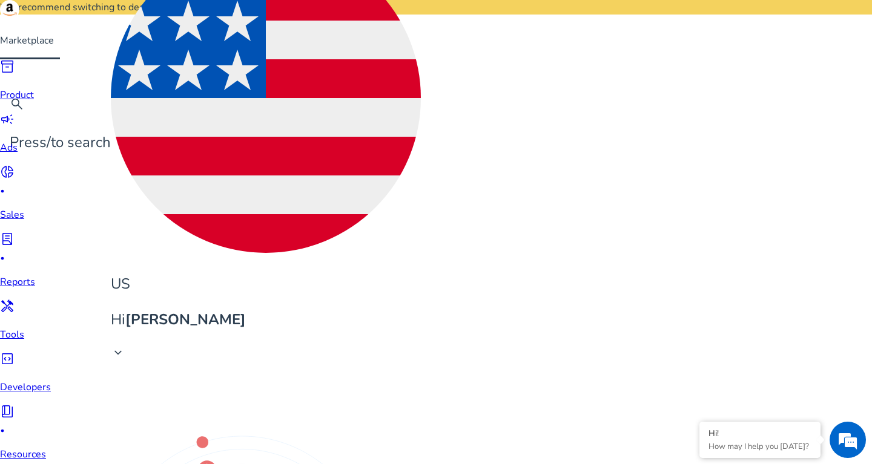
drag, startPoint x: 108, startPoint y: 177, endPoint x: 169, endPoint y: 176, distance: 60.5
copy span "frog beanie"
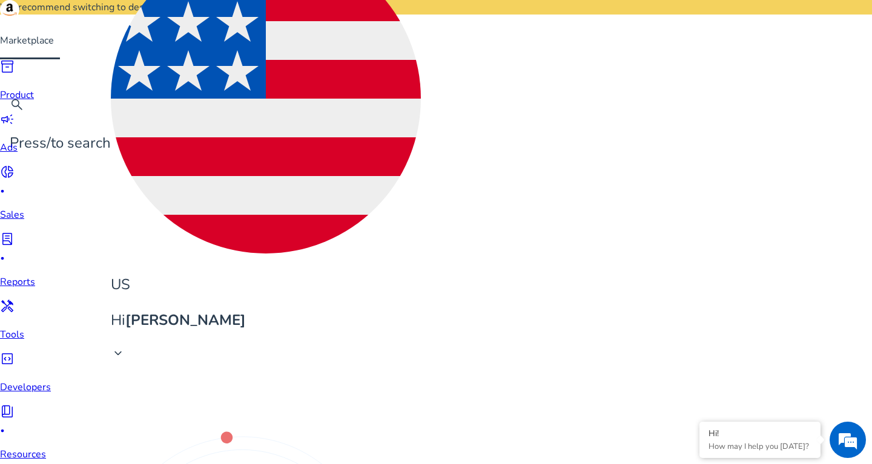
scroll to position [103, 0]
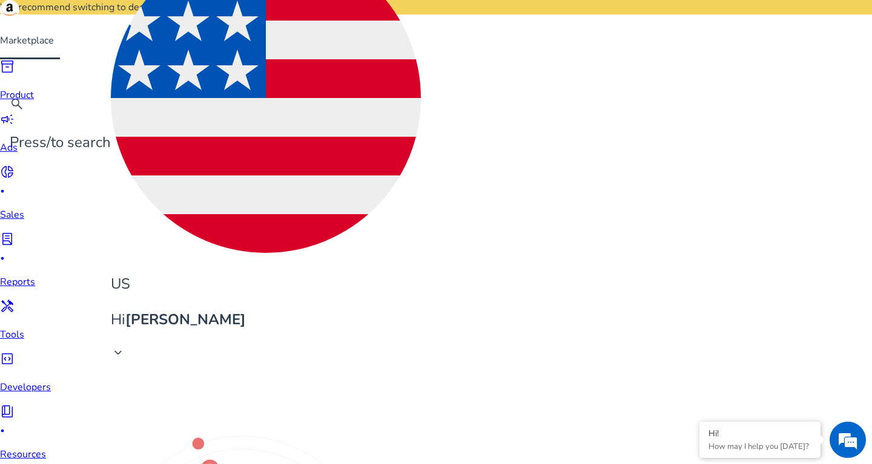
drag, startPoint x: 110, startPoint y: 169, endPoint x: 171, endPoint y: 169, distance: 60.5
copy p "panda beanie"
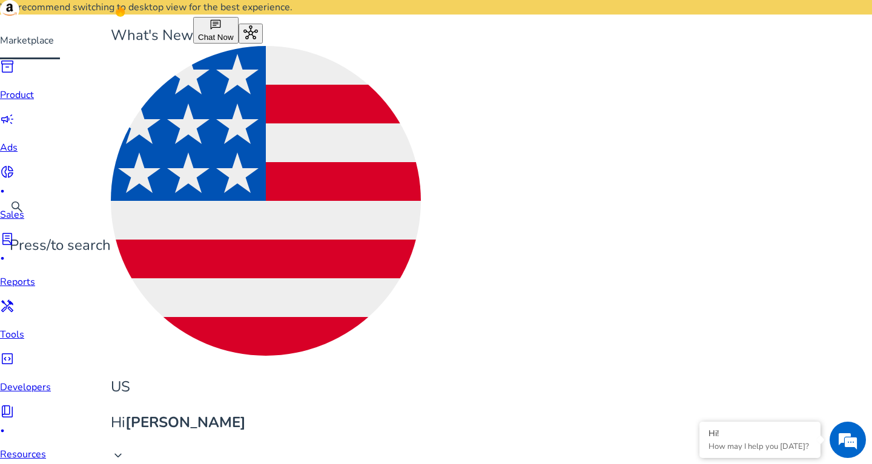
drag, startPoint x: 247, startPoint y: 70, endPoint x: 173, endPoint y: 68, distance: 73.9
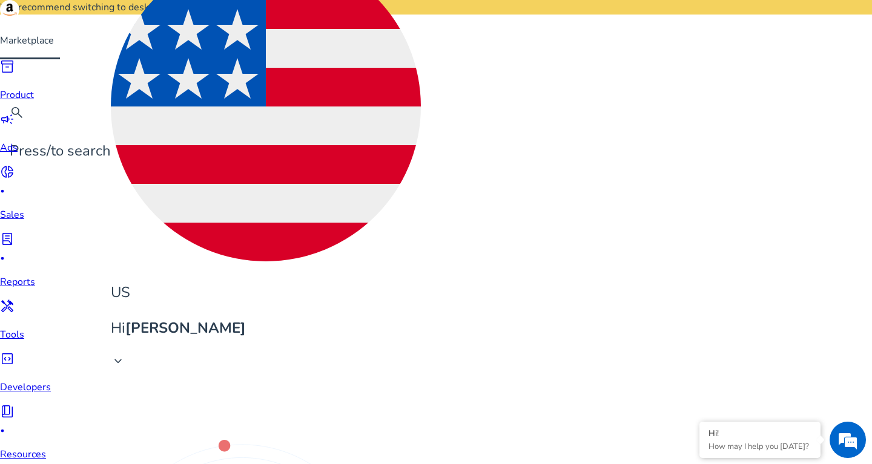
scroll to position [94, 0]
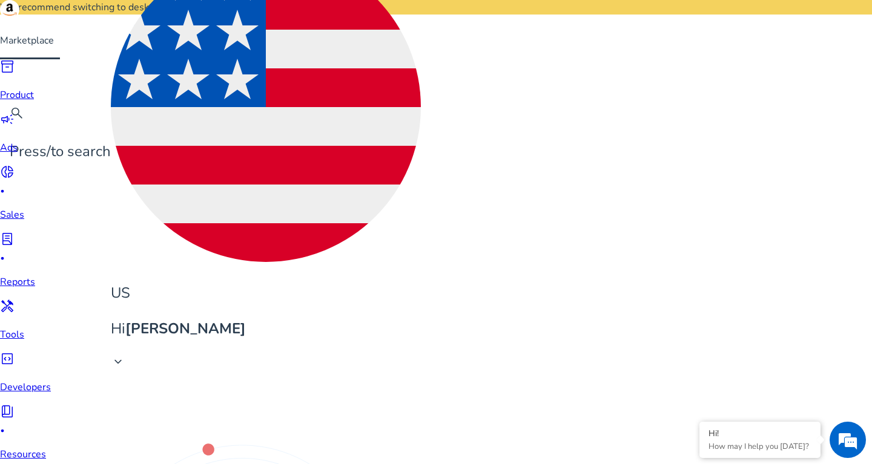
drag, startPoint x: 107, startPoint y: 185, endPoint x: 164, endPoint y: 179, distance: 57.3
copy span "fox beanie"
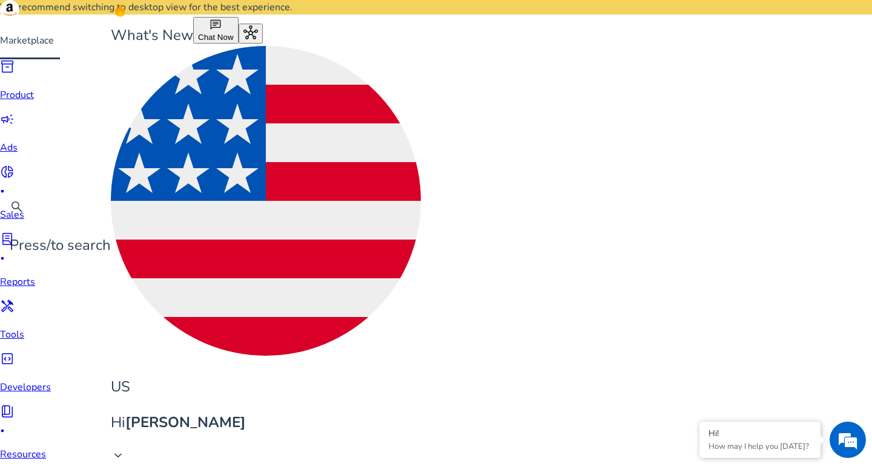
type input "*"
type input "**********"
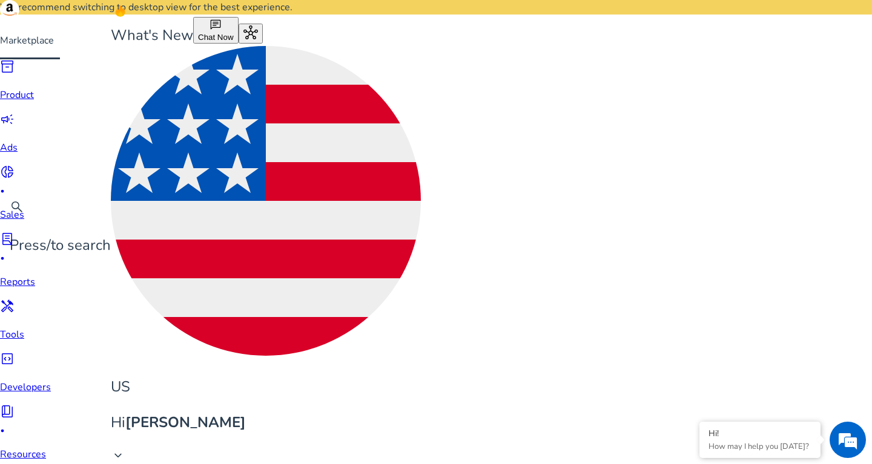
scroll to position [2, 0]
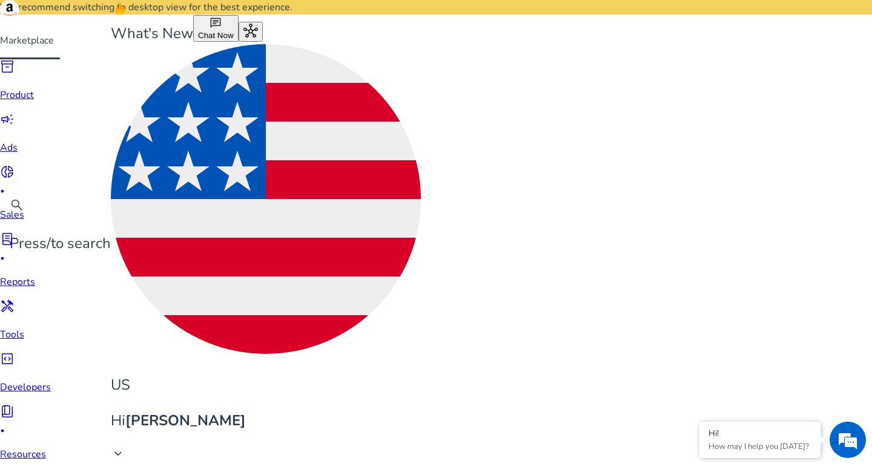
drag, startPoint x: 295, startPoint y: 64, endPoint x: 181, endPoint y: 73, distance: 114.2
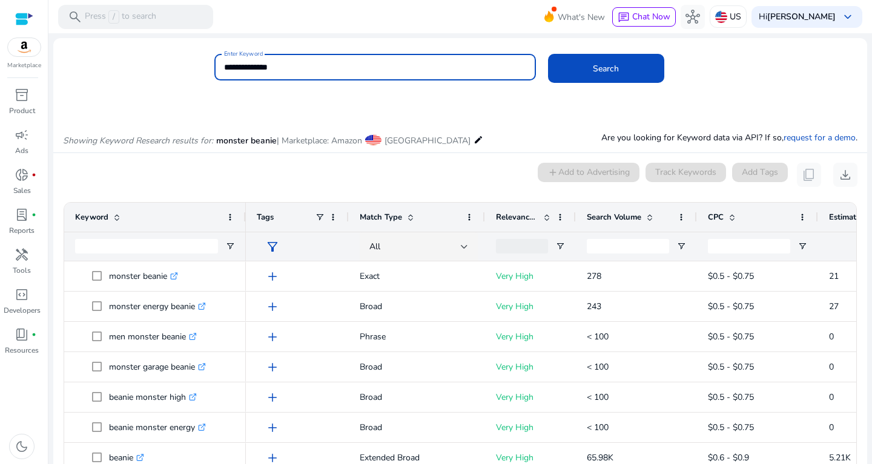
scroll to position [2, 0]
